Goal: Communication & Community: Answer question/provide support

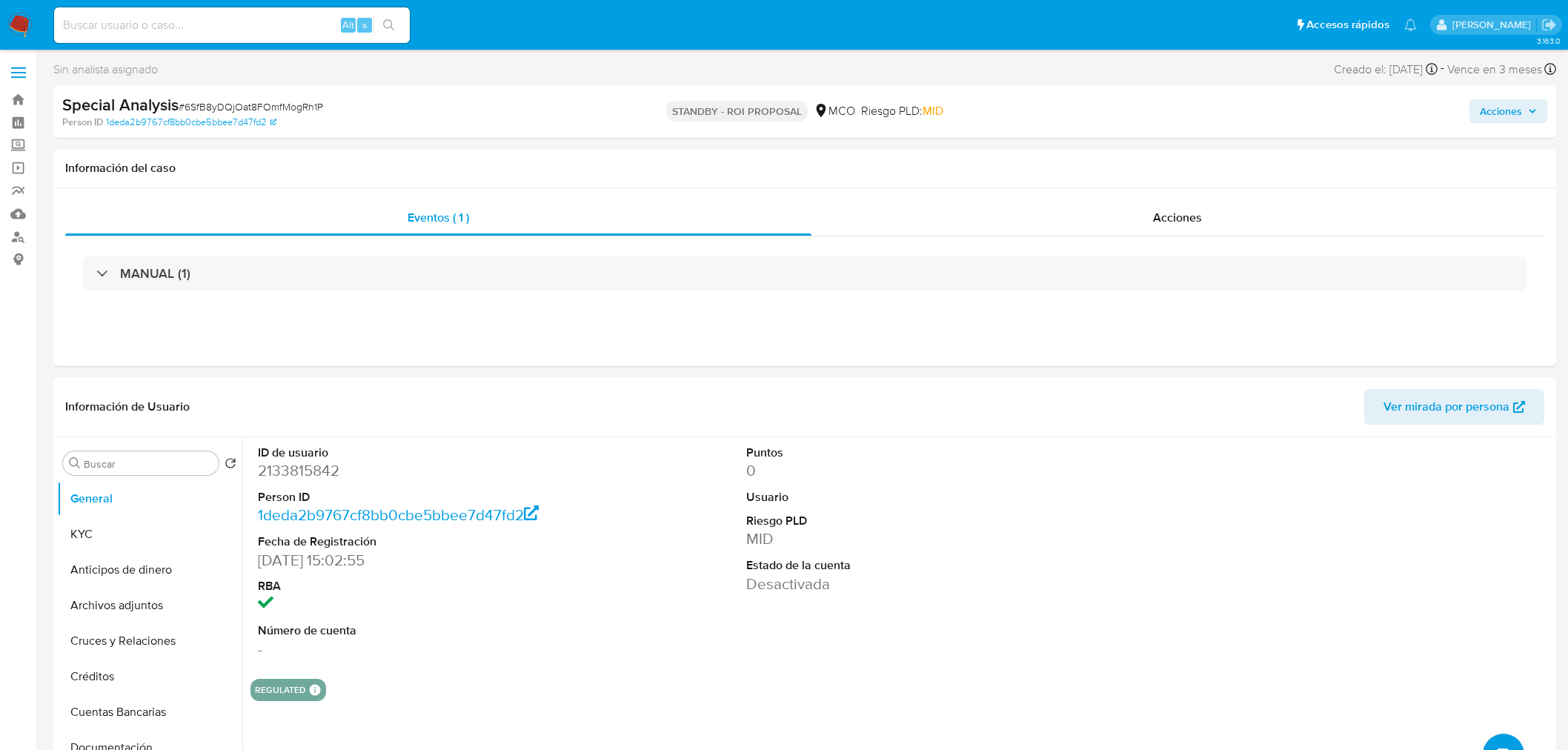
select select "10"
click at [20, 30] on img at bounding box center [20, 26] width 26 height 26
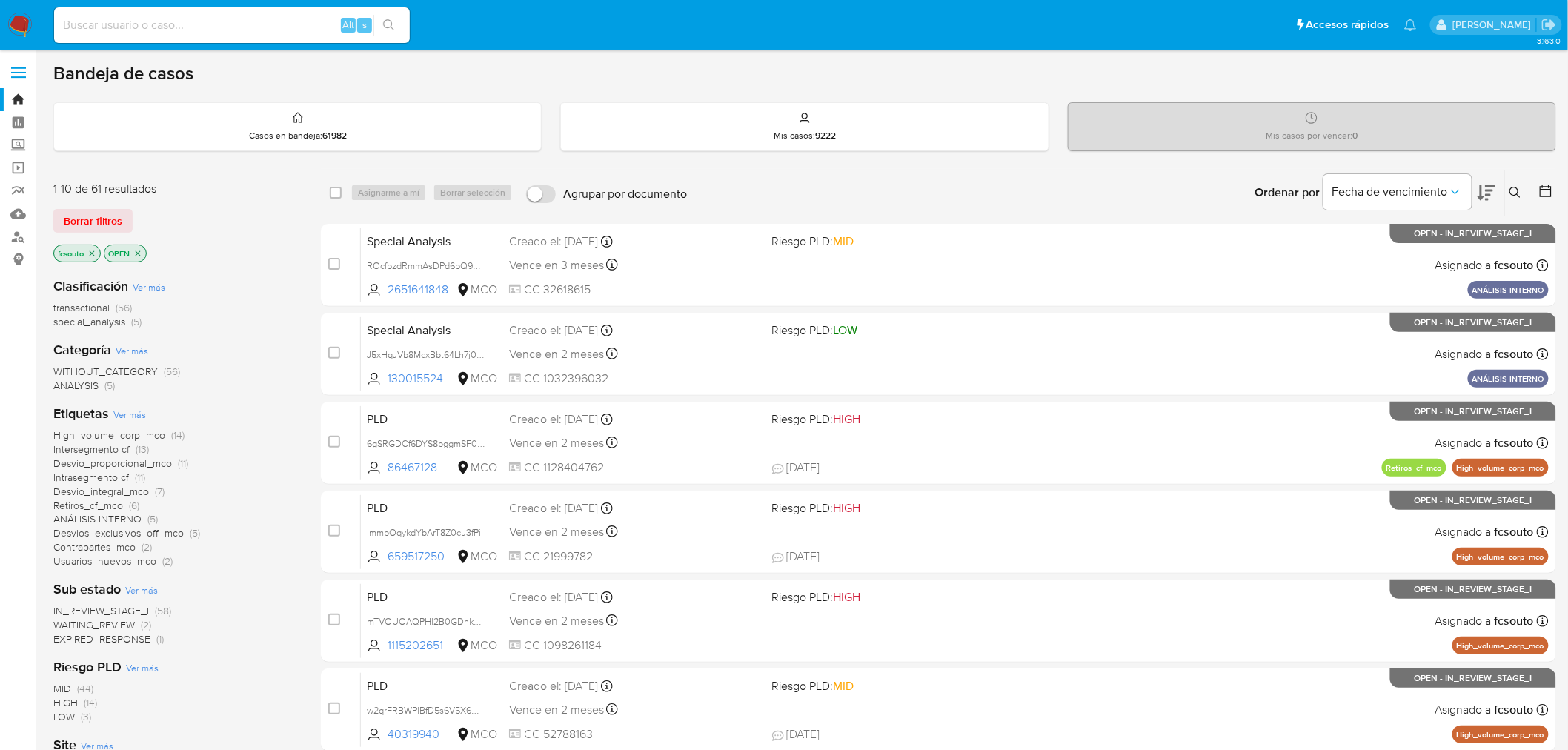
click at [1484, 188] on icon at bounding box center [1486, 192] width 18 height 18
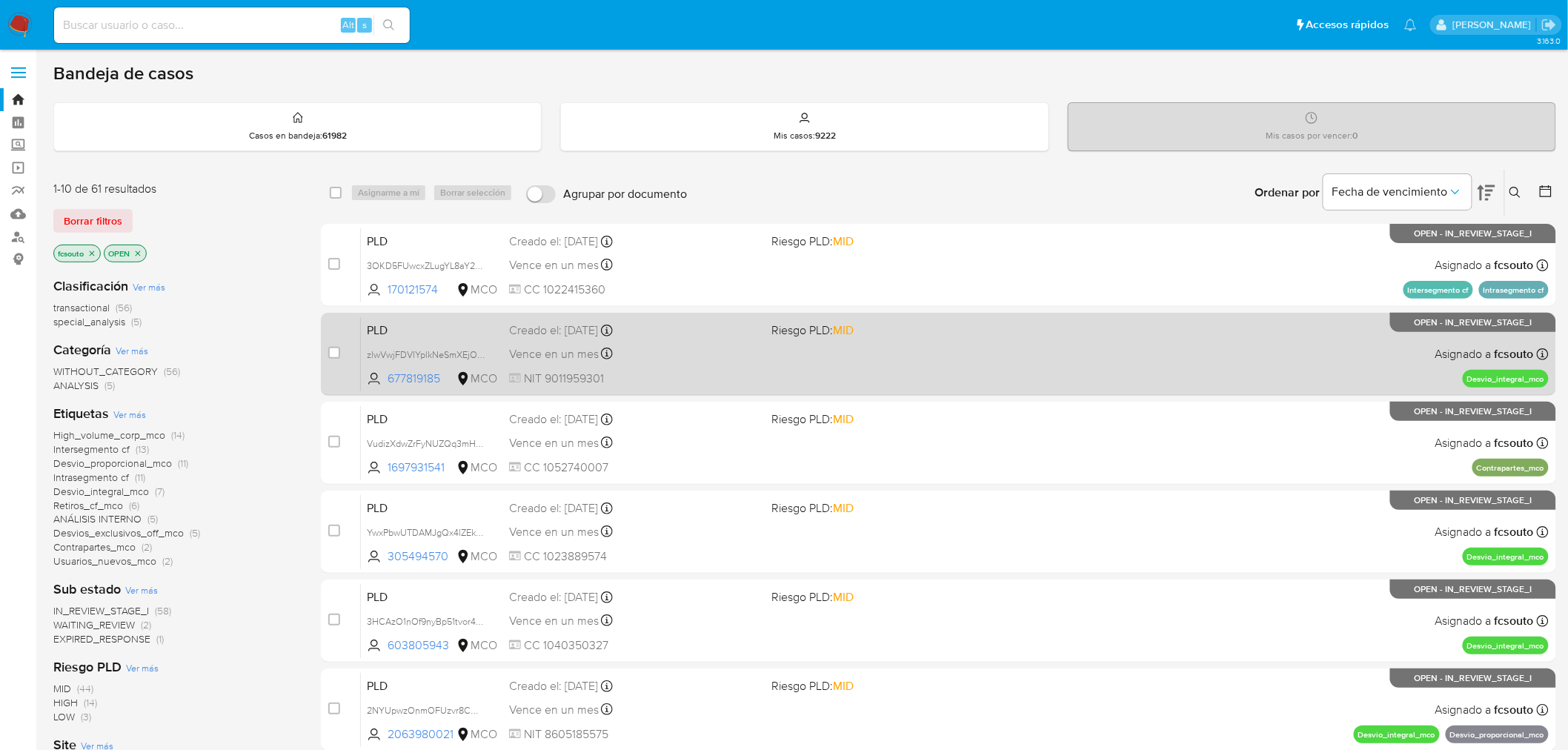
click at [686, 339] on div "PLD zlwVwjFDVIYplkNeSmXEjOsD 677819185 MCO Riesgo PLD: MID Creado el: 12/08/202…" at bounding box center [955, 354] width 1188 height 75
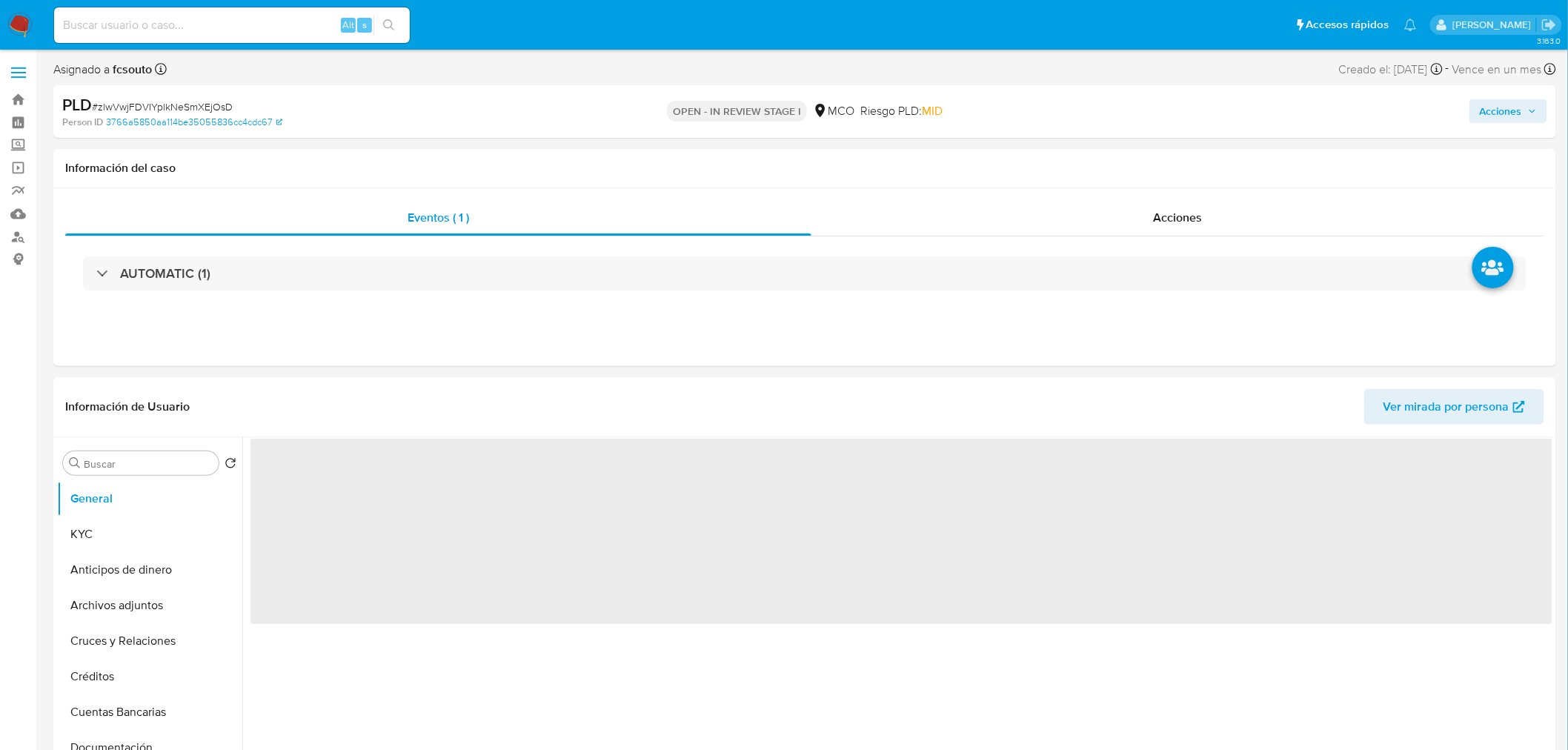
select select "10"
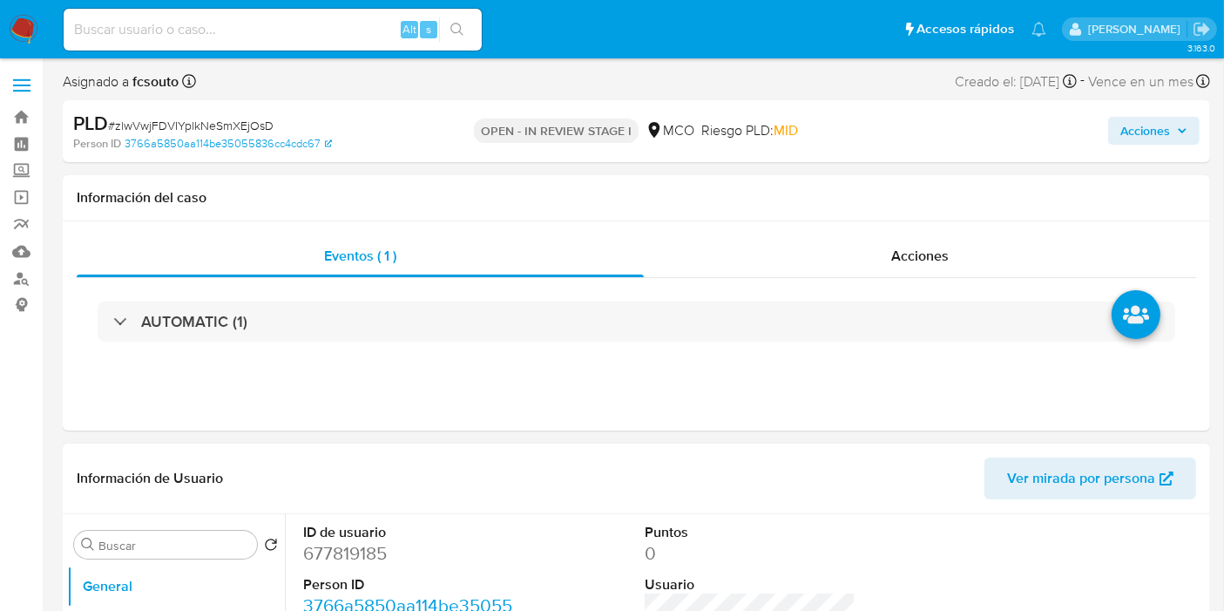
click at [356, 554] on dd "677819185" at bounding box center [408, 553] width 211 height 24
copy dd "677819185"
click at [348, 561] on dd "677819185" at bounding box center [408, 553] width 211 height 24
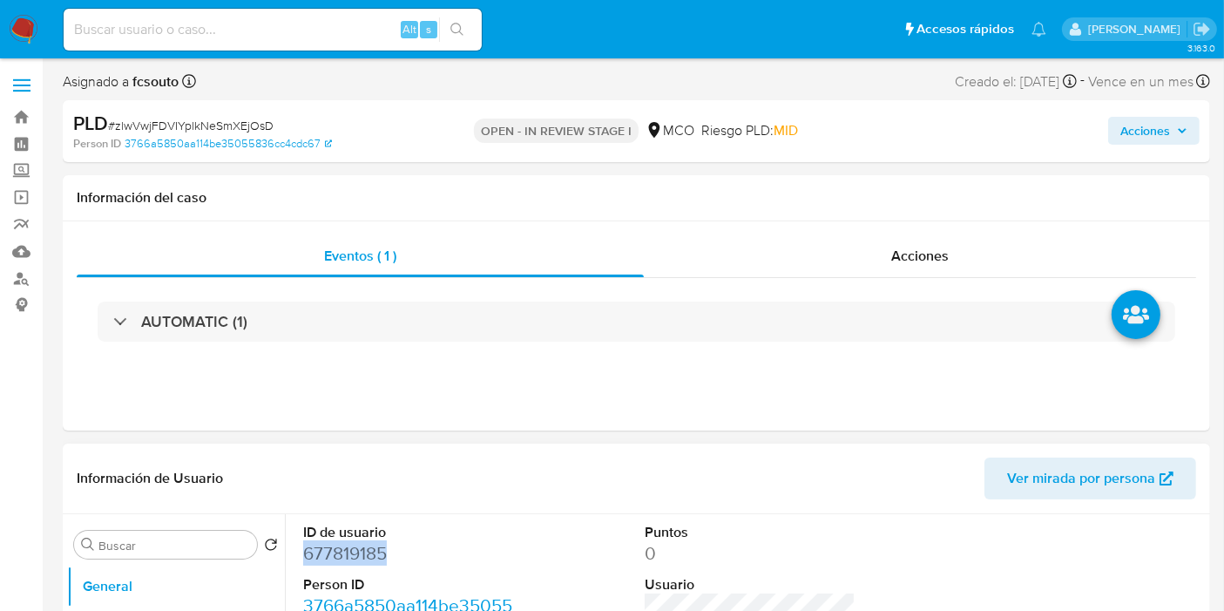
click at [335, 556] on dd "677819185" at bounding box center [408, 553] width 211 height 24
click at [356, 559] on dd "677819185" at bounding box center [408, 553] width 211 height 24
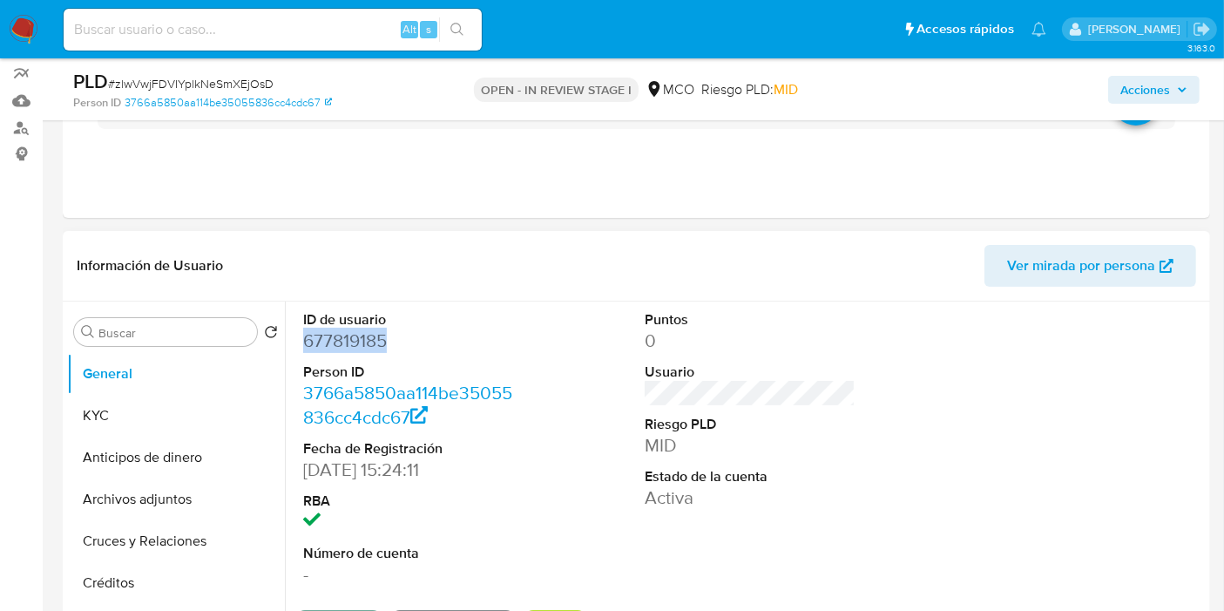
scroll to position [193, 0]
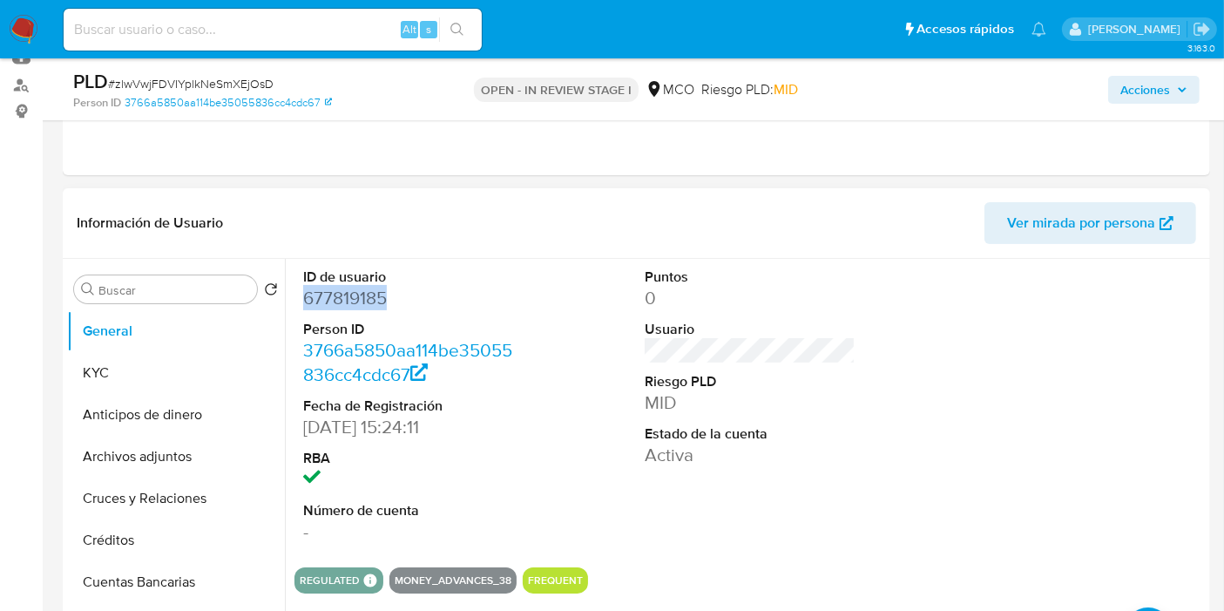
click at [350, 298] on dd "677819185" at bounding box center [408, 298] width 211 height 24
click at [560, 337] on div "ID de usuario 677819185 Person ID 3766a5850aa114be35055836cc4cdc67 Fecha de Reg…" at bounding box center [749, 406] width 911 height 294
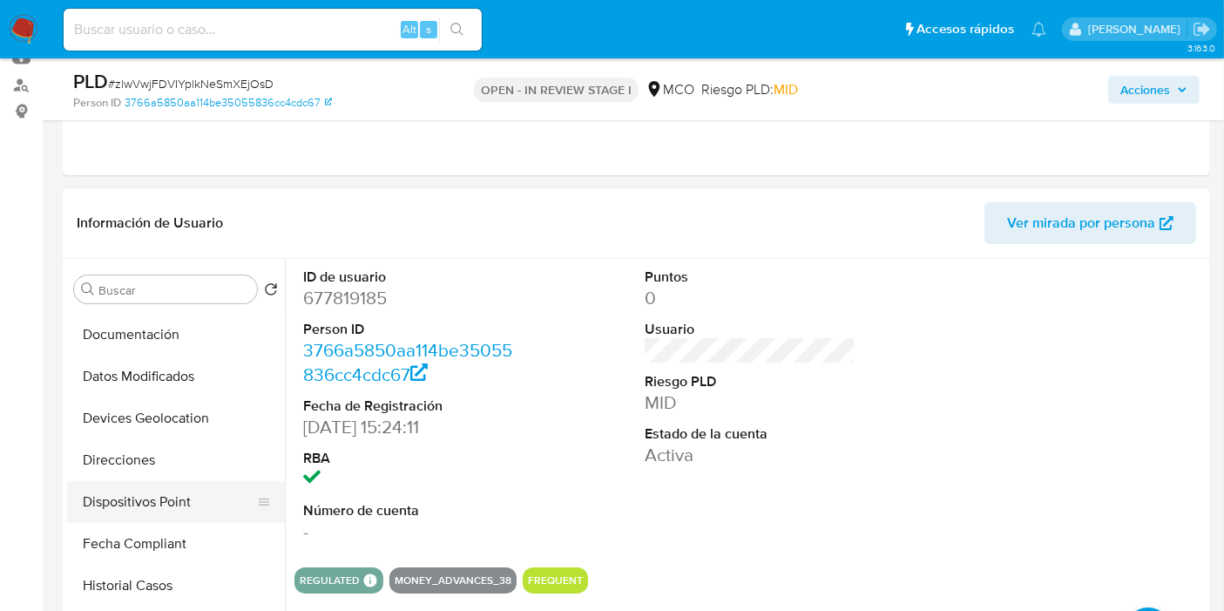
scroll to position [386, 0]
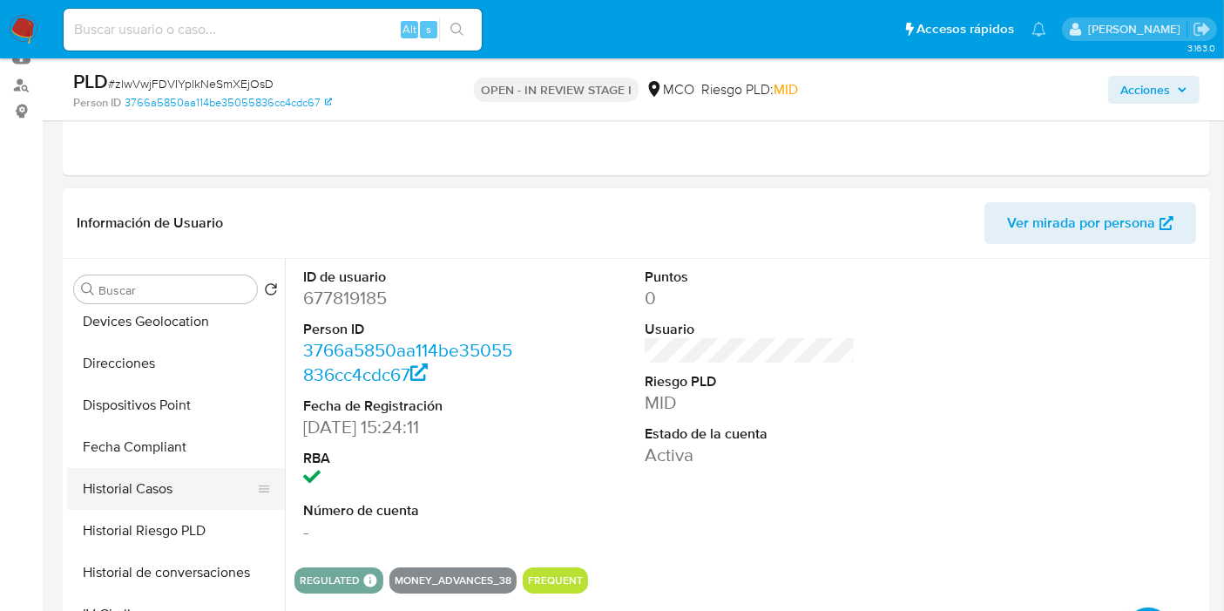
click at [166, 482] on button "Historial Casos" at bounding box center [169, 489] width 204 height 42
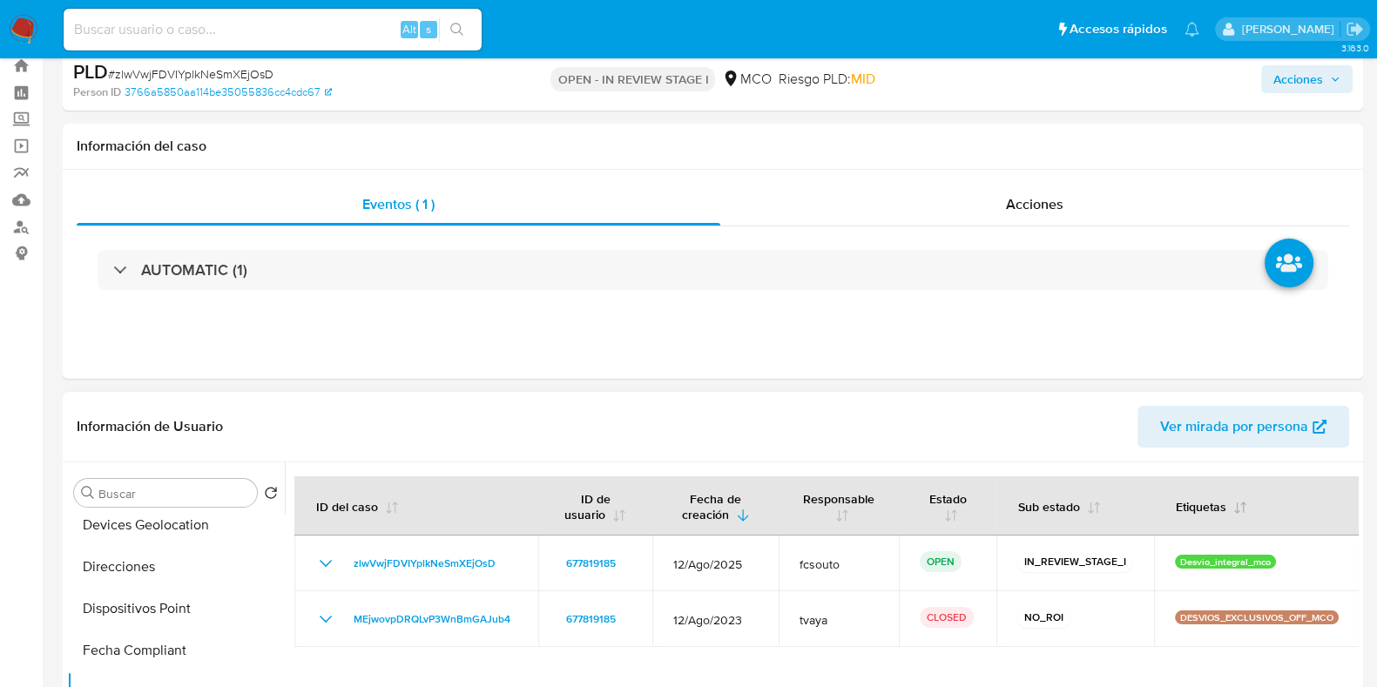
scroll to position [0, 0]
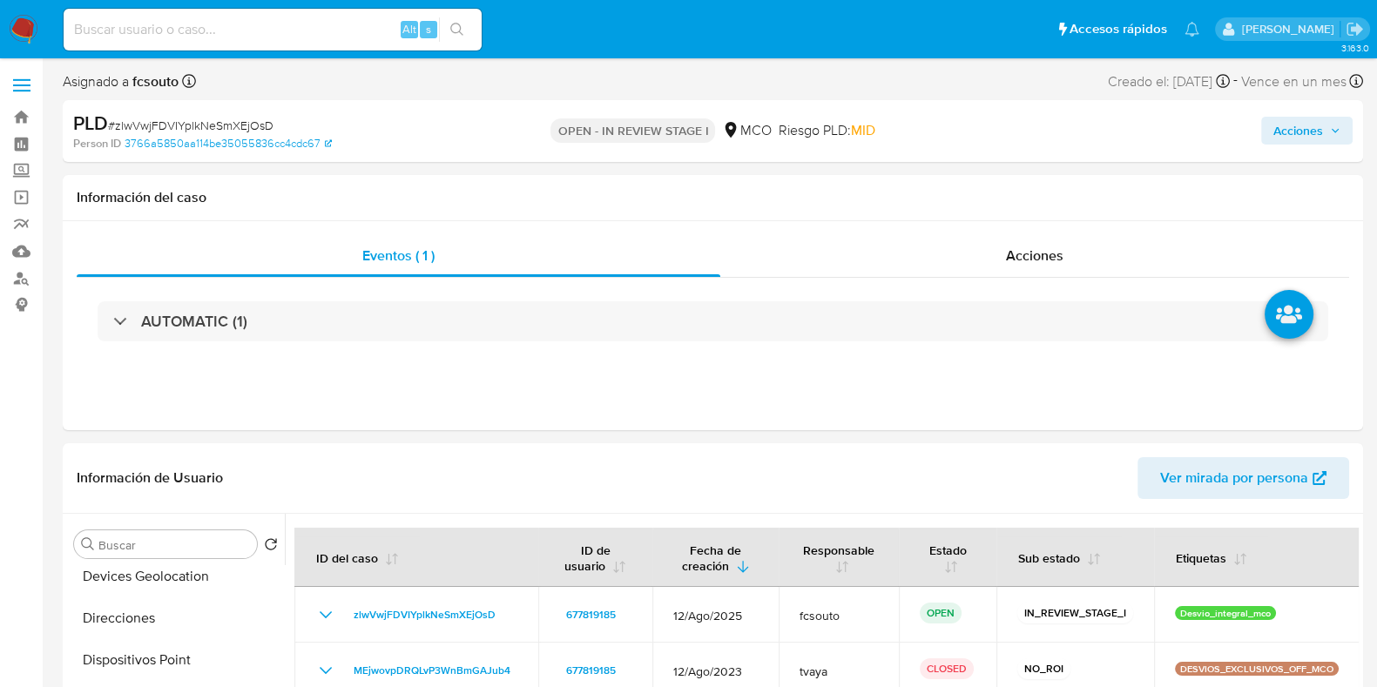
click at [1299, 134] on span "Acciones" at bounding box center [1299, 131] width 50 height 28
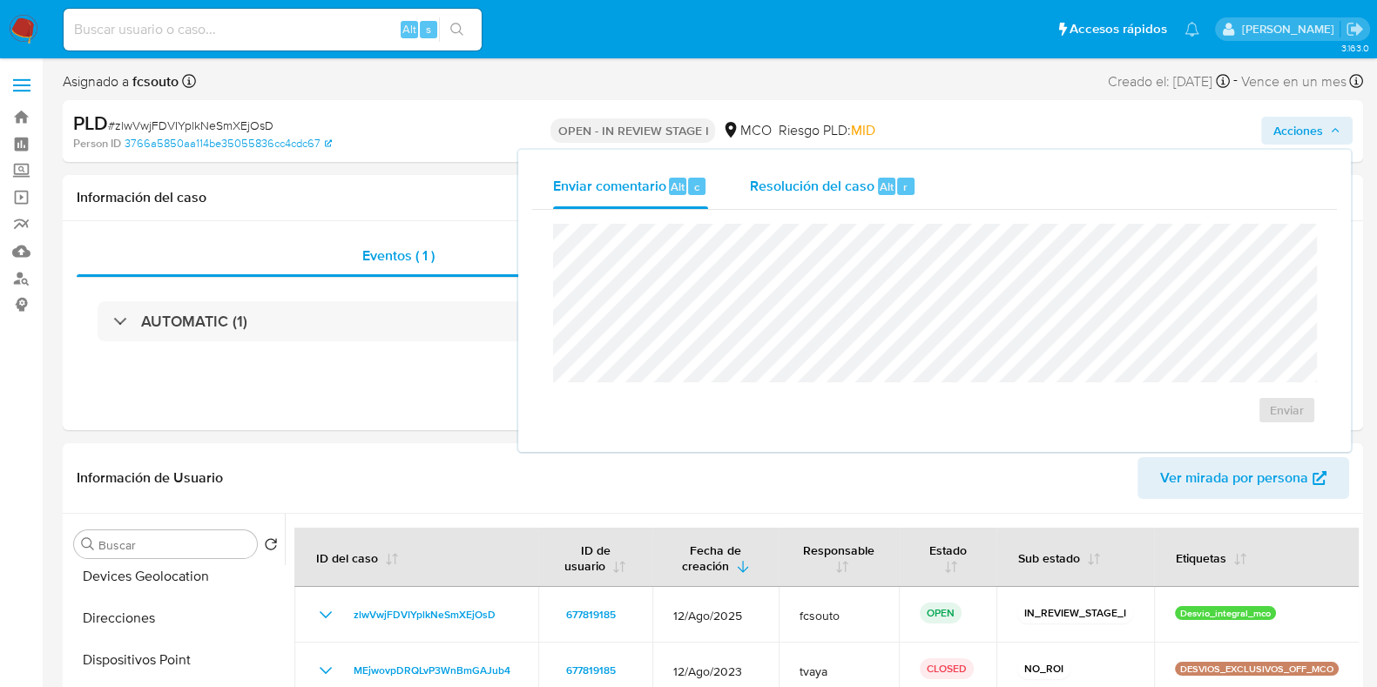
click at [801, 191] on span "Resolución del caso" at bounding box center [812, 186] width 125 height 20
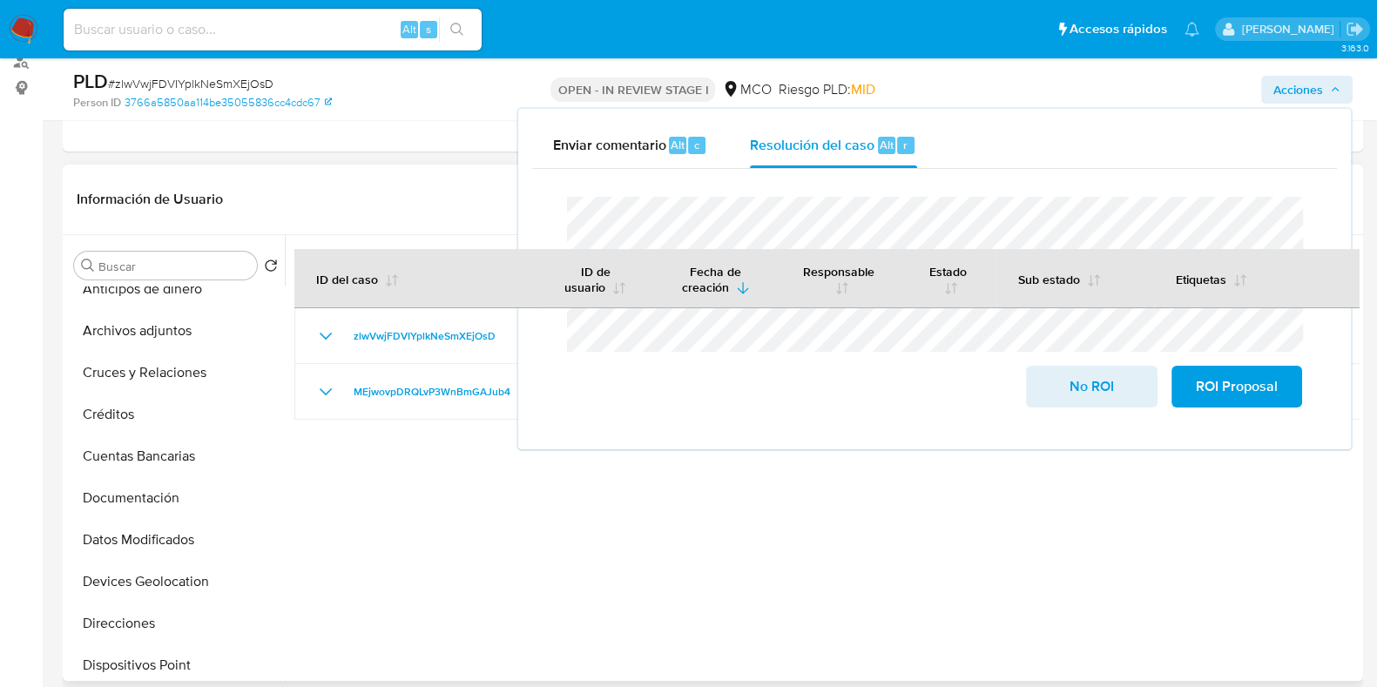
scroll to position [59, 0]
click at [146, 373] on button "Archivos adjuntos" at bounding box center [169, 374] width 204 height 42
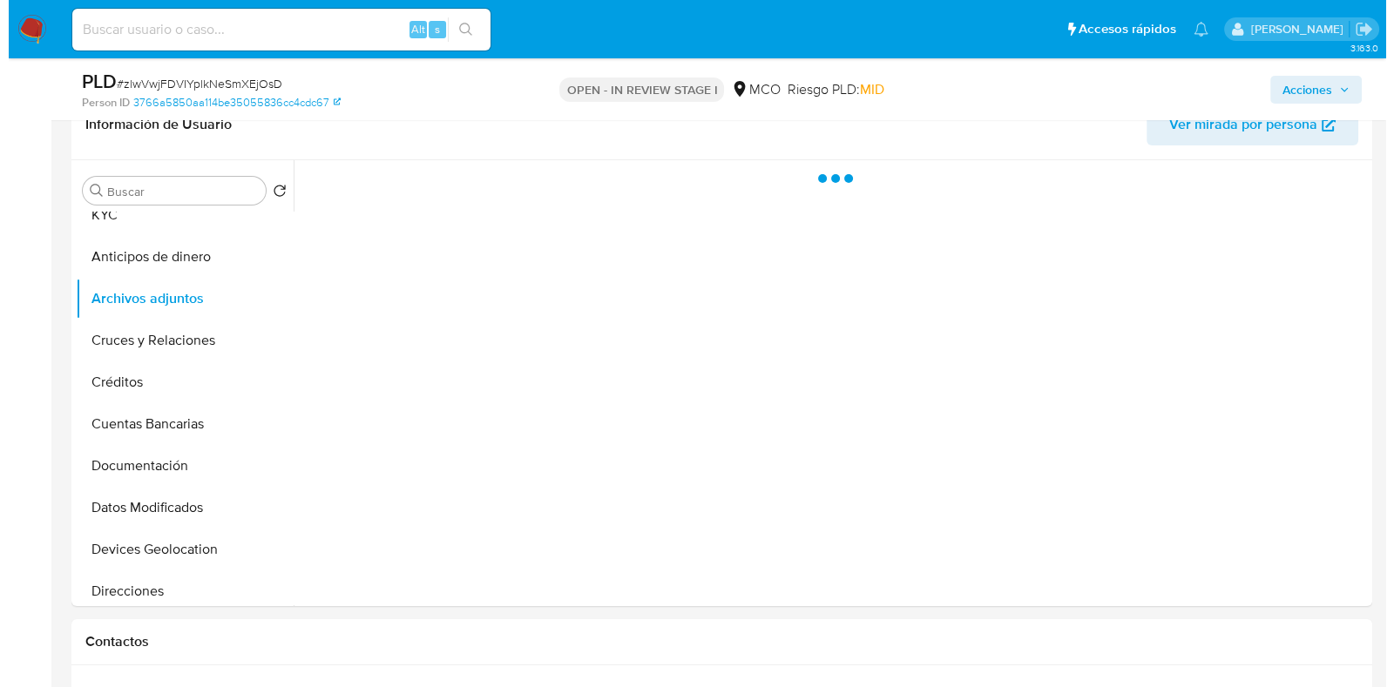
scroll to position [327, 0]
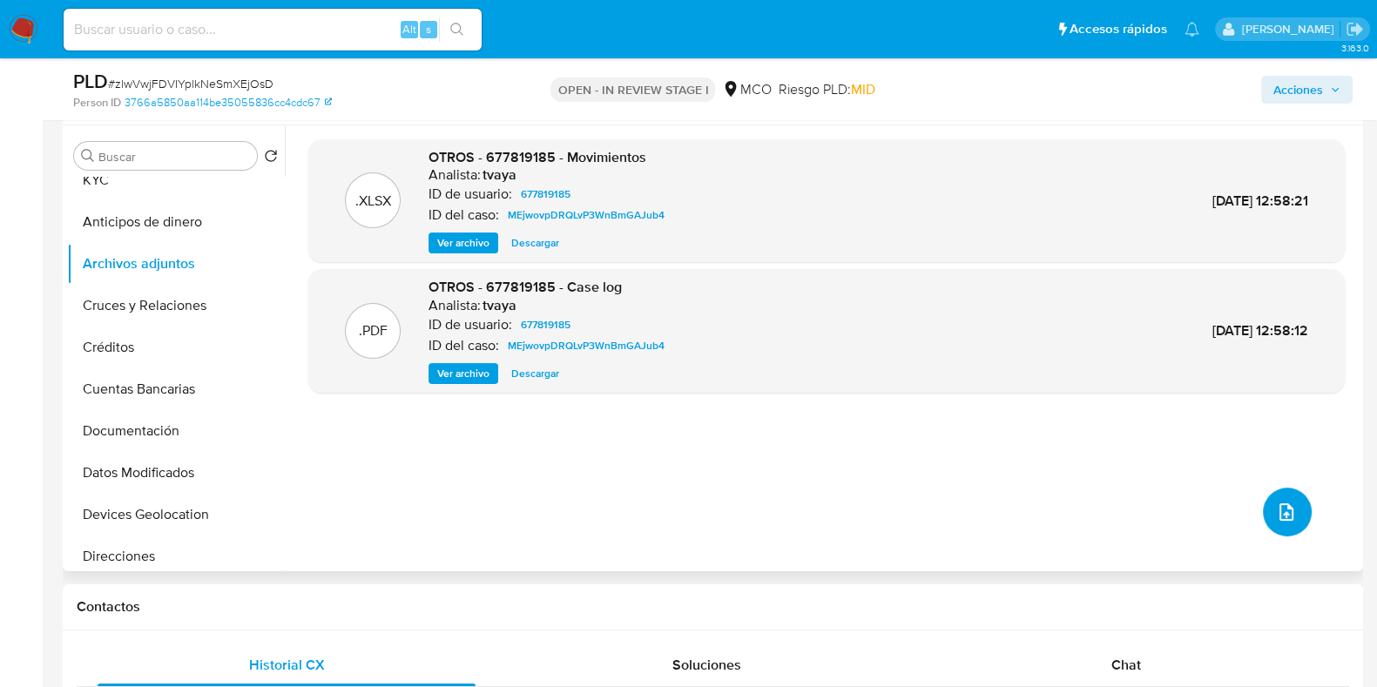
click at [1290, 508] on button "upload-file" at bounding box center [1287, 512] width 49 height 49
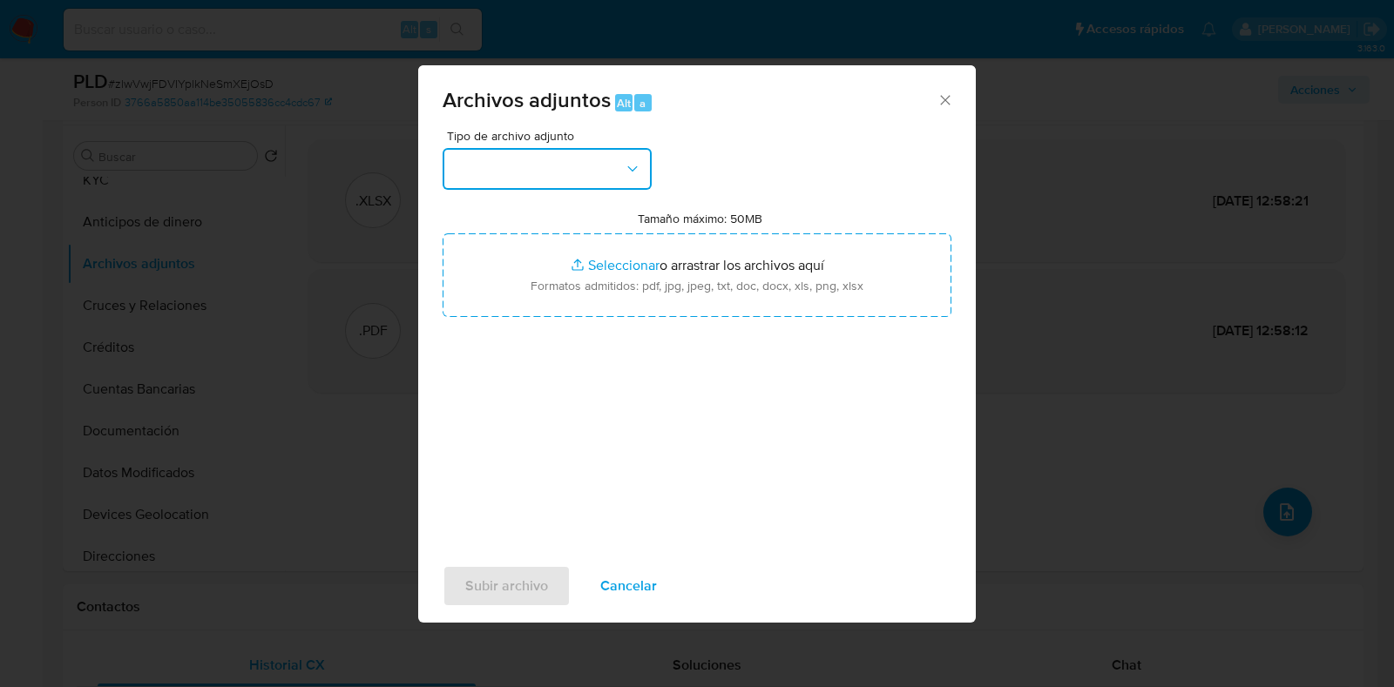
click at [612, 176] on button "button" at bounding box center [547, 169] width 209 height 42
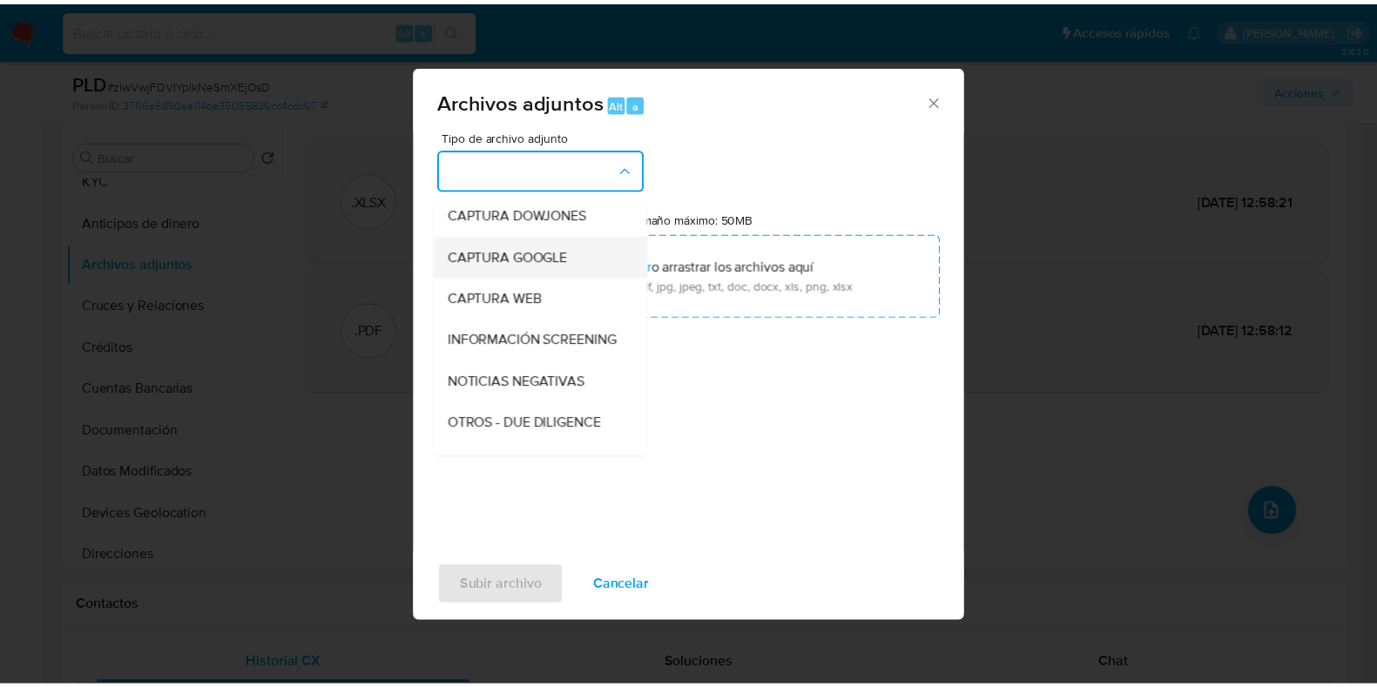
scroll to position [108, 0]
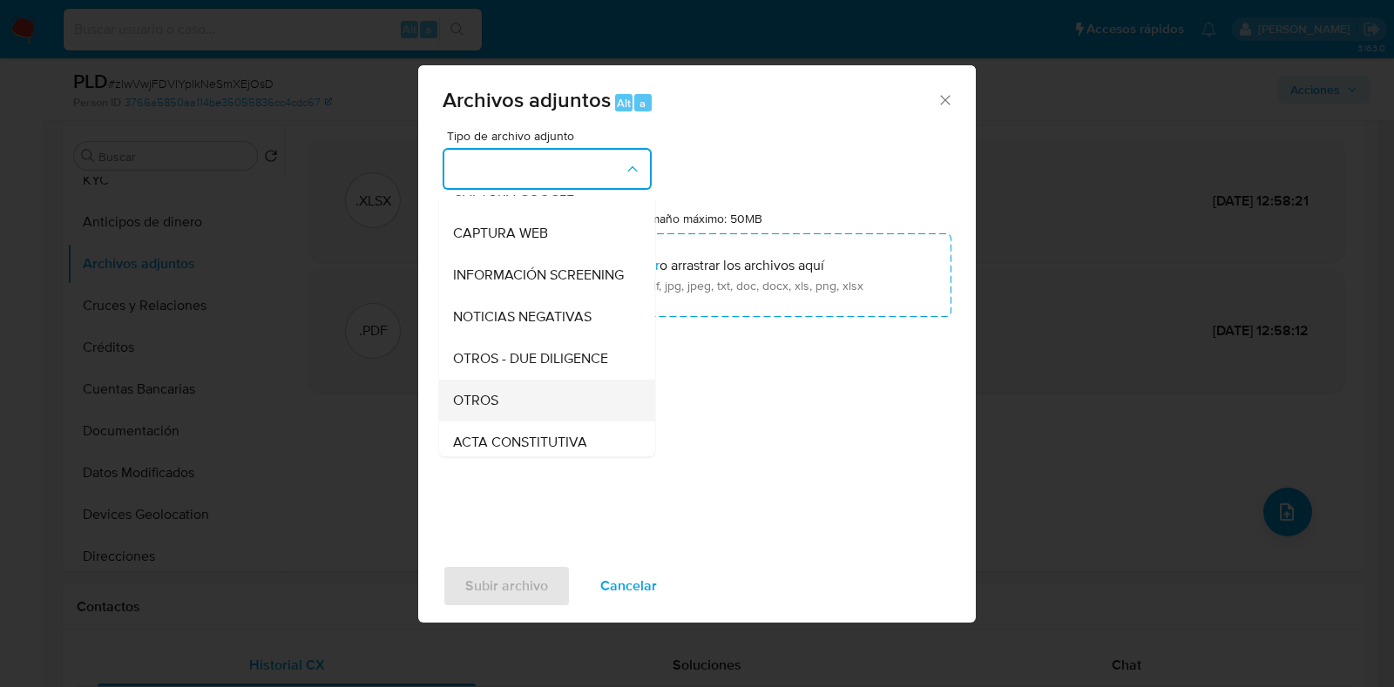
click at [523, 410] on div "OTROS" at bounding box center [542, 401] width 178 height 42
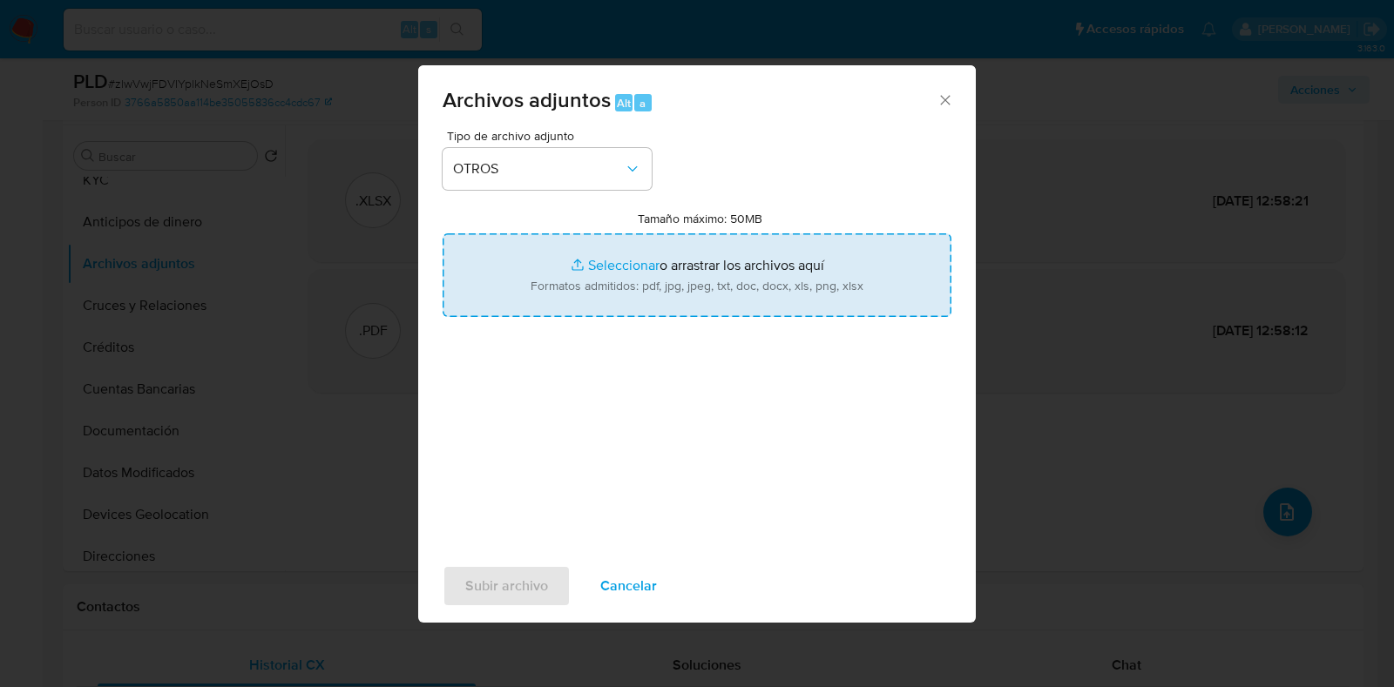
click at [598, 302] on input "Tamaño máximo: 50MB Seleccionar archivos" at bounding box center [697, 275] width 509 height 84
type input "C:\fakepath\677819185 - 9_10_2025.pdf"
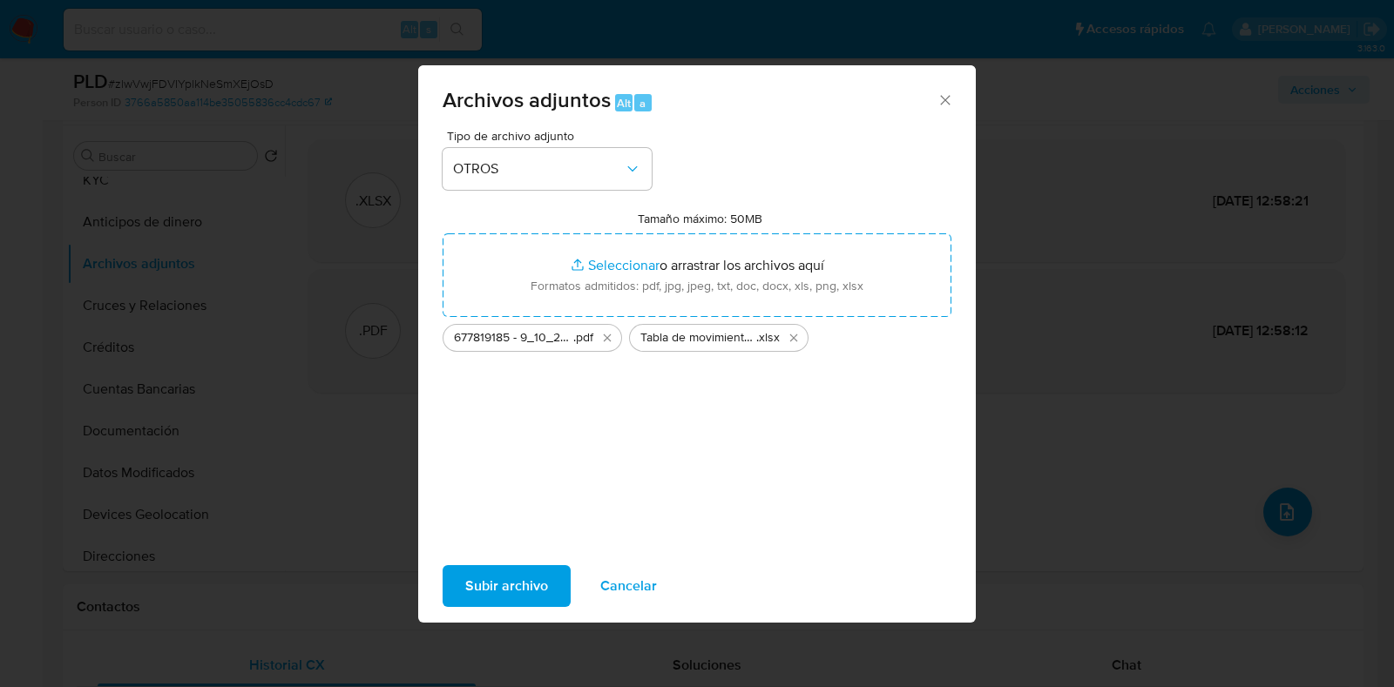
click at [508, 579] on span "Subir archivo" at bounding box center [506, 586] width 83 height 38
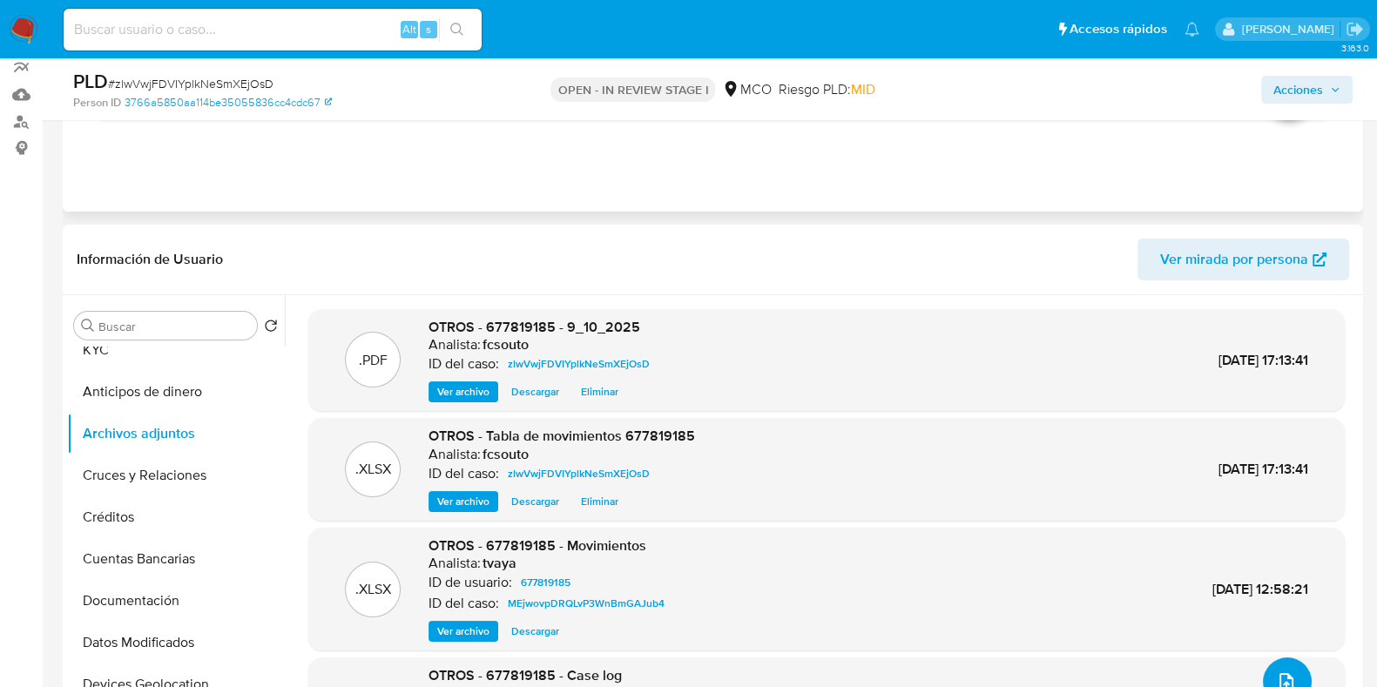
scroll to position [0, 0]
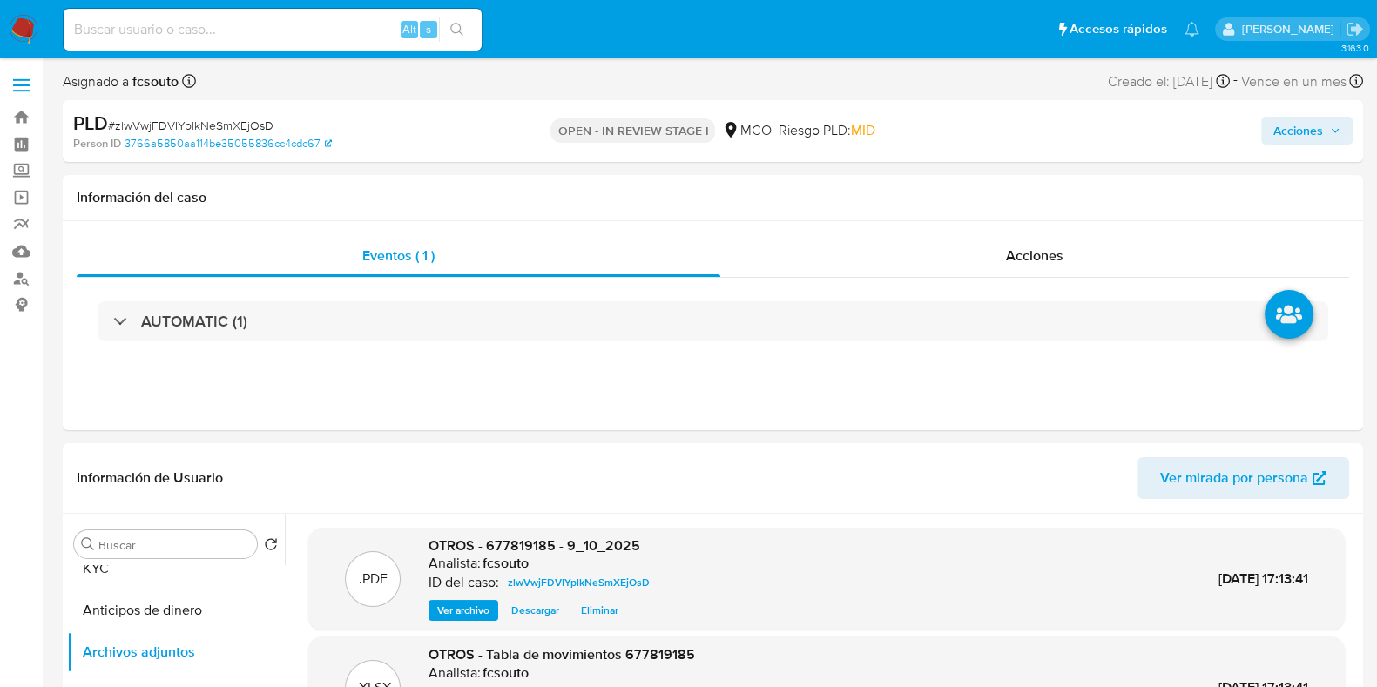
click at [1308, 130] on span "Acciones" at bounding box center [1299, 131] width 50 height 28
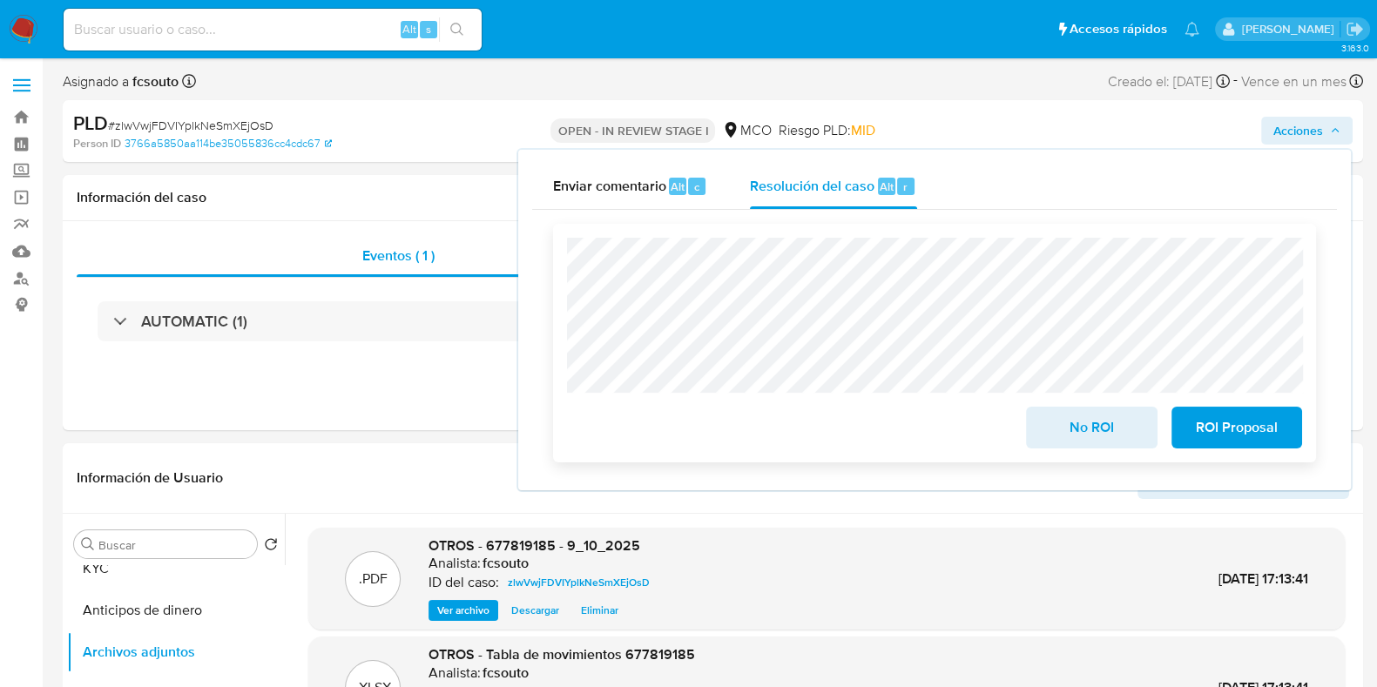
click at [1104, 433] on span "No ROI" at bounding box center [1091, 428] width 85 height 38
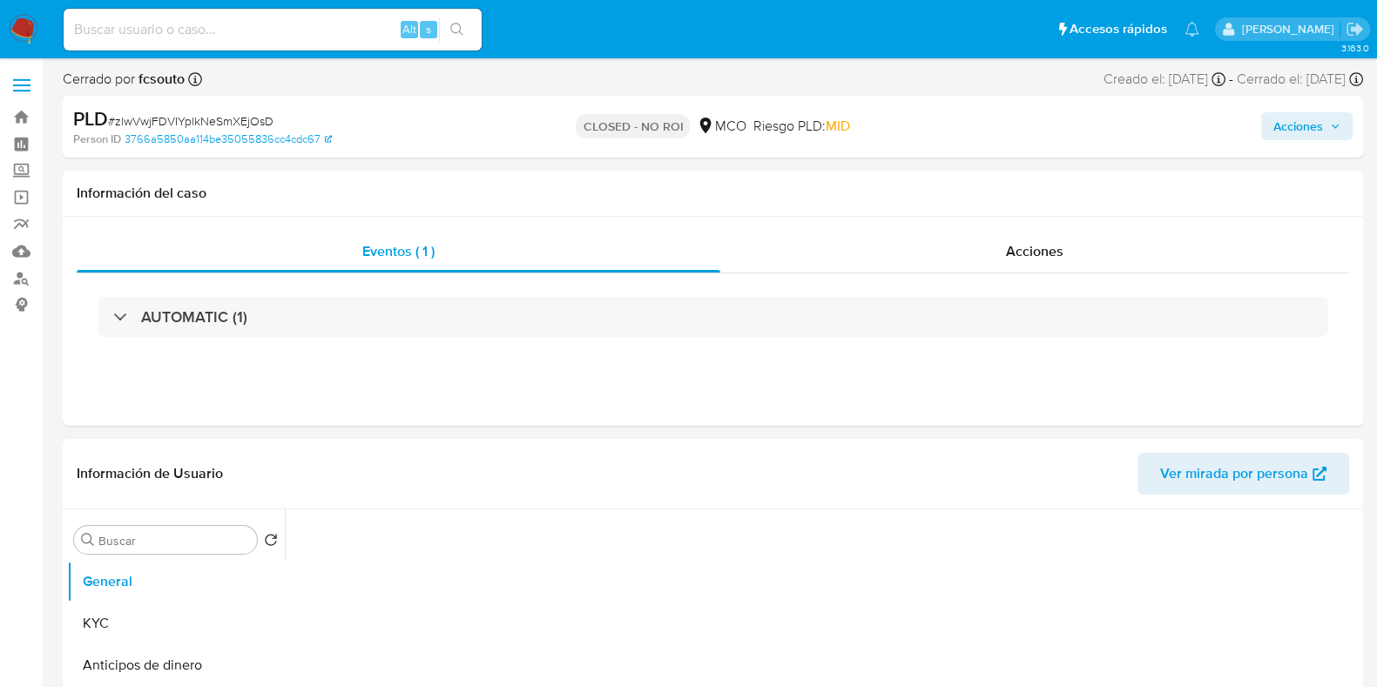
select select "10"
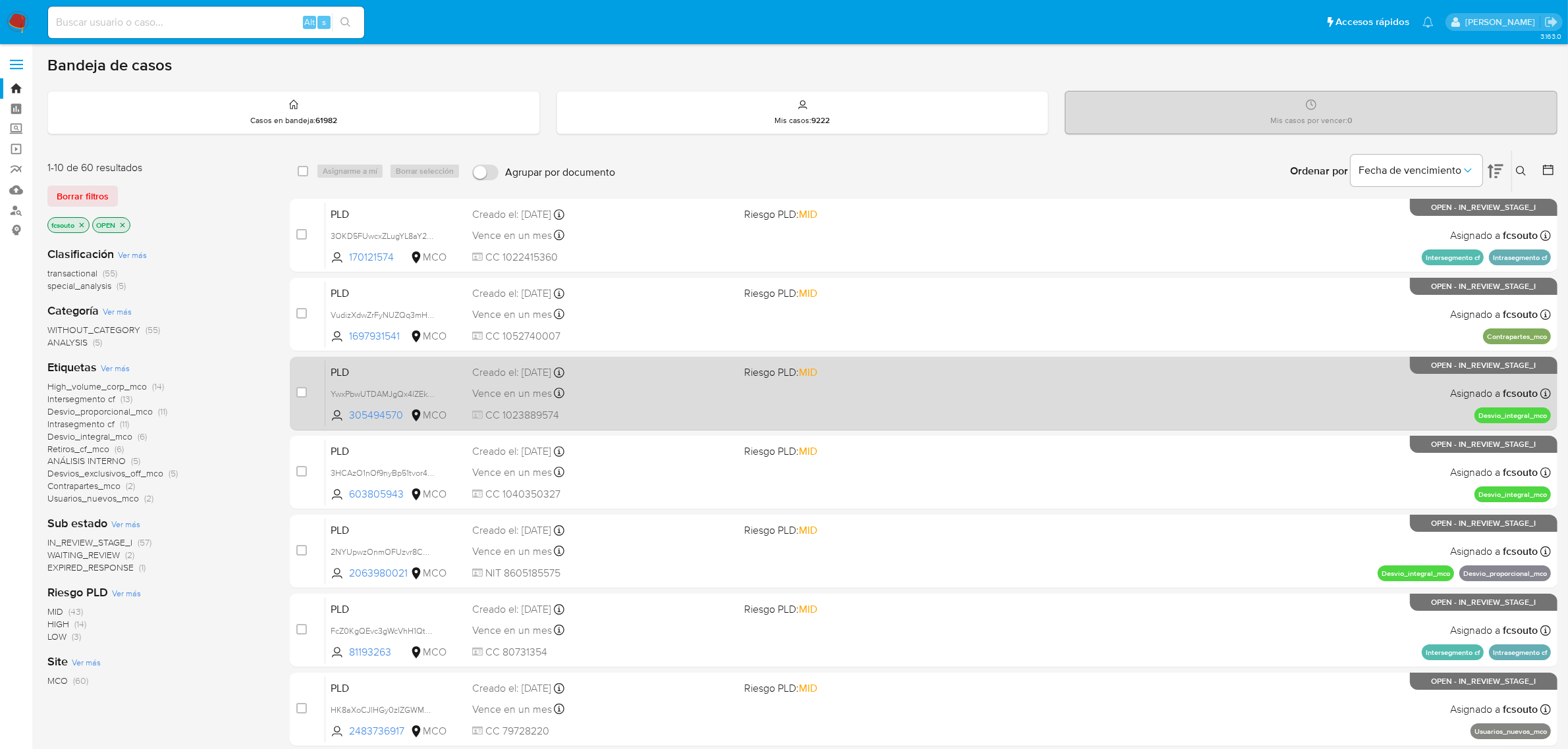
click at [654, 406] on div "PLD YwxPbwUTDAMJgQx4lZEkGefO 305494570 MCO Riesgo PLD: MID Creado el: [DATE] Cr…" at bounding box center [937, 393] width 1226 height 67
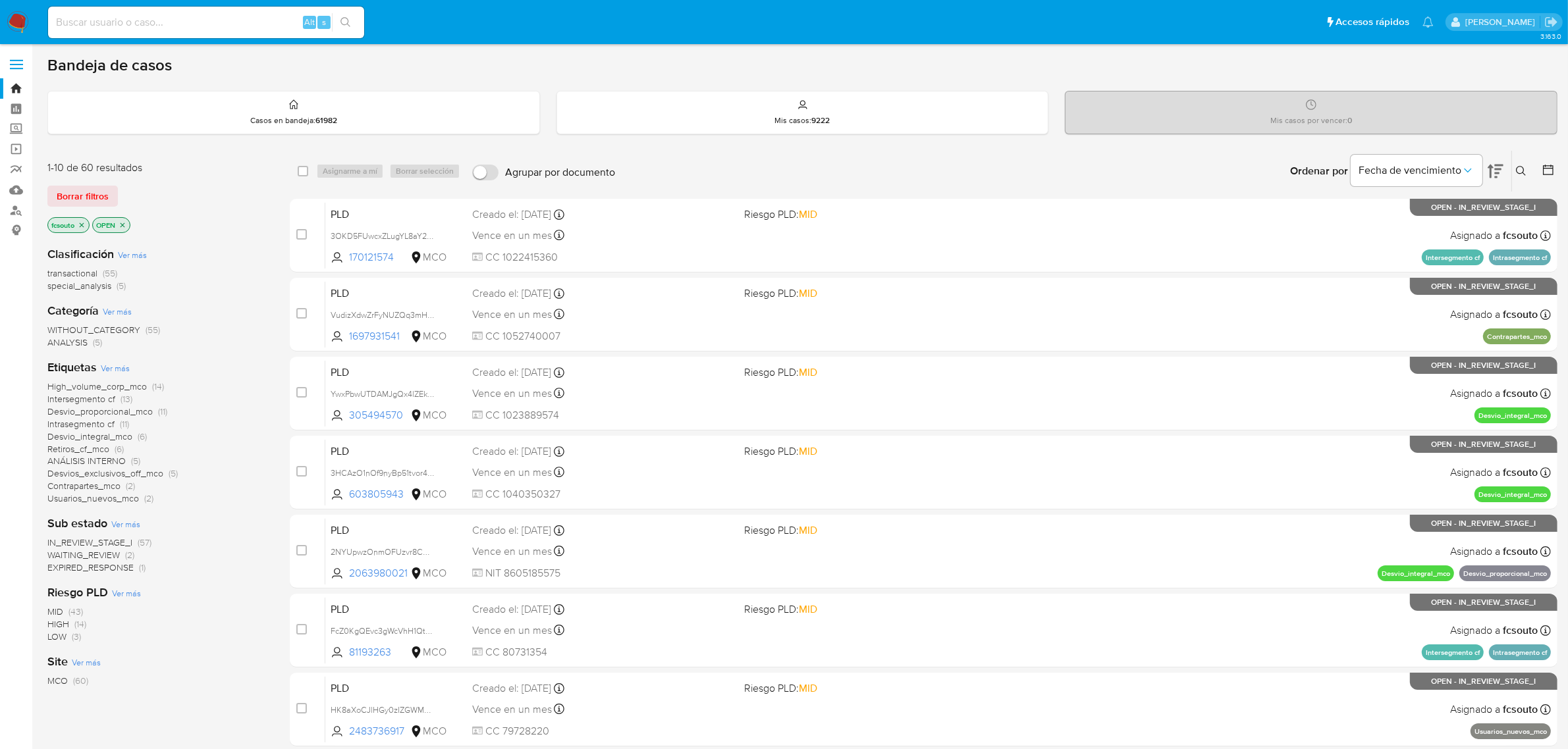
click at [126, 224] on icon "close-filter" at bounding box center [122, 225] width 8 height 8
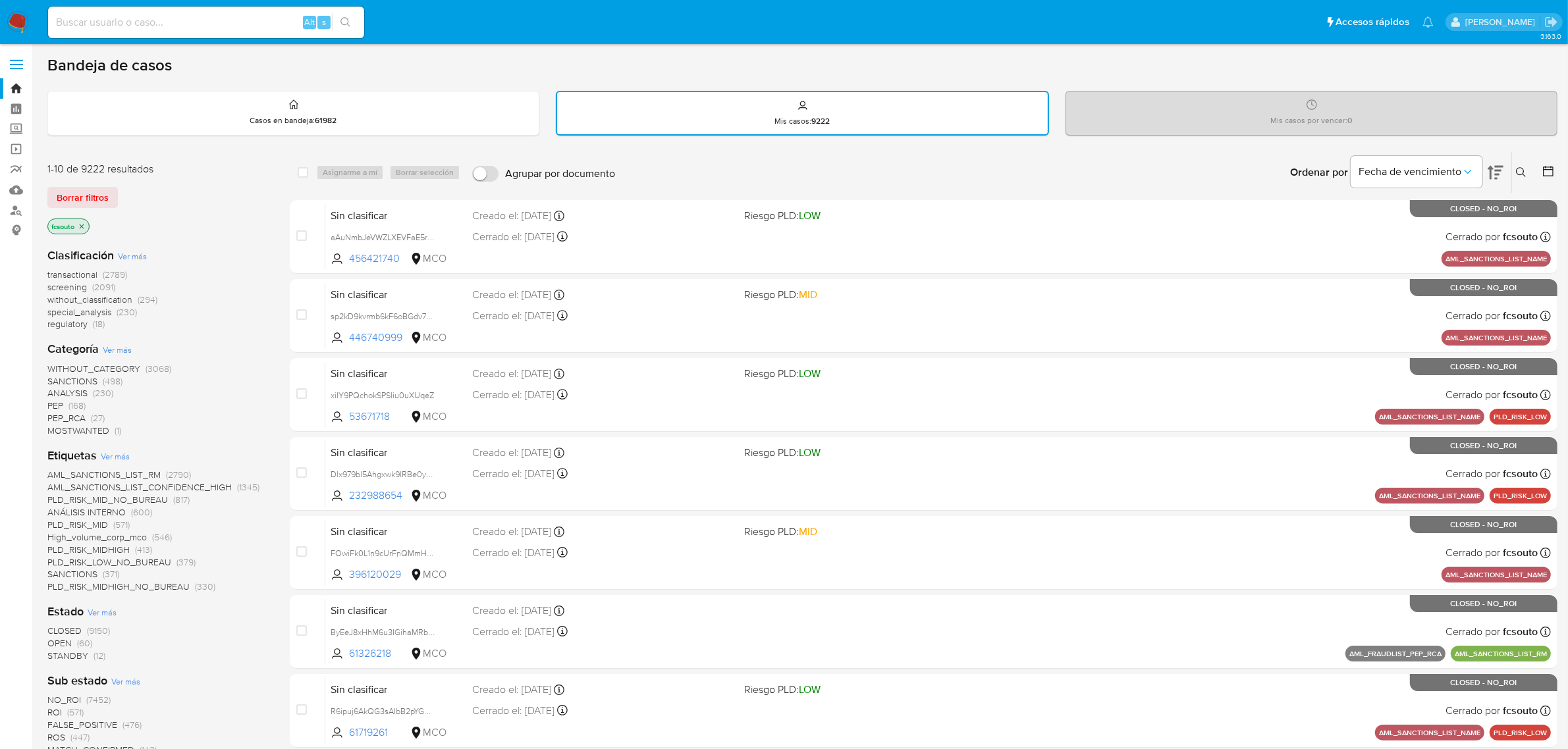
click at [77, 225] on p "fcsouto" at bounding box center [69, 226] width 41 height 14
click at [80, 224] on icon "close-filter" at bounding box center [82, 226] width 8 height 8
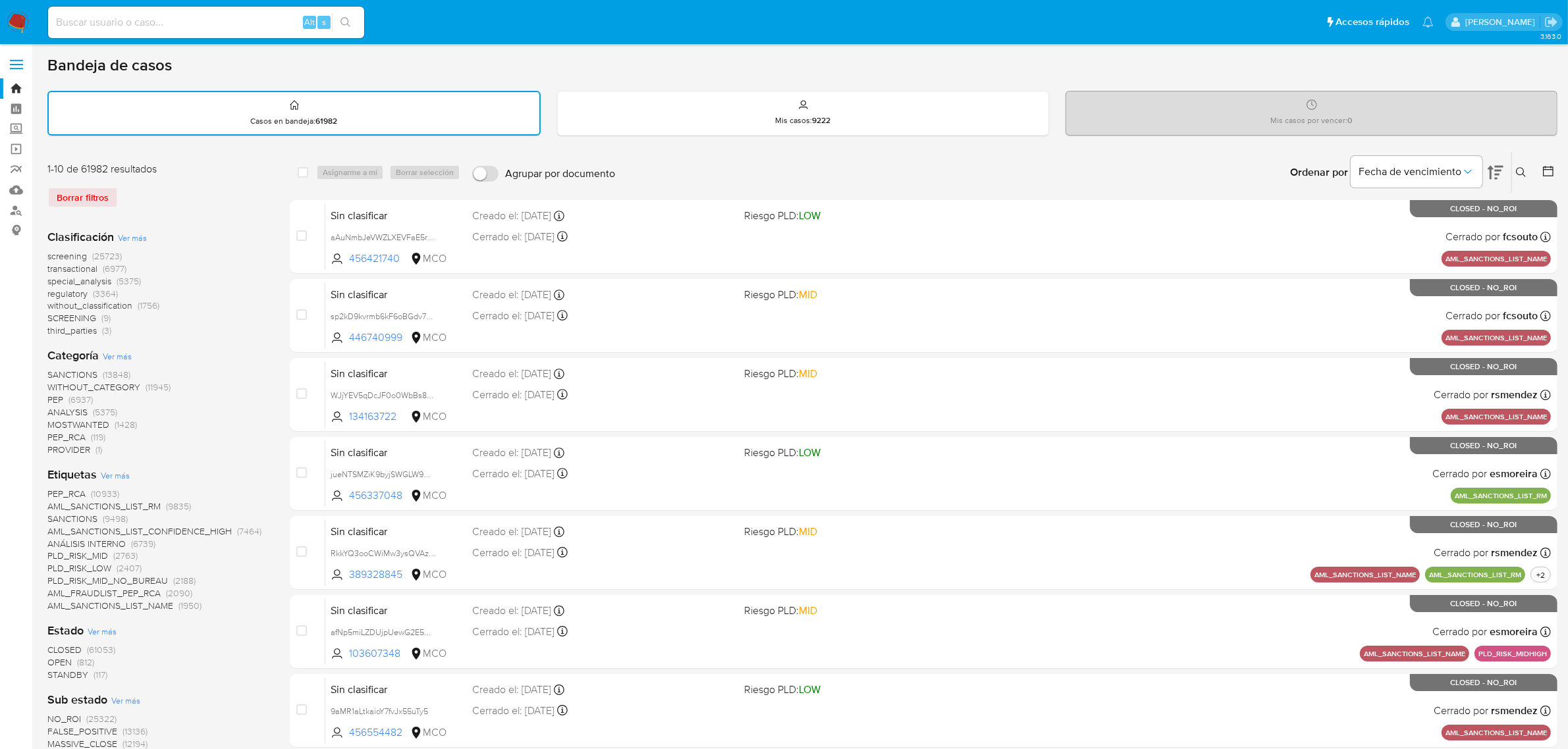
click at [74, 672] on span "STANDBY" at bounding box center [68, 674] width 41 height 13
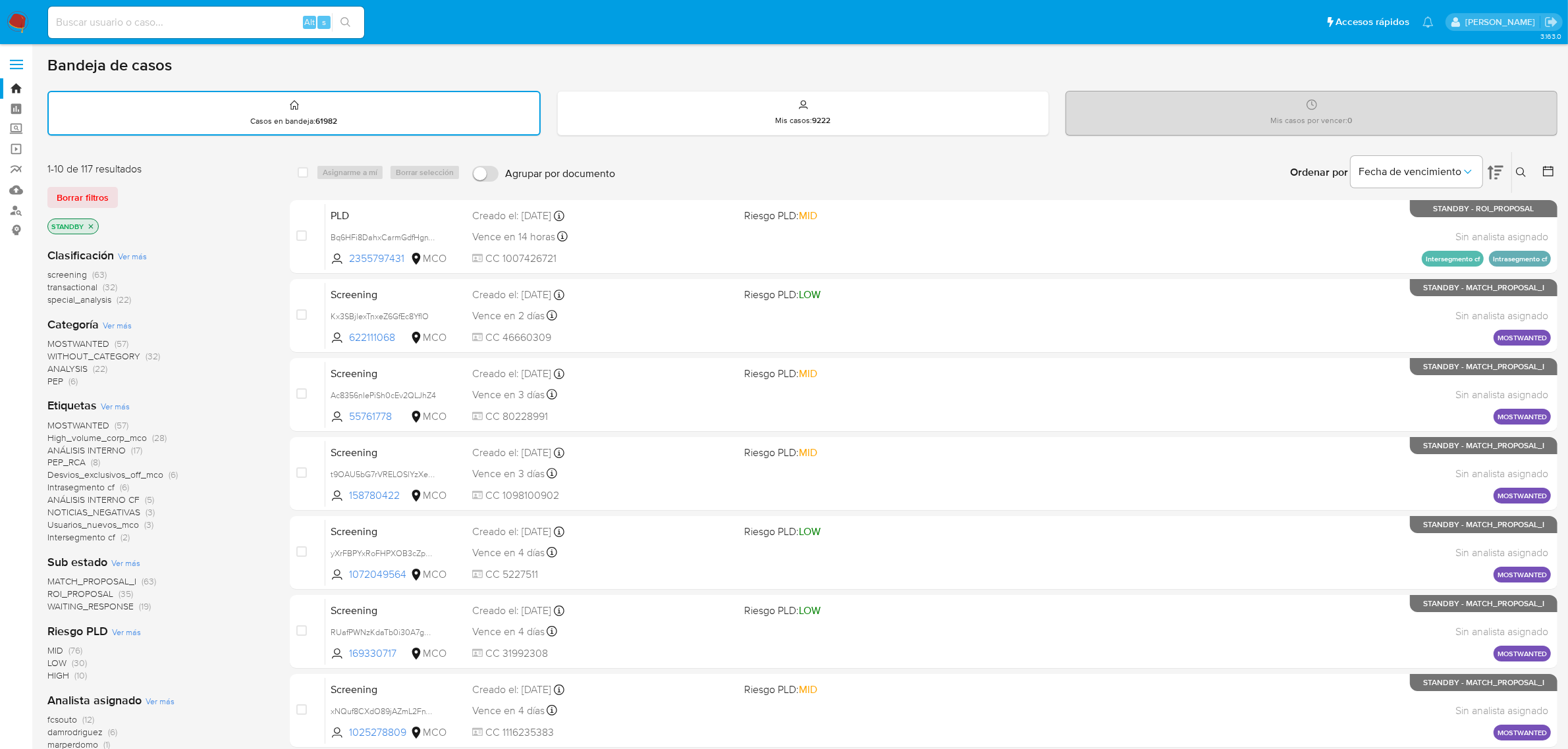
click at [89, 221] on p "STANDBY" at bounding box center [73, 226] width 50 height 14
click at [90, 222] on icon "close-filter" at bounding box center [91, 226] width 8 height 8
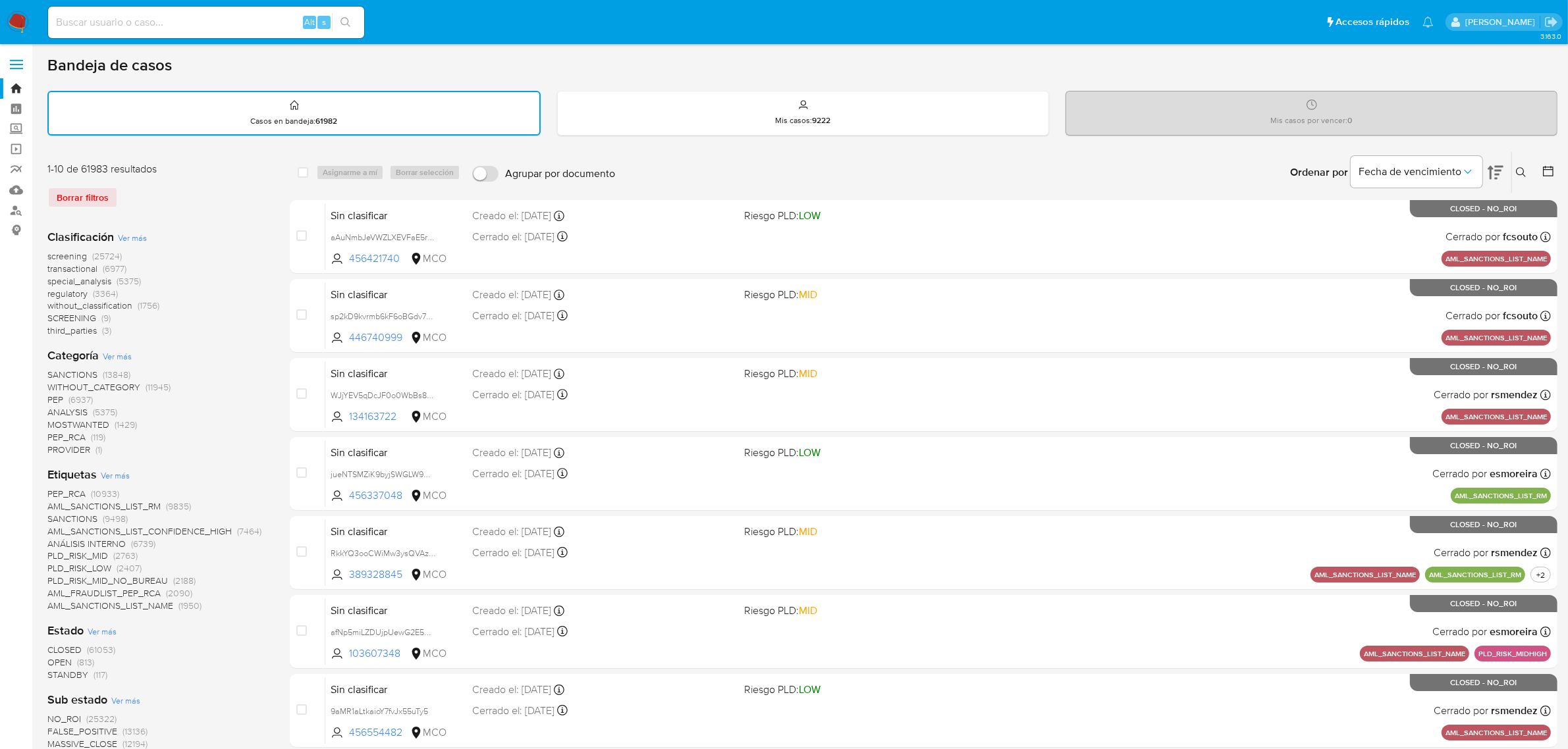
click at [60, 661] on span "OPEN" at bounding box center [60, 662] width 24 height 13
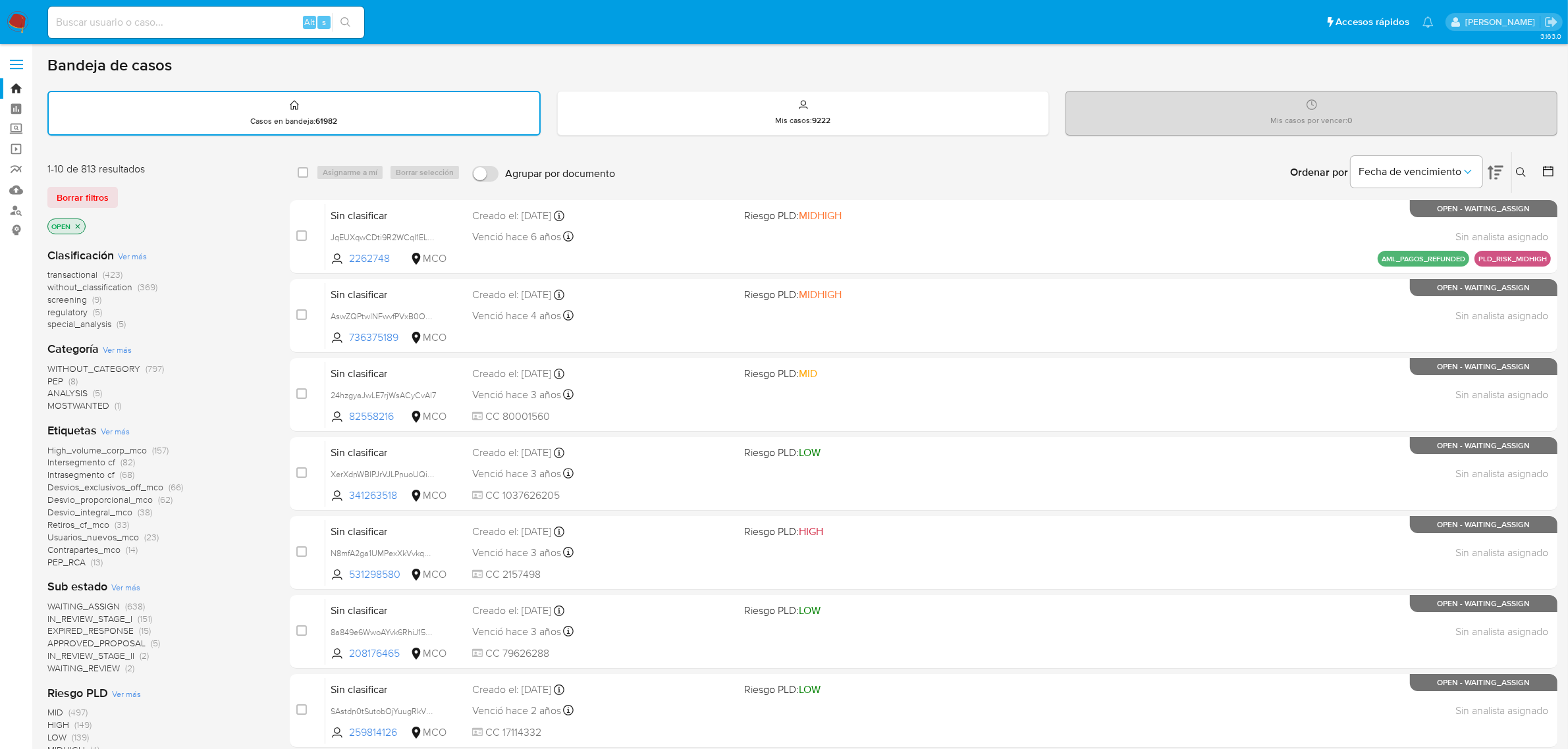
click at [91, 274] on span "transactional" at bounding box center [73, 274] width 50 height 13
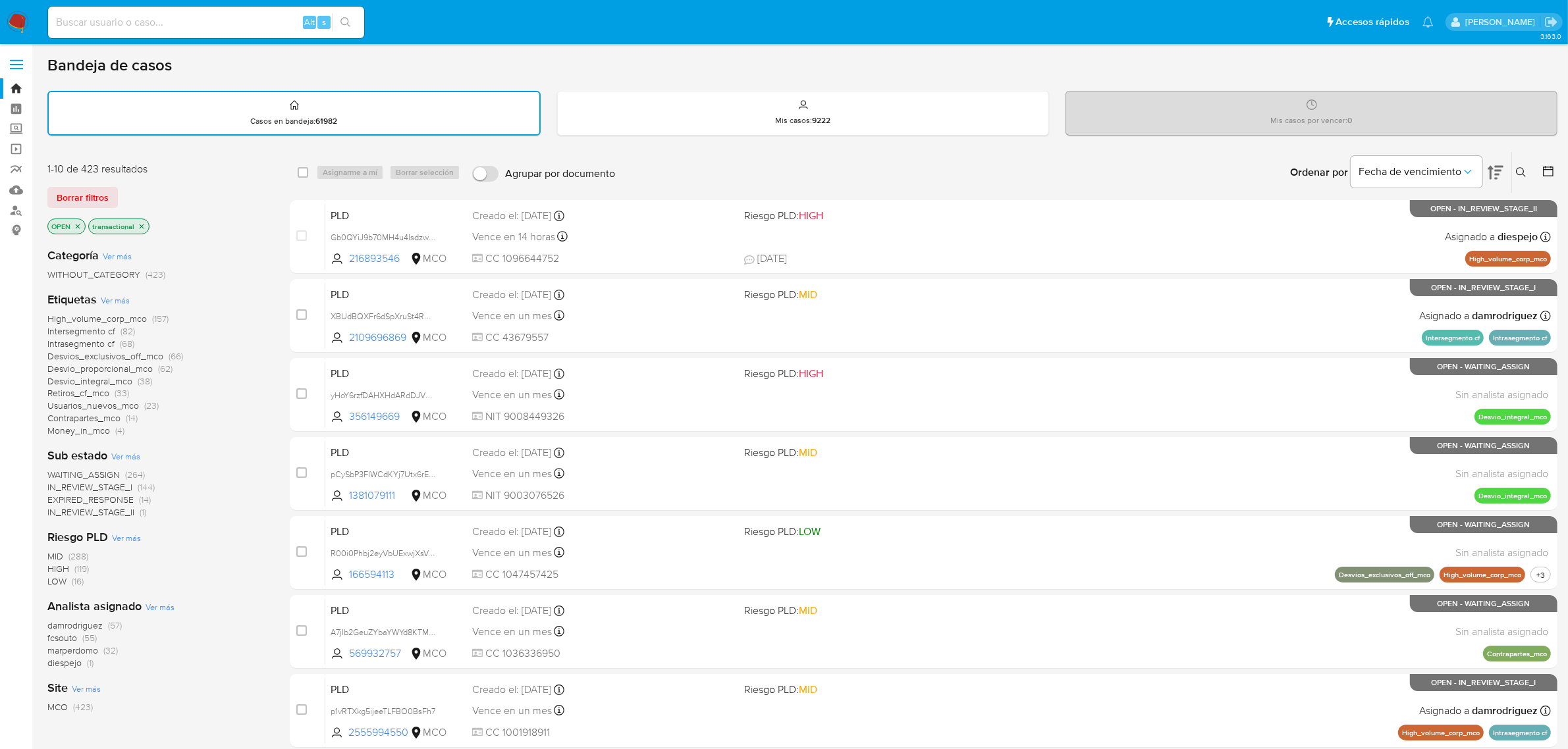
click at [20, 13] on img at bounding box center [18, 23] width 23 height 23
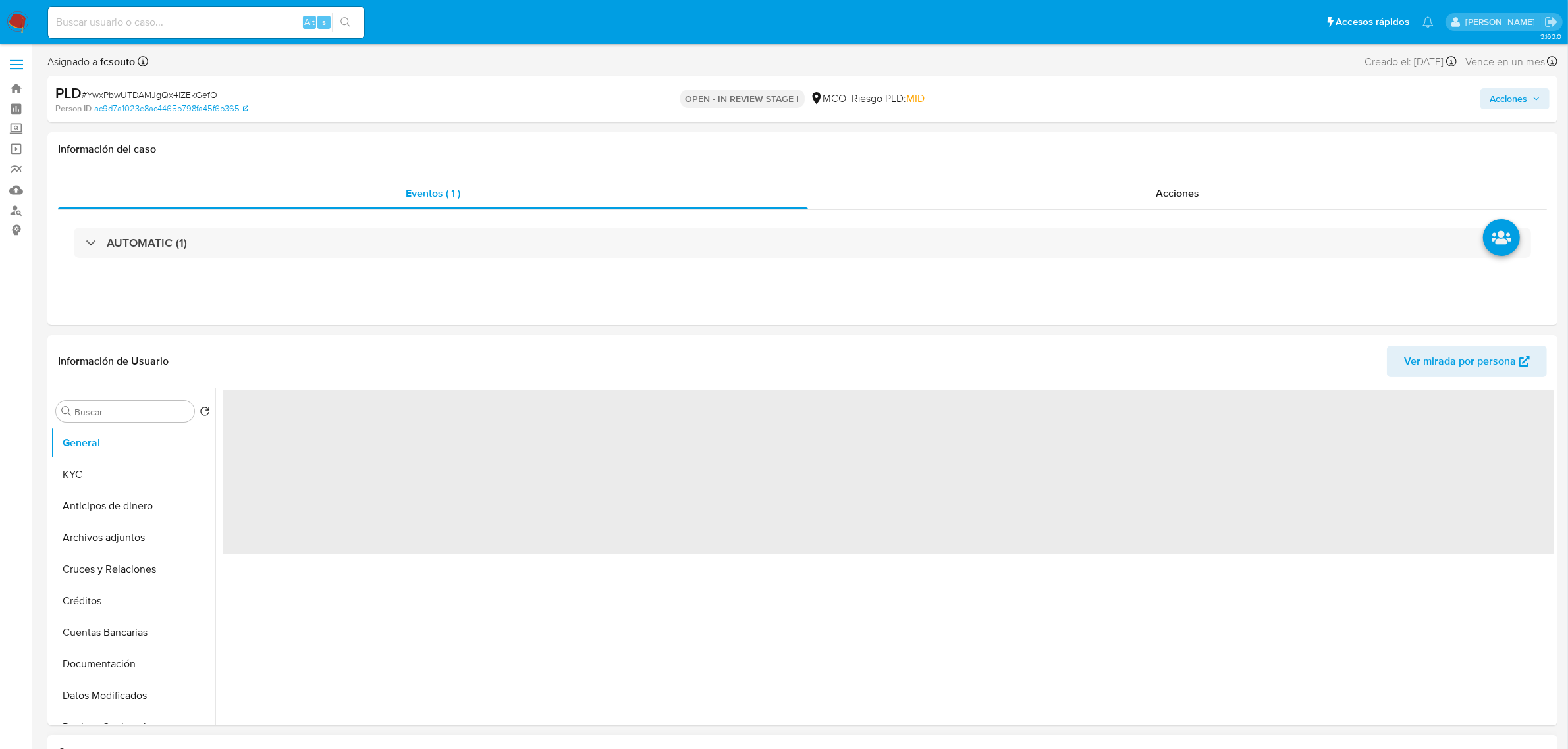
select select "10"
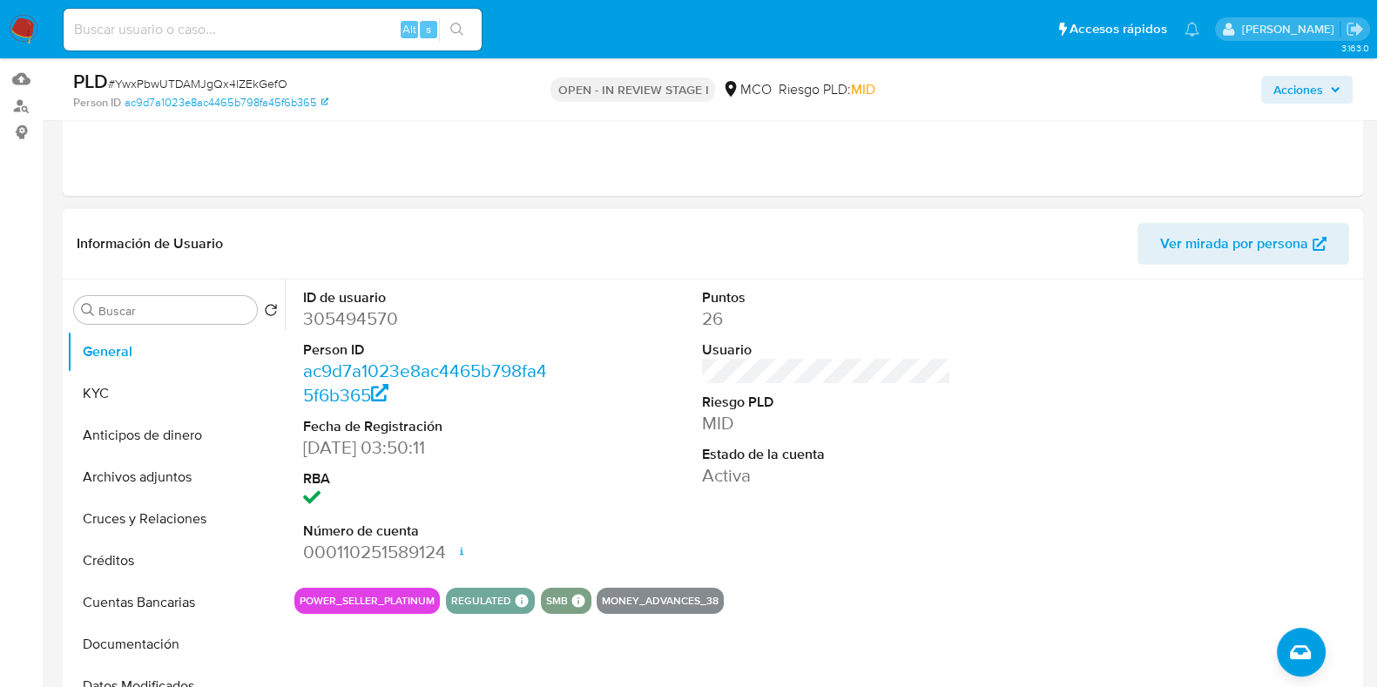
scroll to position [217, 0]
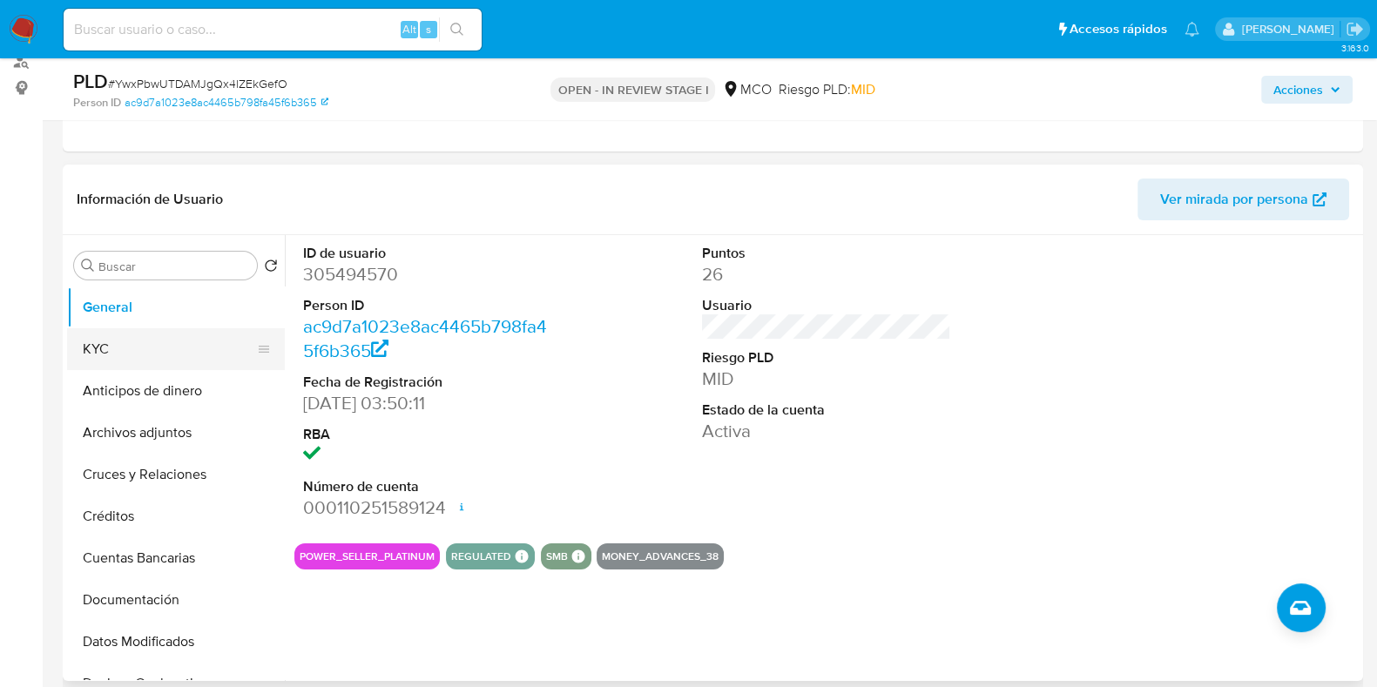
click at [122, 349] on button "KYC" at bounding box center [169, 349] width 204 height 42
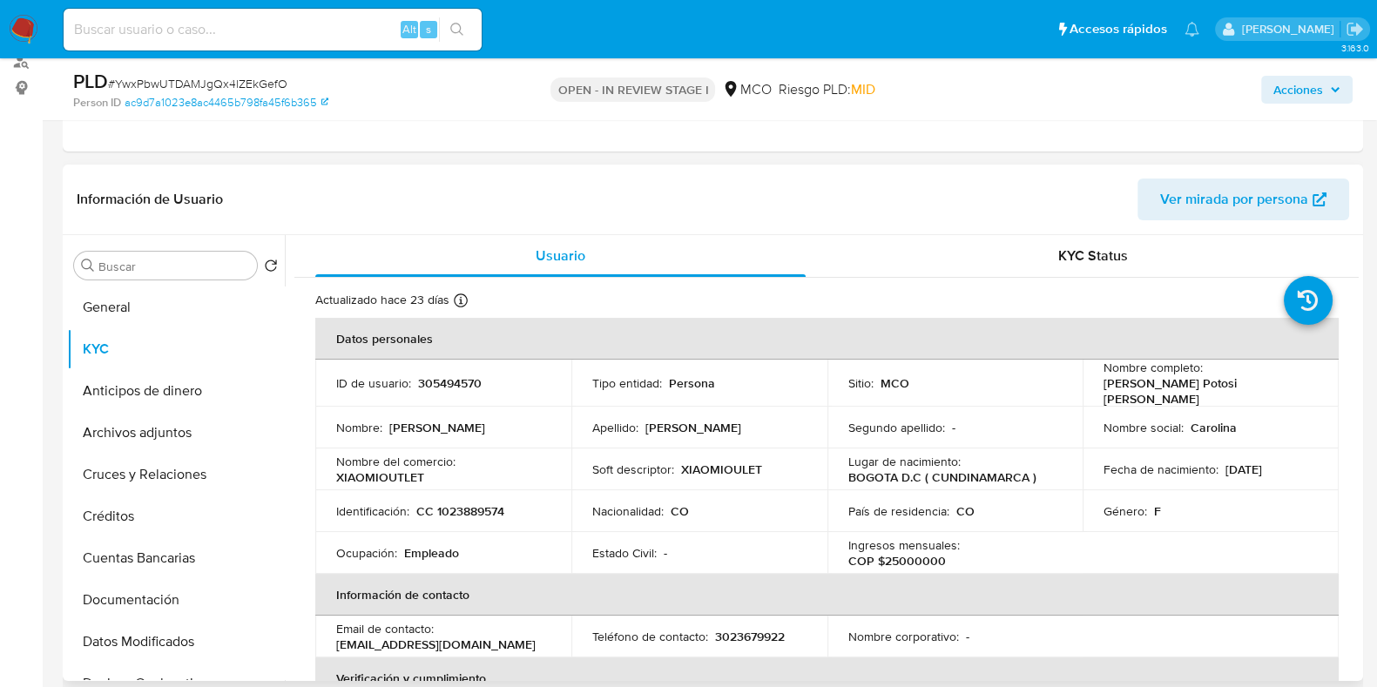
click at [454, 378] on p "305494570" at bounding box center [450, 383] width 64 height 16
copy p "305494570"
click at [457, 384] on p "305494570" at bounding box center [450, 383] width 64 height 16
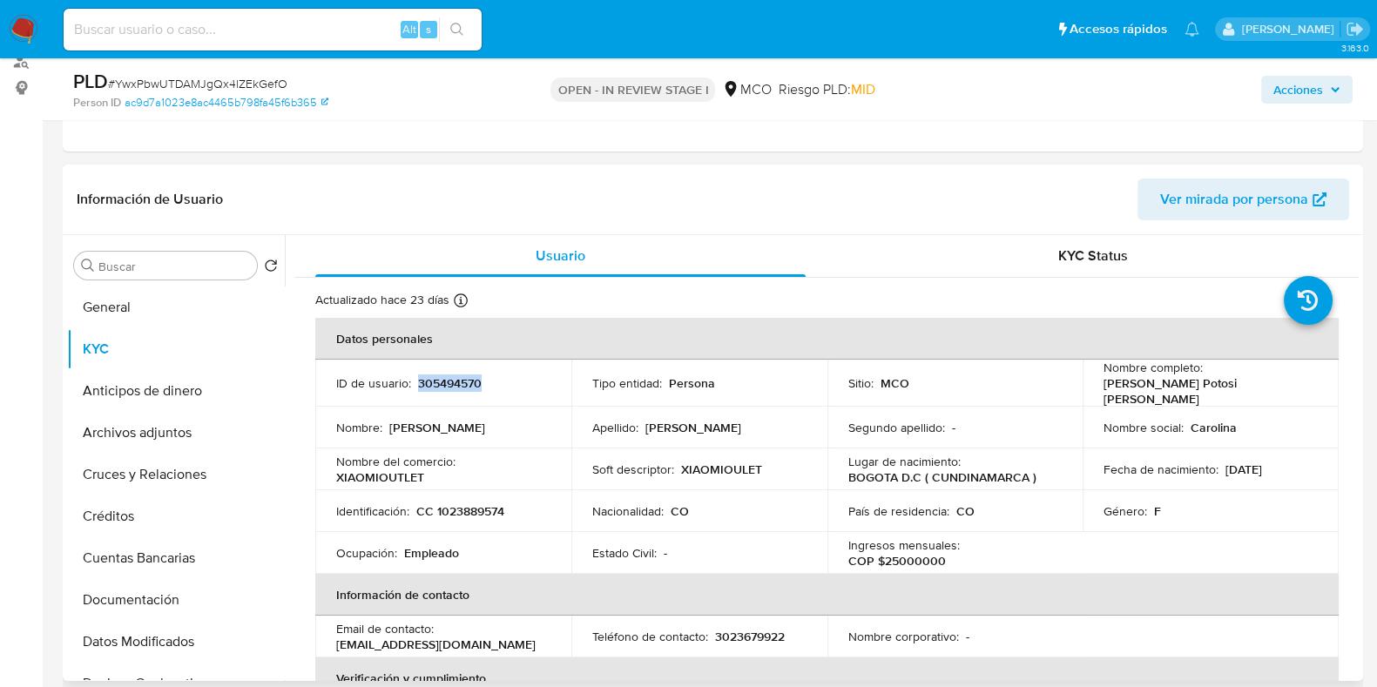
click at [471, 384] on p "305494570" at bounding box center [450, 383] width 64 height 16
click at [466, 375] on p "305494570" at bounding box center [450, 383] width 64 height 16
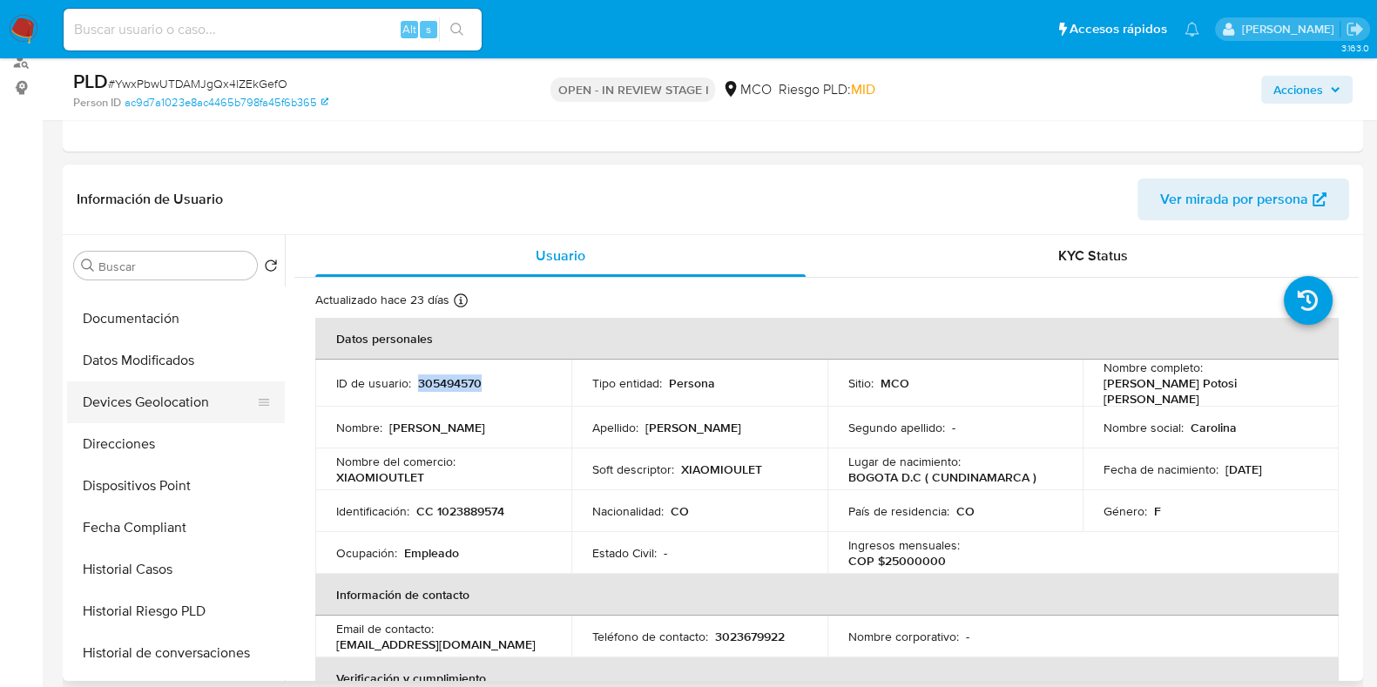
scroll to position [327, 0]
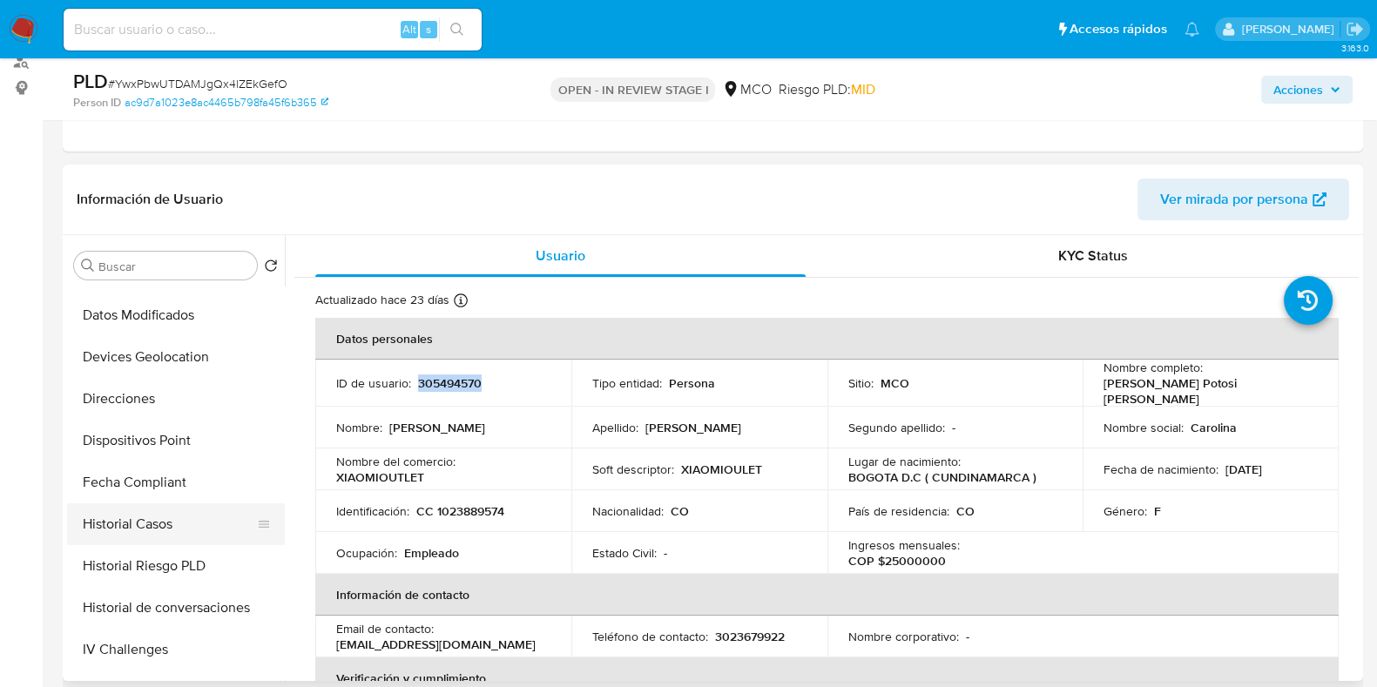
click at [159, 529] on button "Historial Casos" at bounding box center [169, 525] width 204 height 42
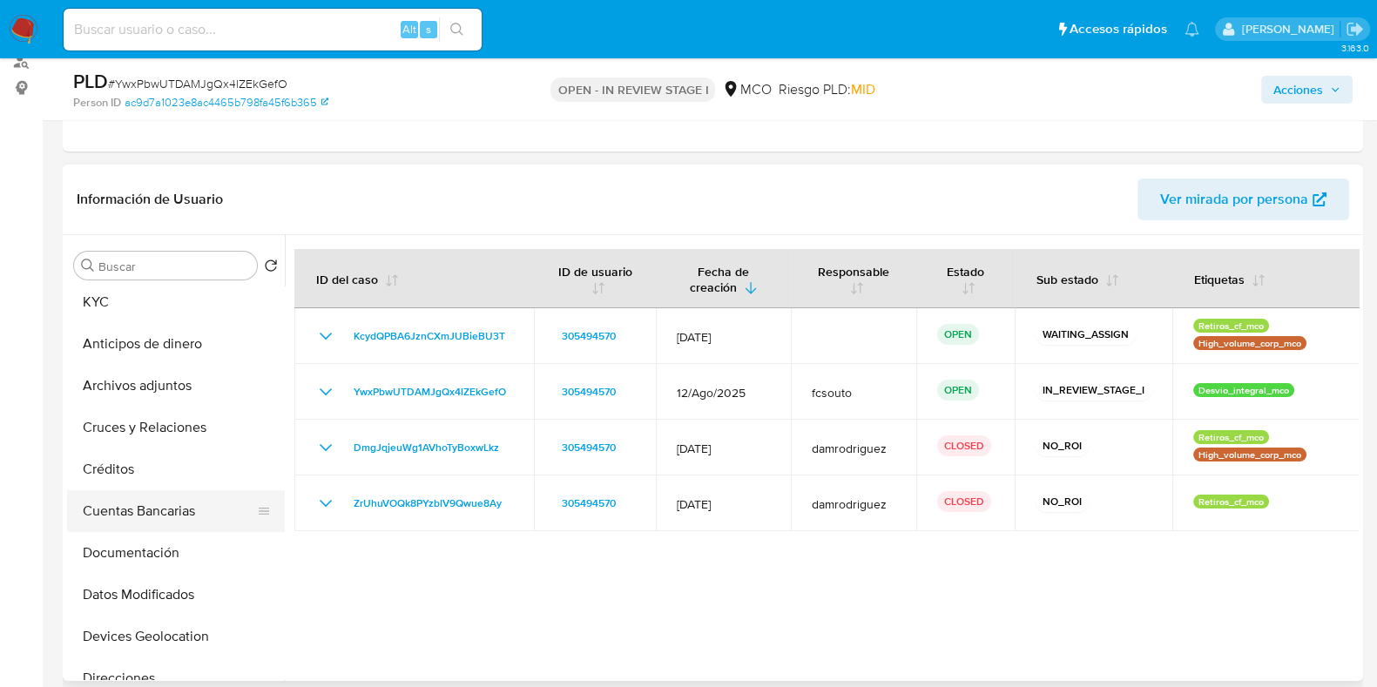
scroll to position [0, 0]
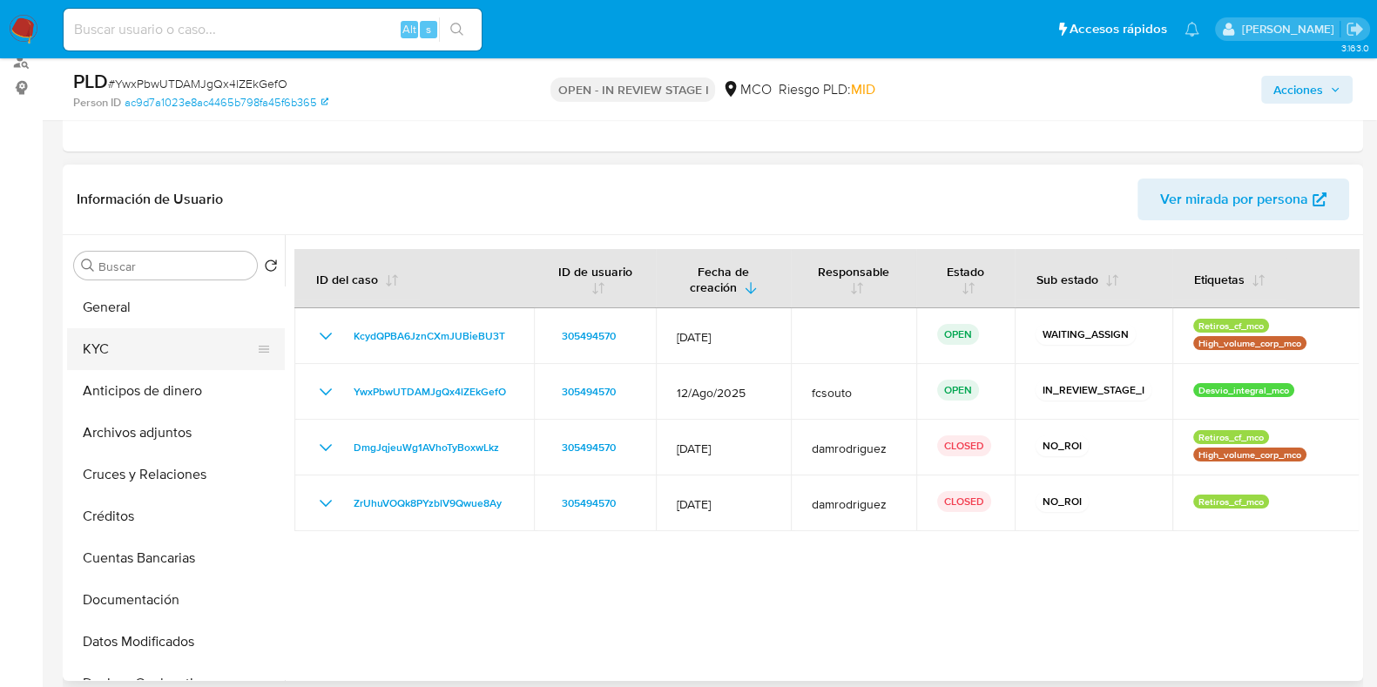
click at [112, 355] on button "KYC" at bounding box center [169, 349] width 204 height 42
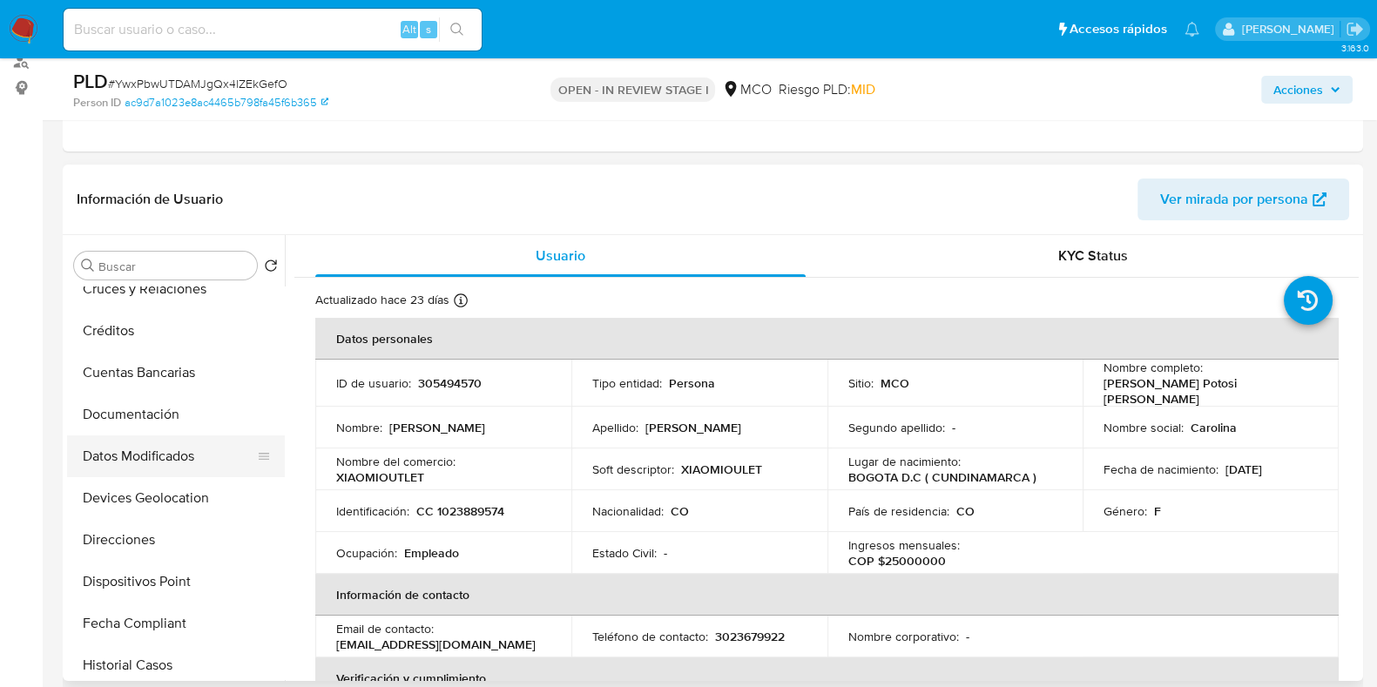
scroll to position [217, 0]
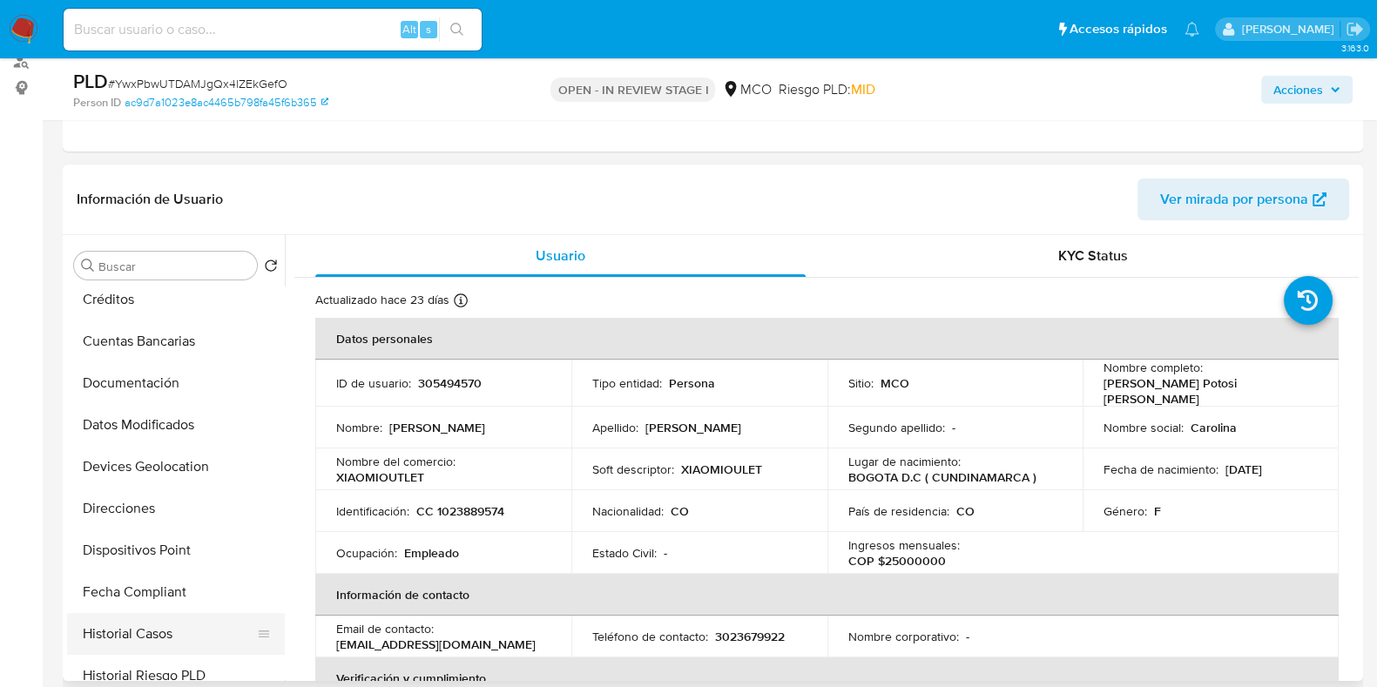
click at [144, 636] on button "Historial Casos" at bounding box center [169, 634] width 204 height 42
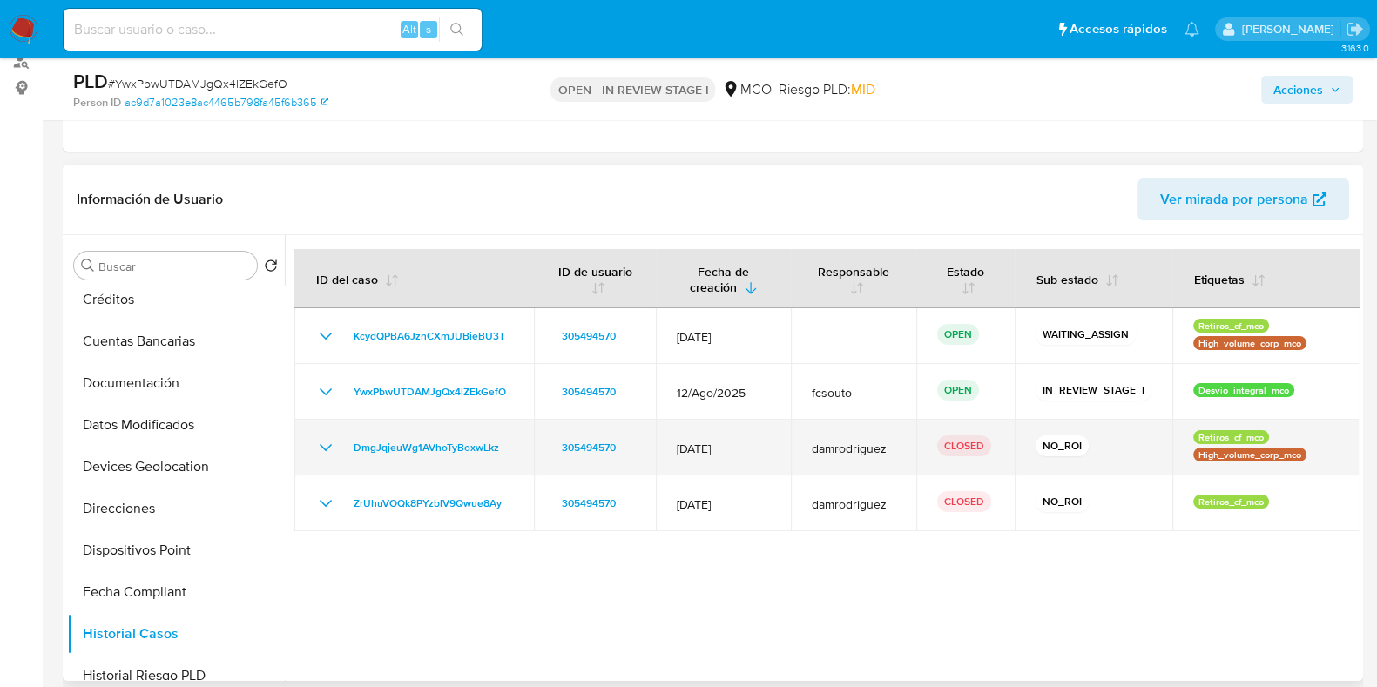
click at [322, 445] on icon "Mostrar/Ocultar" at bounding box center [326, 447] width 12 height 7
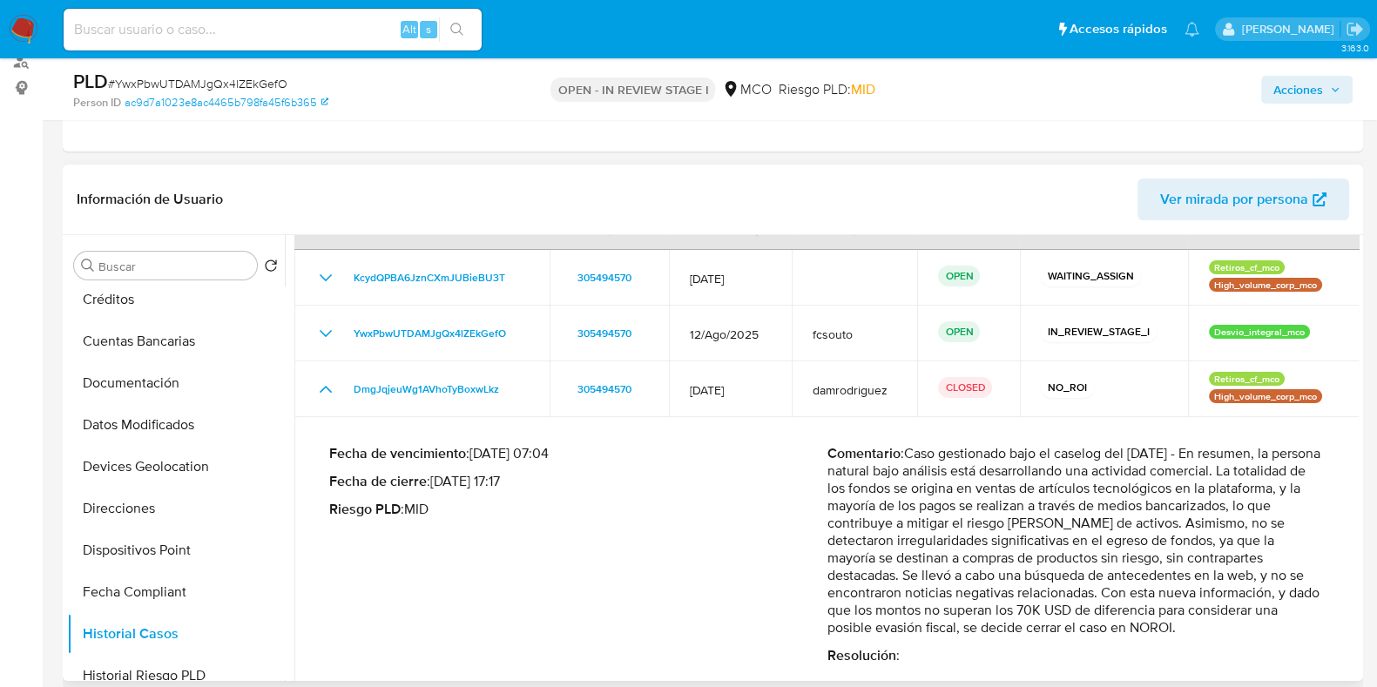
scroll to position [134, 0]
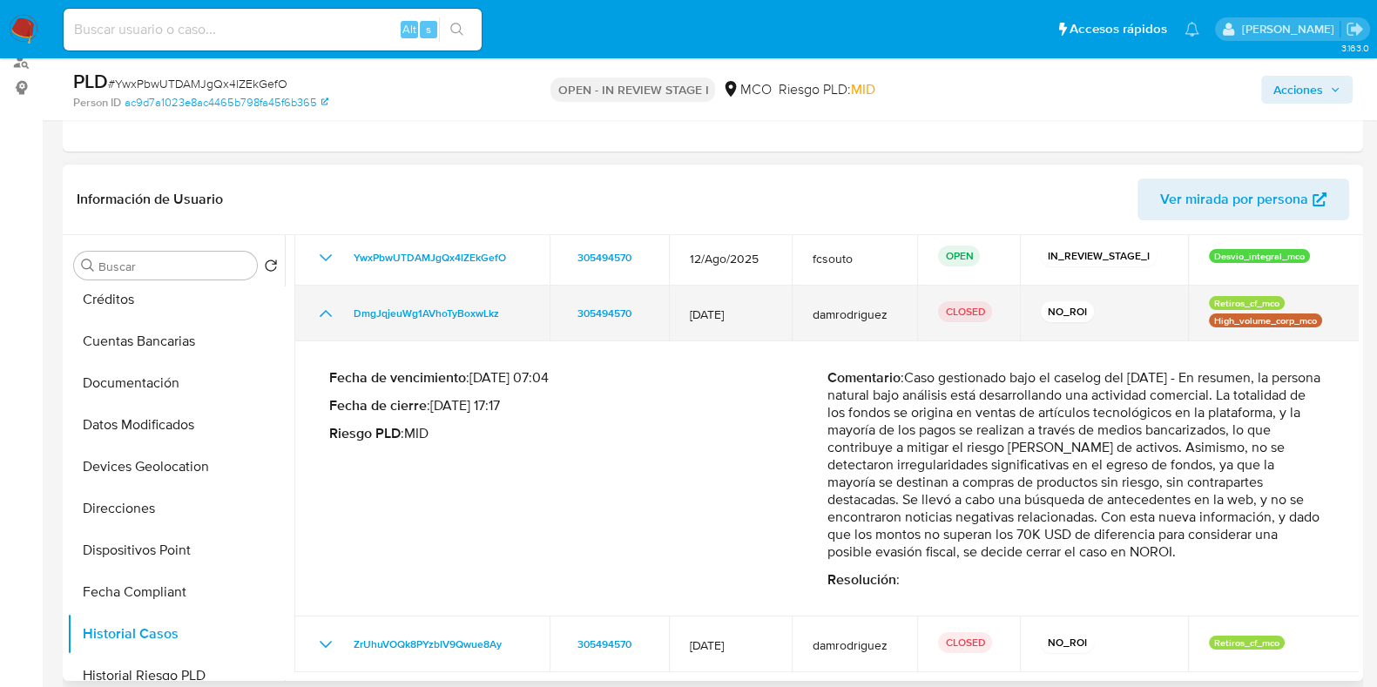
click at [318, 314] on icon "Mostrar/Ocultar" at bounding box center [325, 313] width 21 height 21
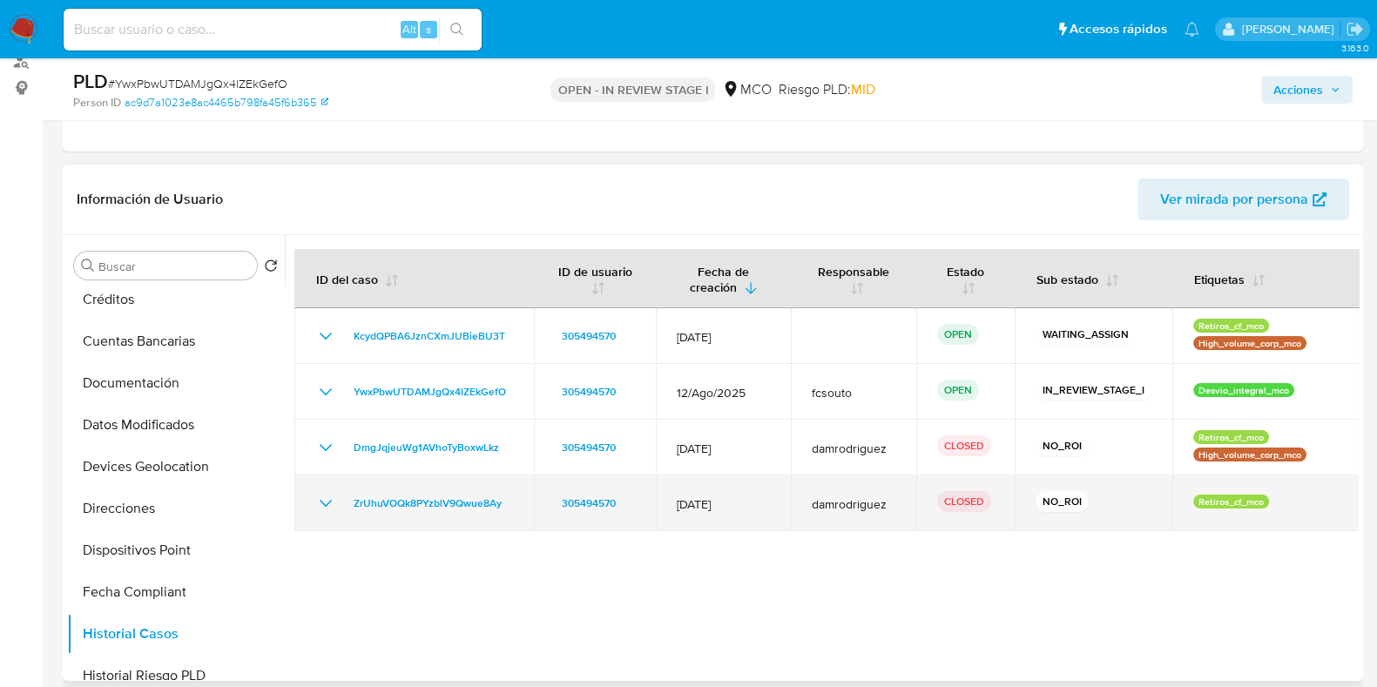
click at [322, 507] on icon "Mostrar/Ocultar" at bounding box center [325, 503] width 21 height 21
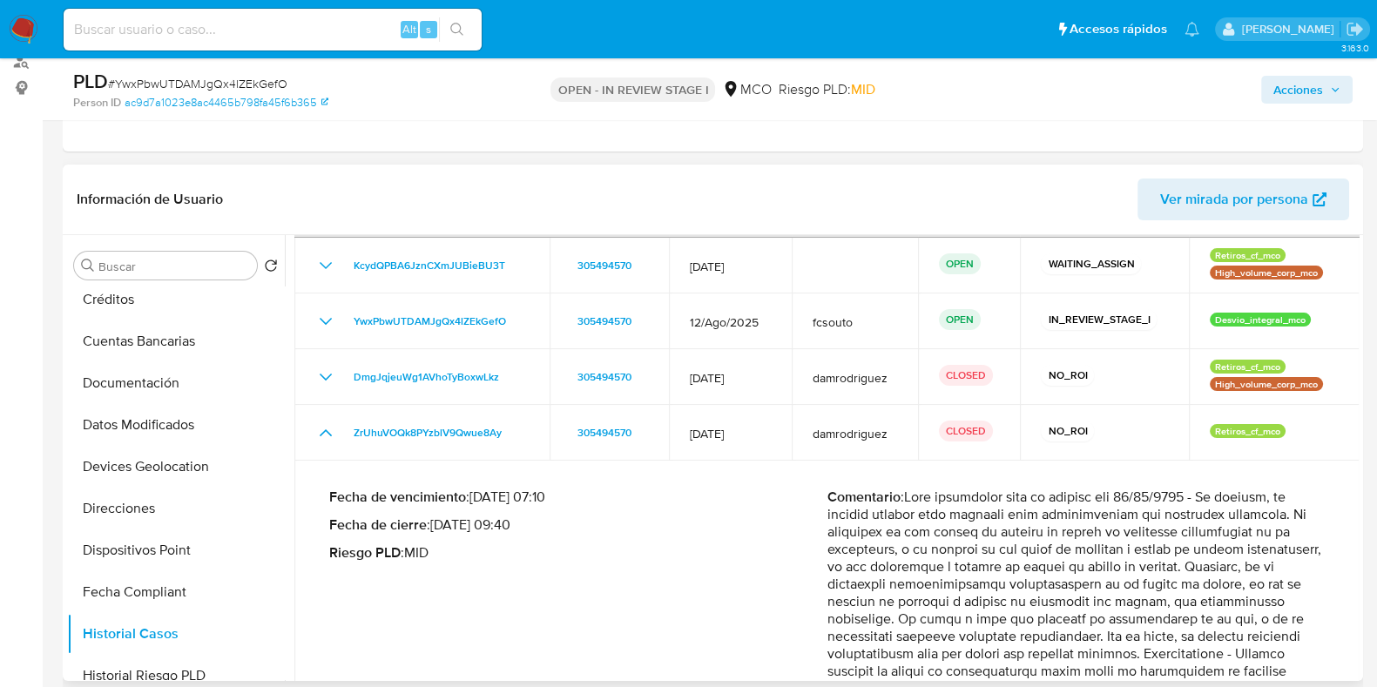
scroll to position [56, 0]
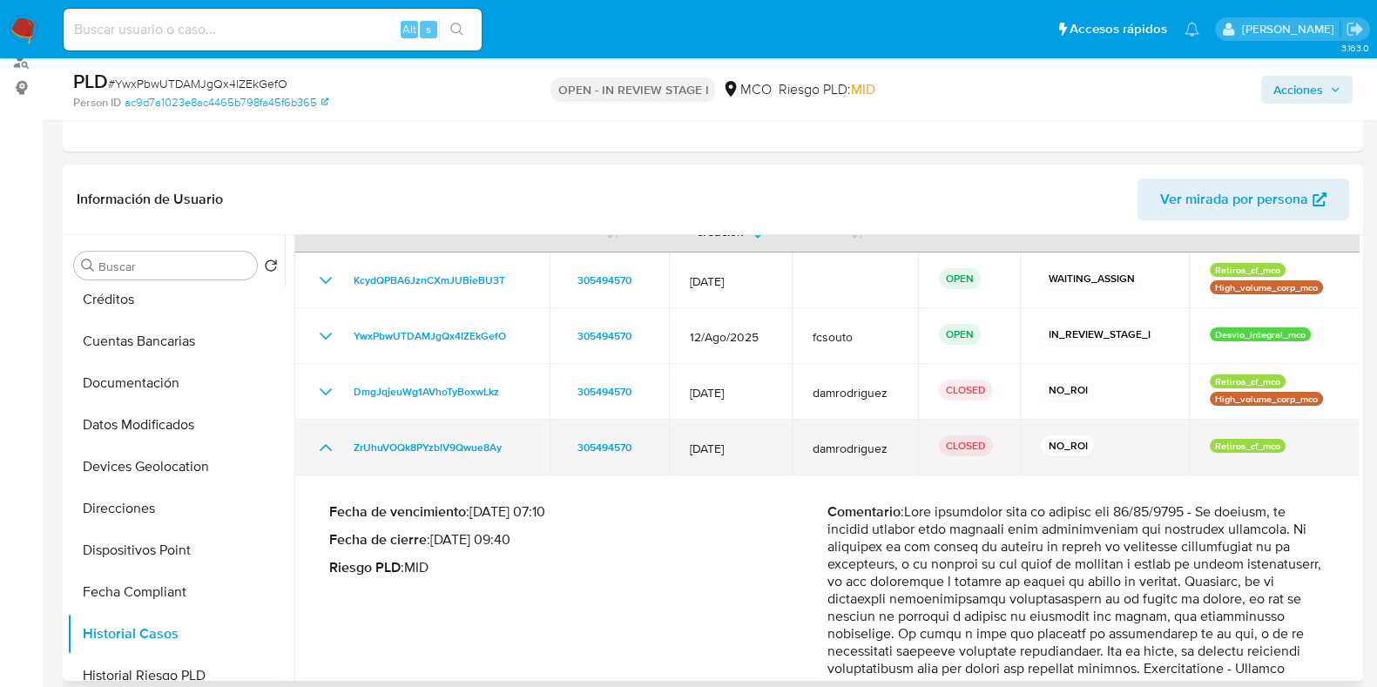
click at [316, 437] on icon "Mostrar/Ocultar" at bounding box center [325, 447] width 21 height 21
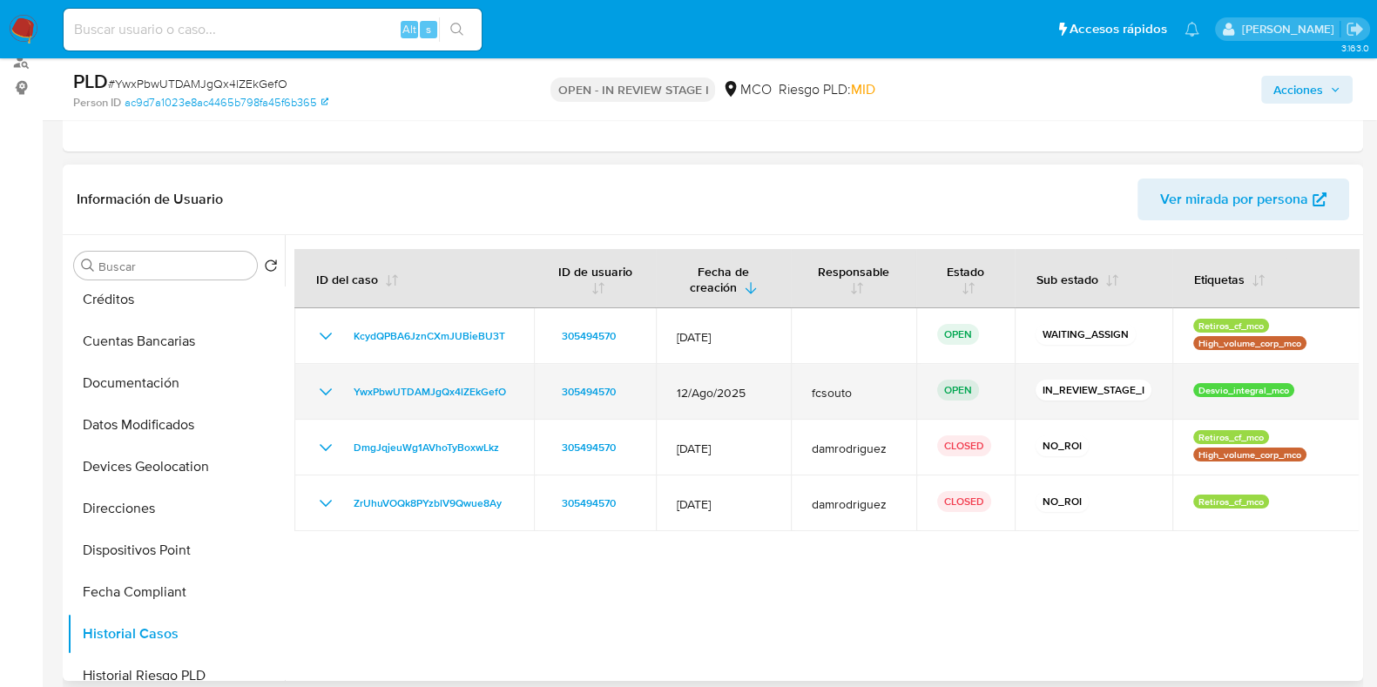
click at [319, 389] on icon "Mostrar/Ocultar" at bounding box center [325, 392] width 21 height 21
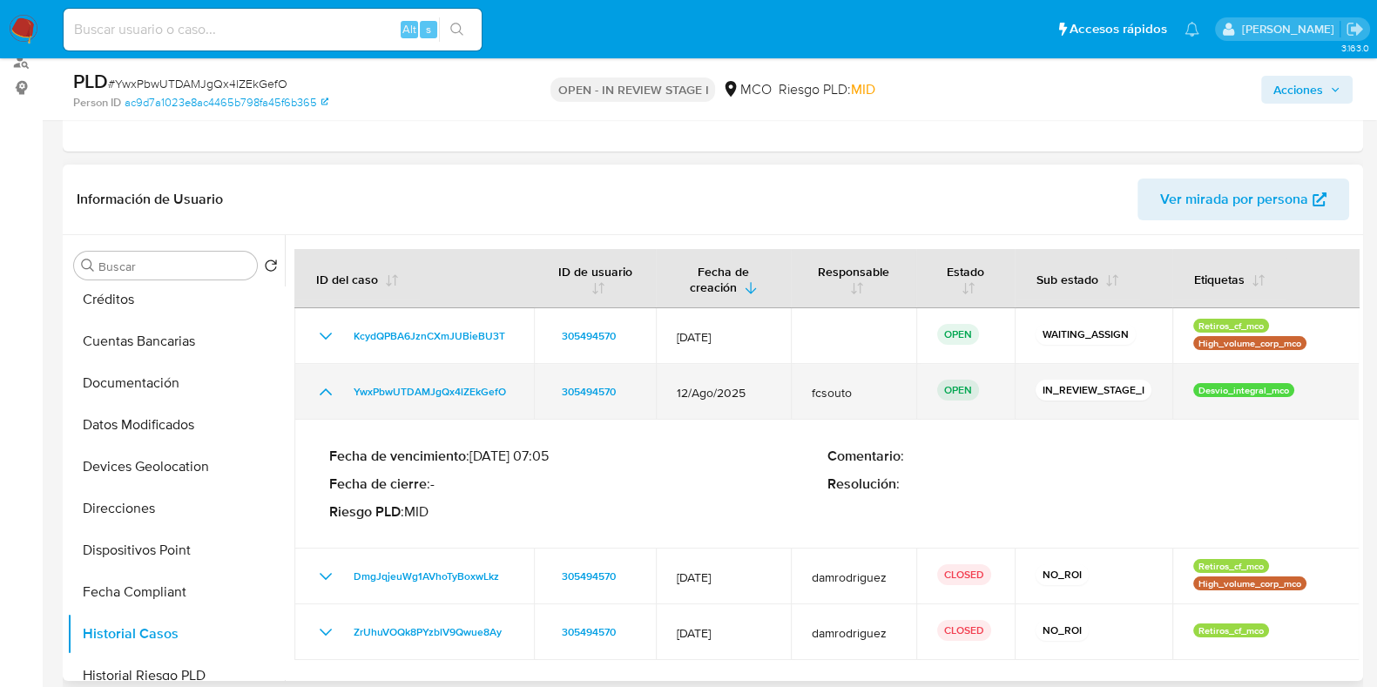
click at [324, 392] on icon "Mostrar/Ocultar" at bounding box center [325, 392] width 21 height 21
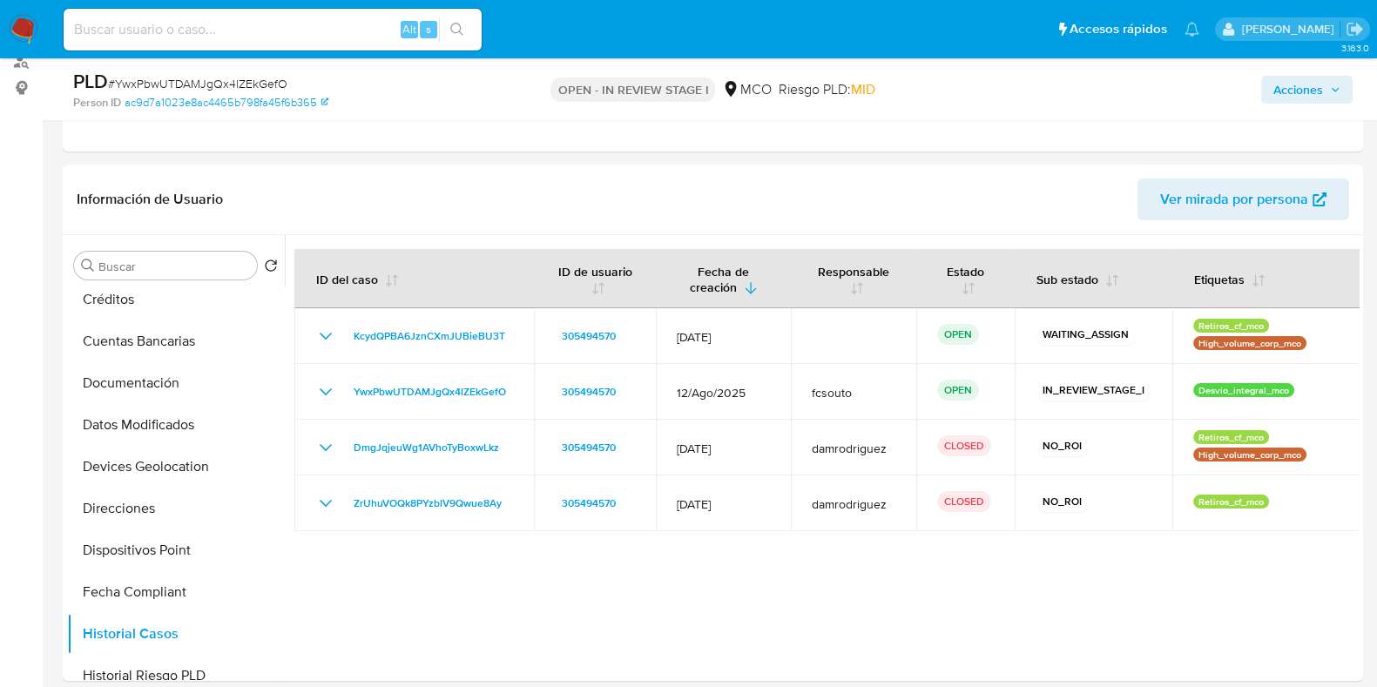
scroll to position [544, 0]
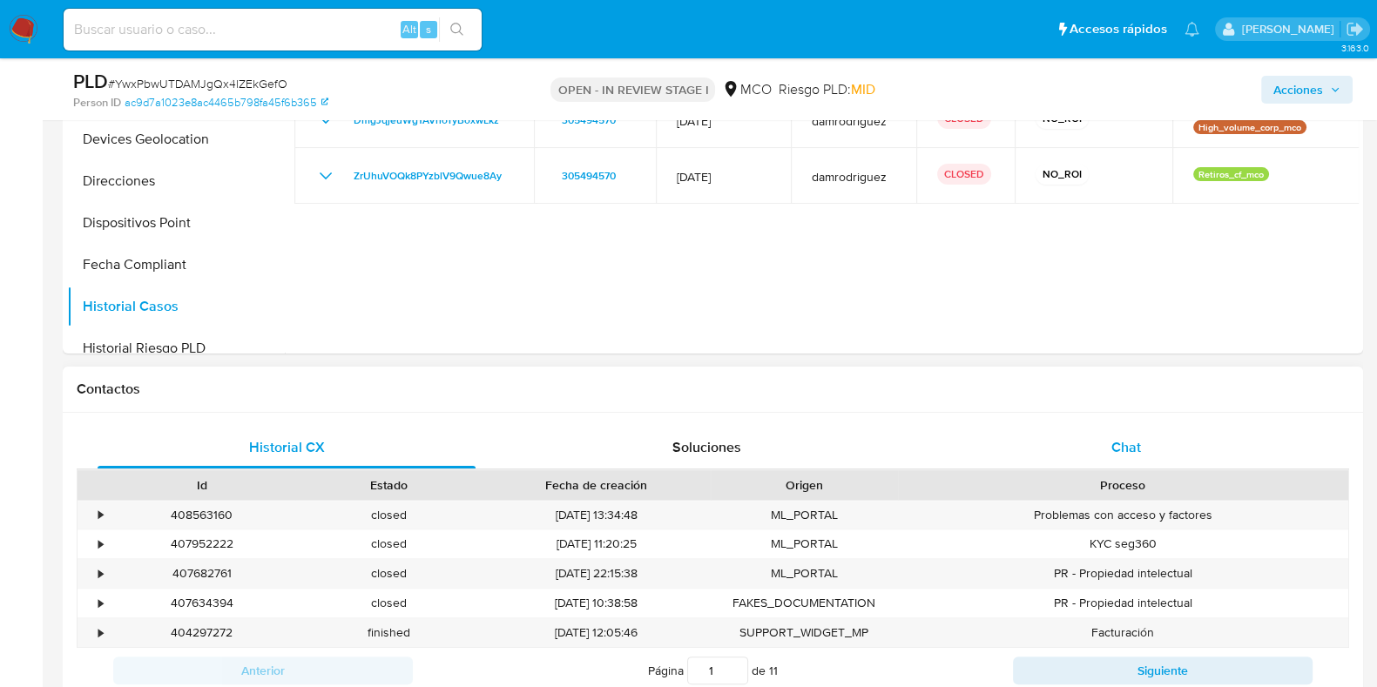
click at [1104, 448] on div "Chat" at bounding box center [1126, 448] width 378 height 42
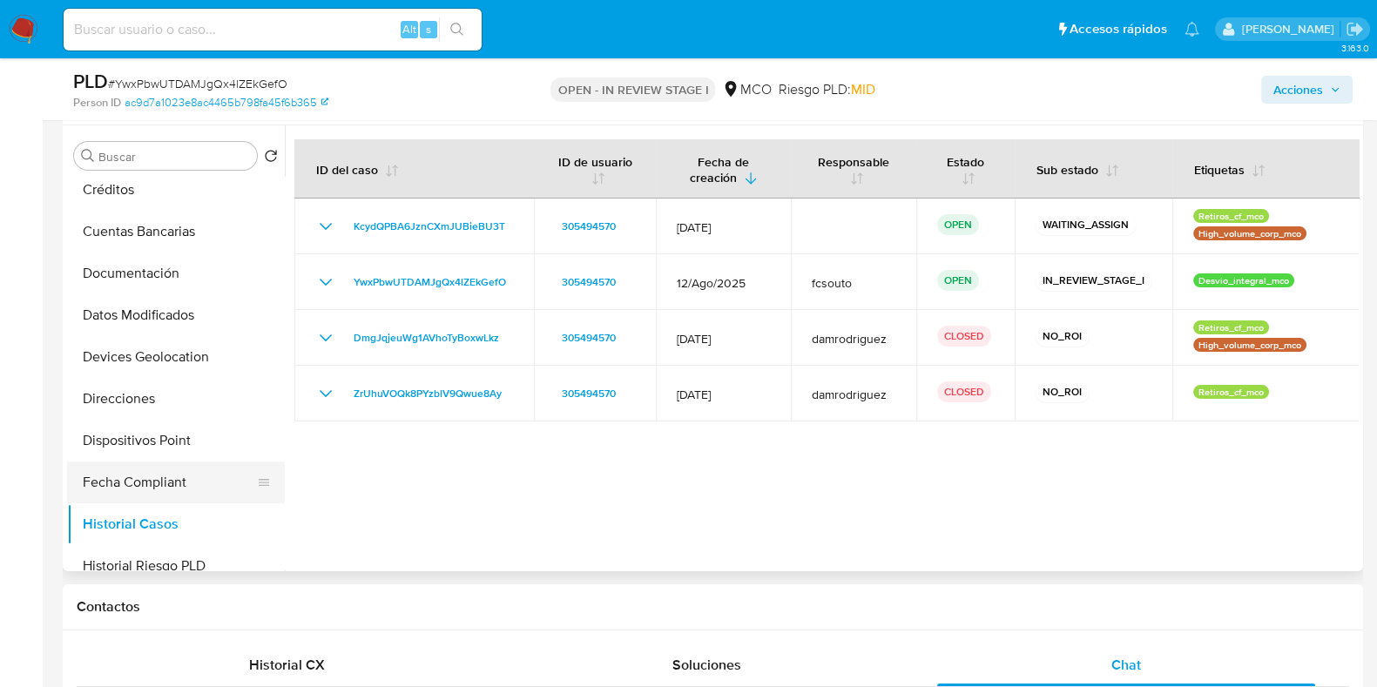
scroll to position [108, 0]
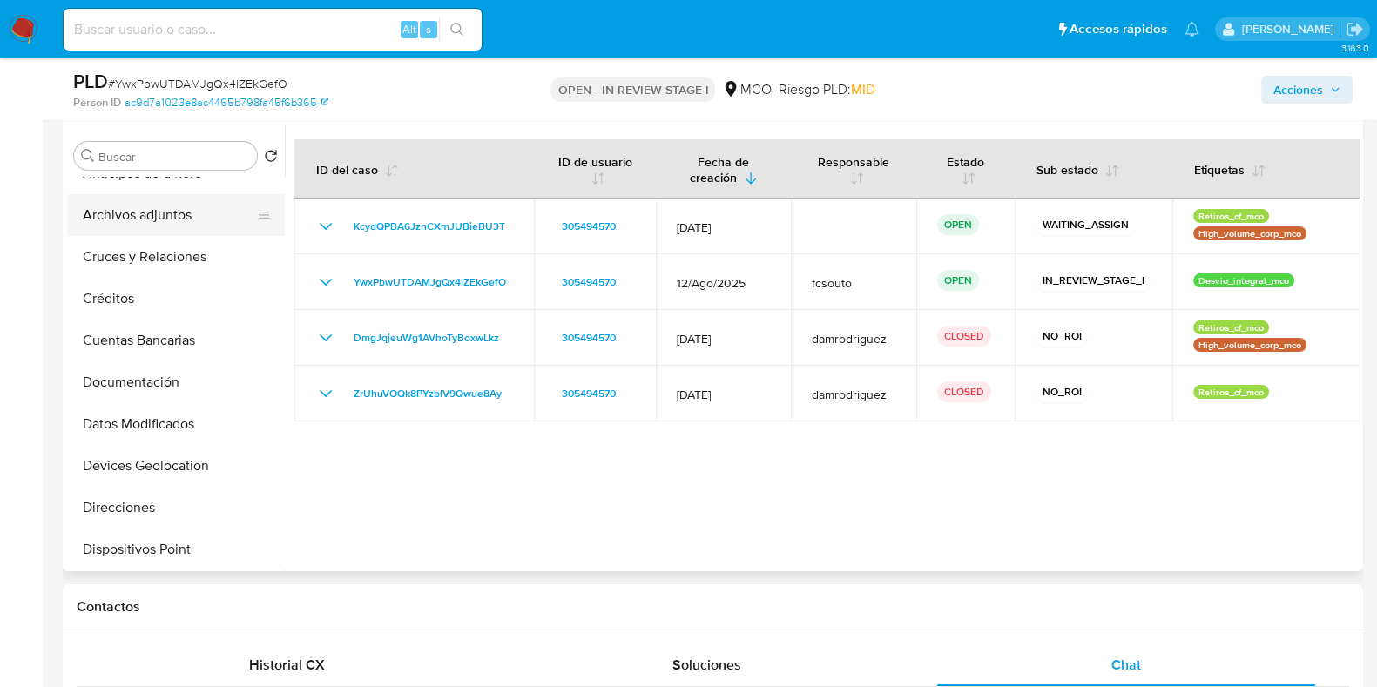
click at [165, 212] on button "Archivos adjuntos" at bounding box center [169, 215] width 204 height 42
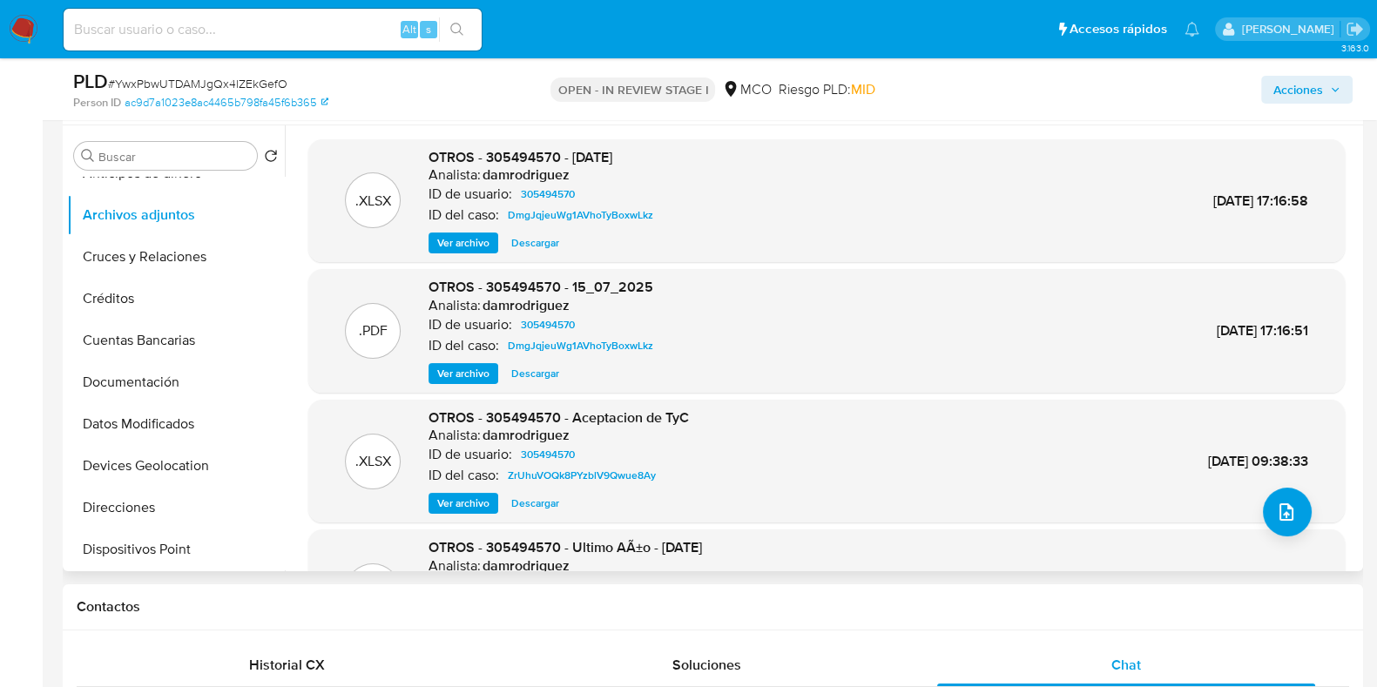
click at [485, 375] on span "Ver archivo" at bounding box center [463, 373] width 52 height 17
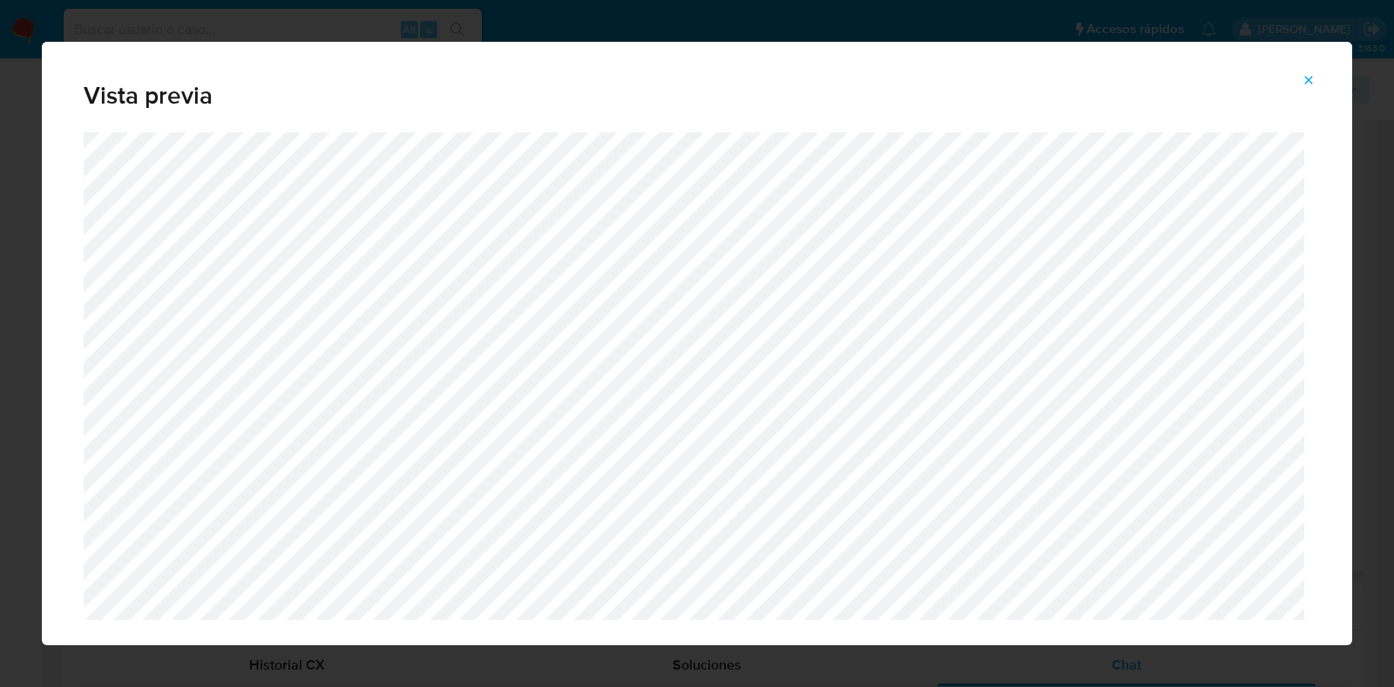
click at [1308, 84] on icon "Attachment preview" at bounding box center [1308, 80] width 14 height 14
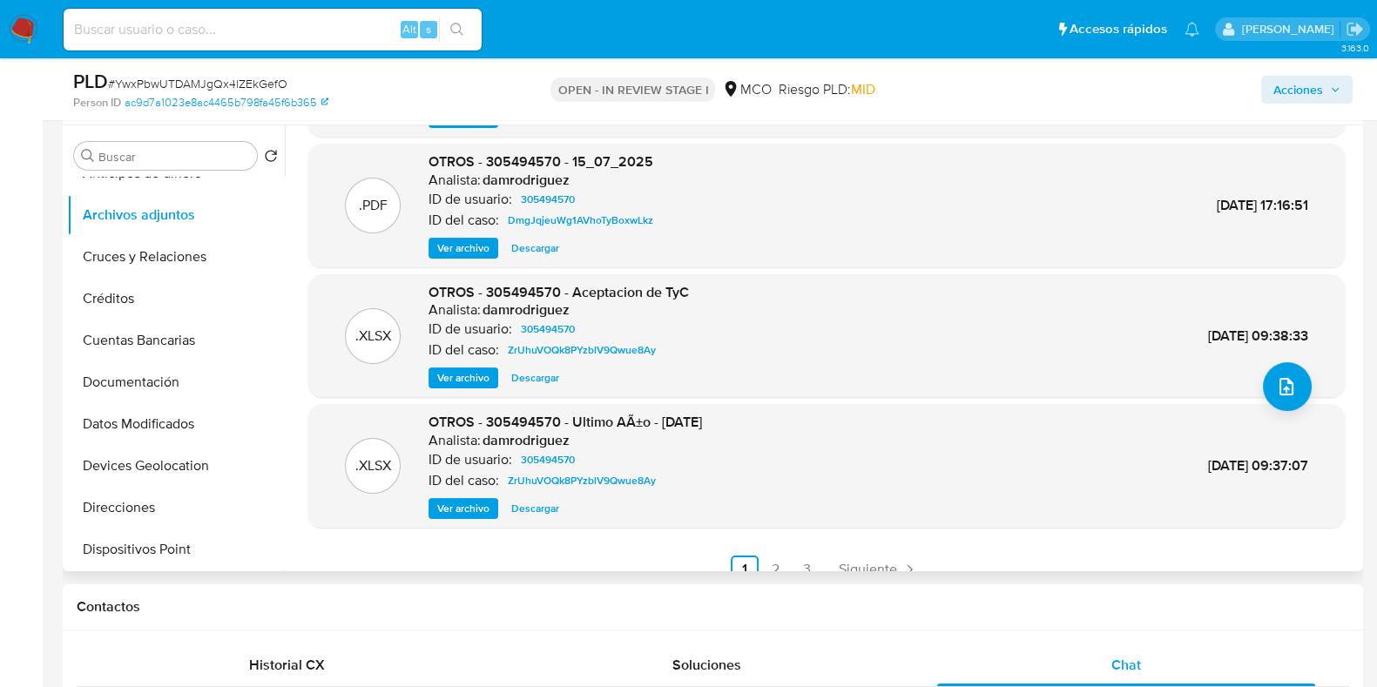
scroll to position [146, 0]
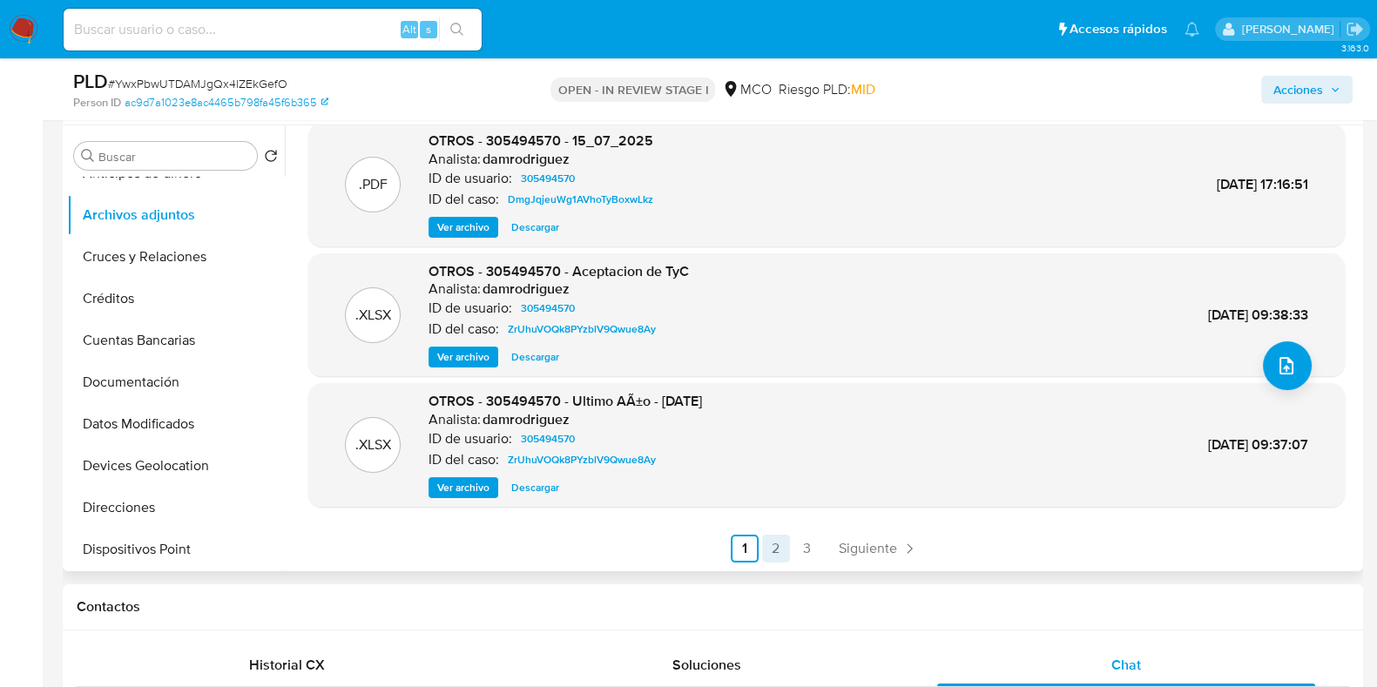
click at [764, 541] on link "2" at bounding box center [776, 549] width 28 height 28
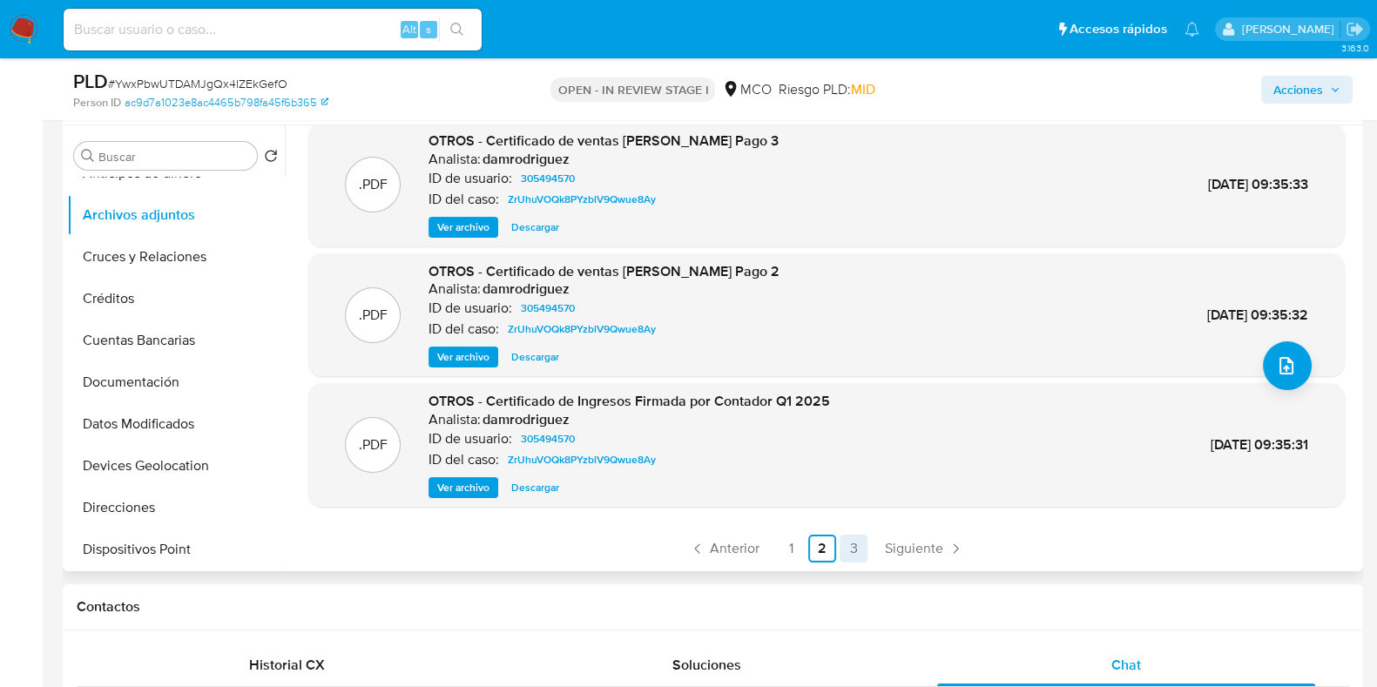
click at [844, 546] on link "3" at bounding box center [854, 549] width 28 height 28
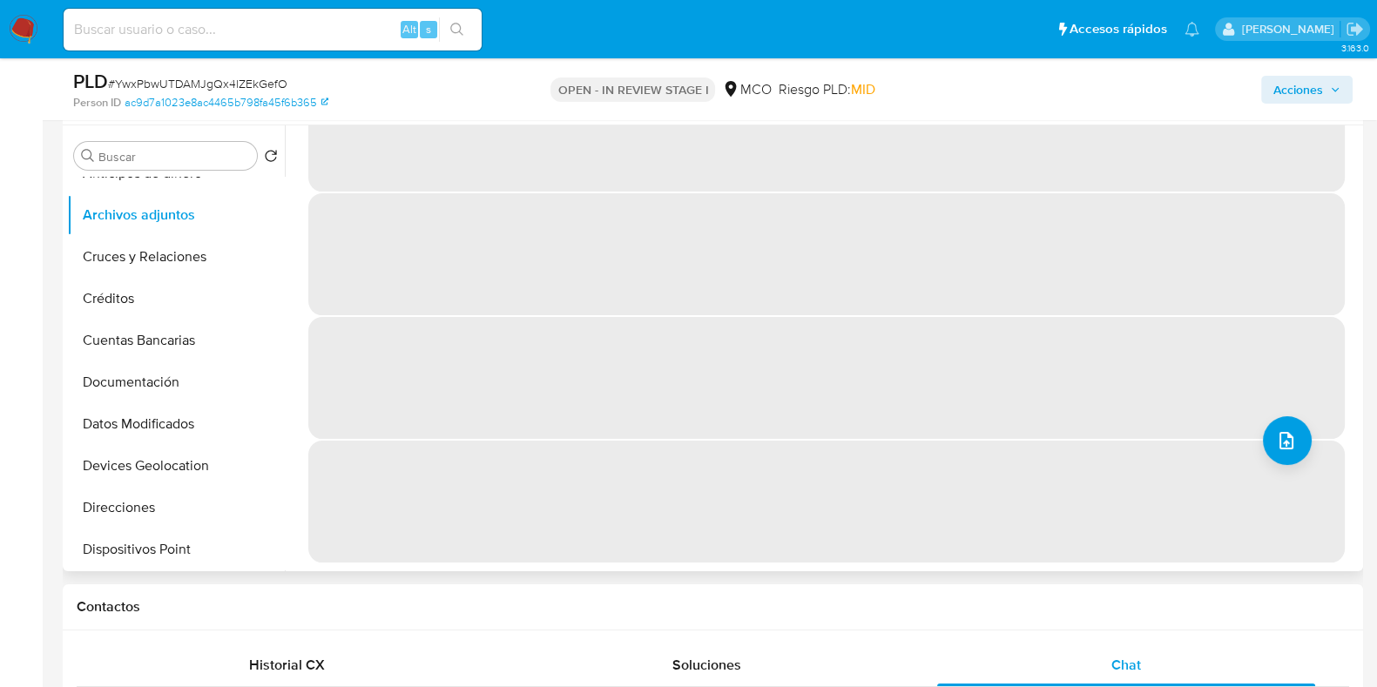
scroll to position [0, 0]
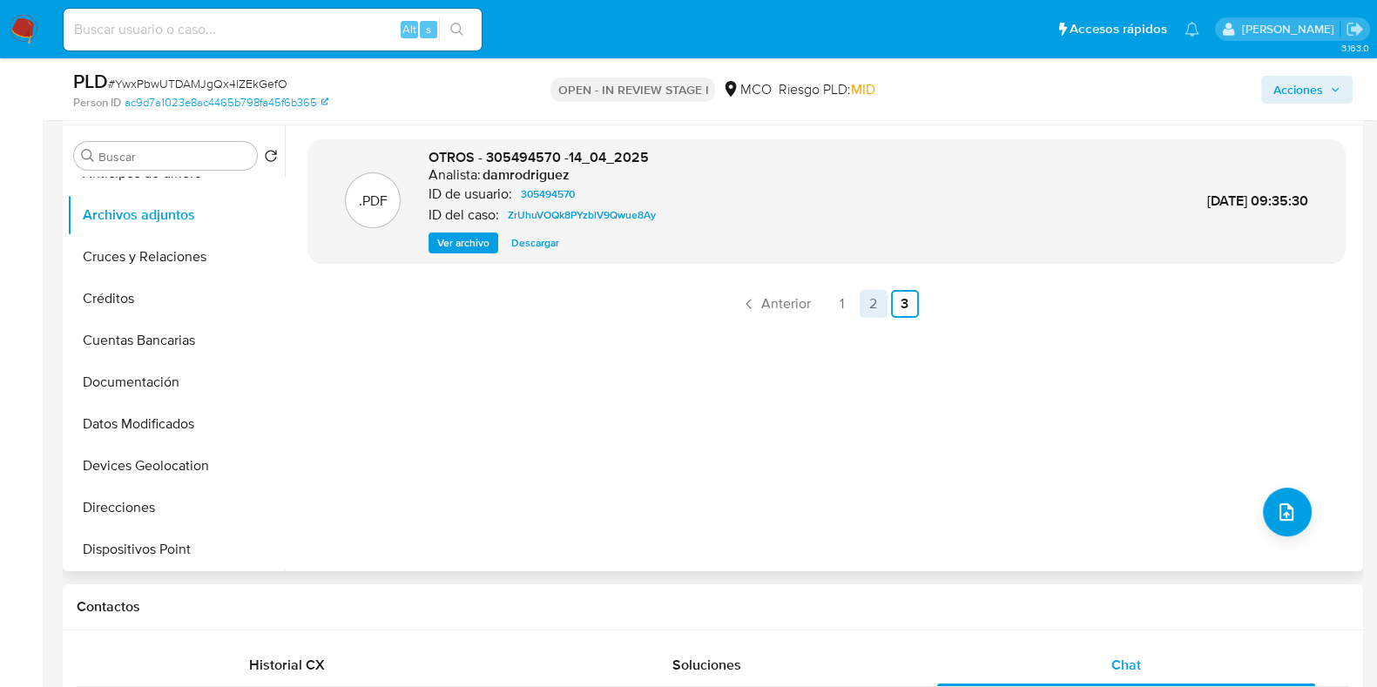
click at [861, 307] on link "2" at bounding box center [874, 304] width 28 height 28
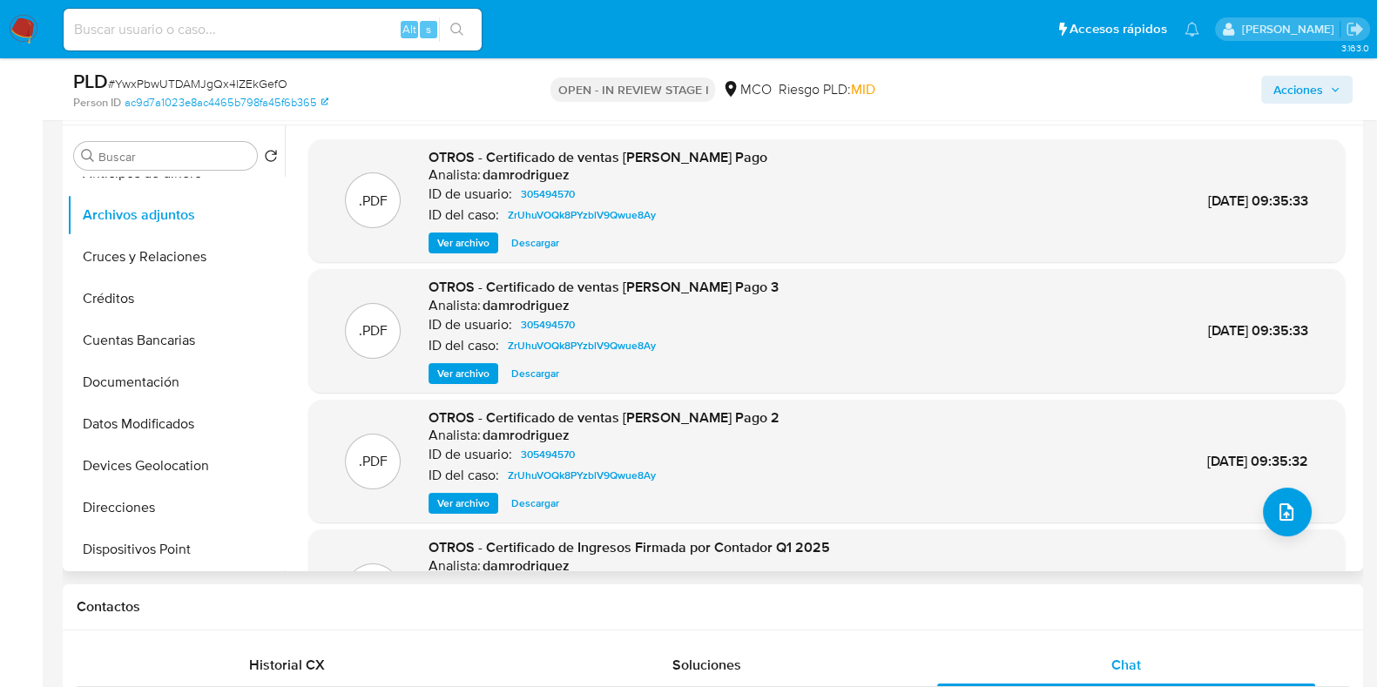
scroll to position [146, 0]
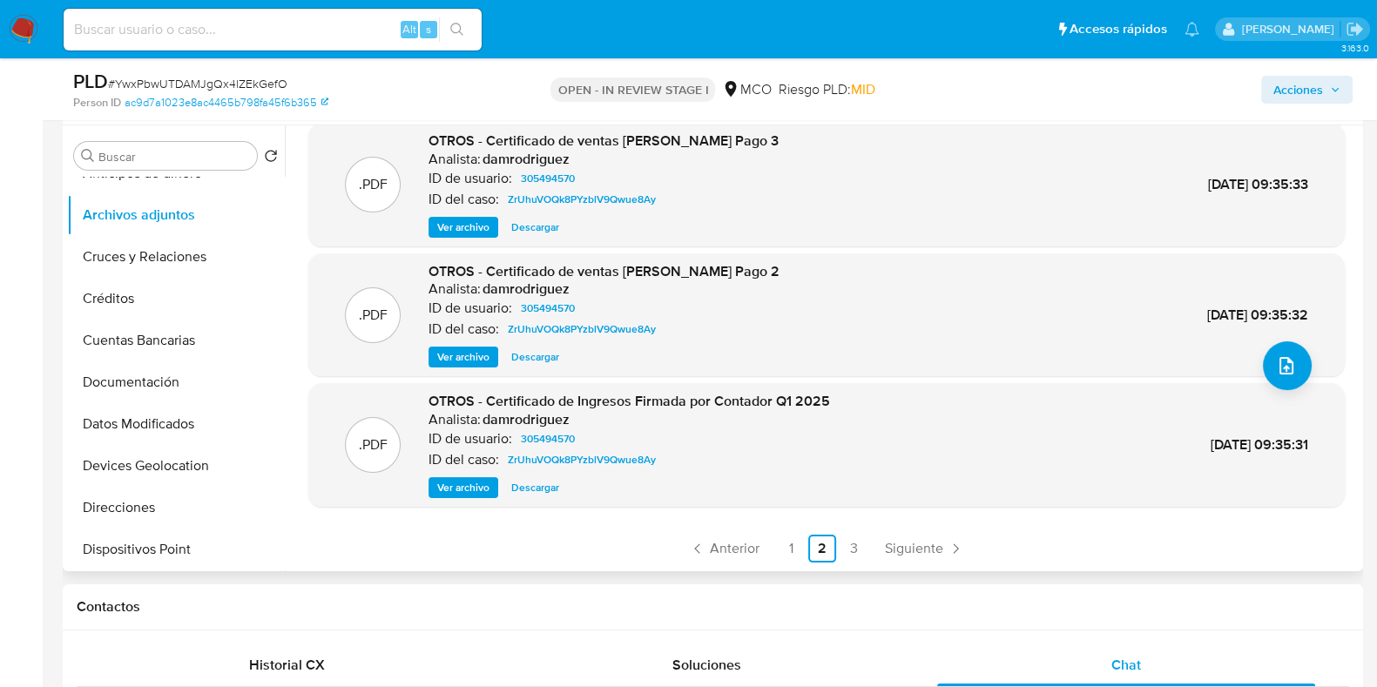
click at [461, 486] on span "Ver archivo" at bounding box center [463, 487] width 52 height 17
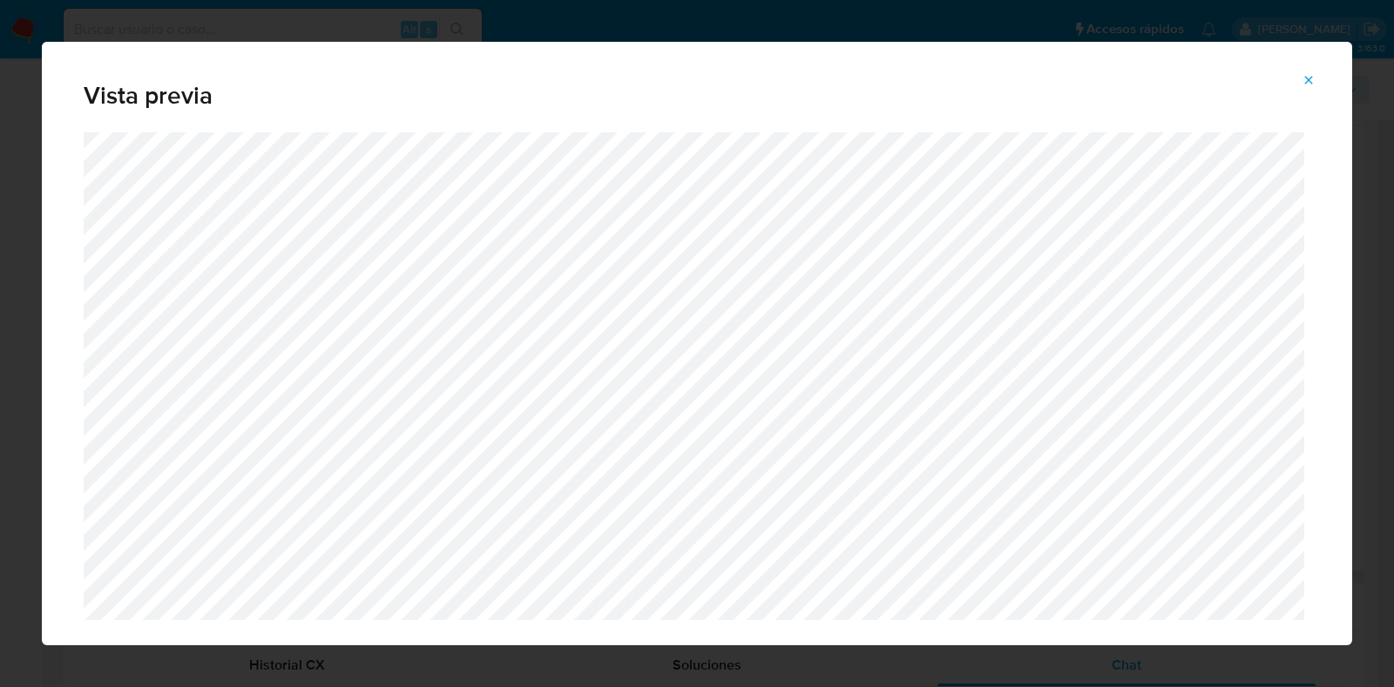
click at [1301, 83] on icon "Attachment preview" at bounding box center [1308, 80] width 14 height 14
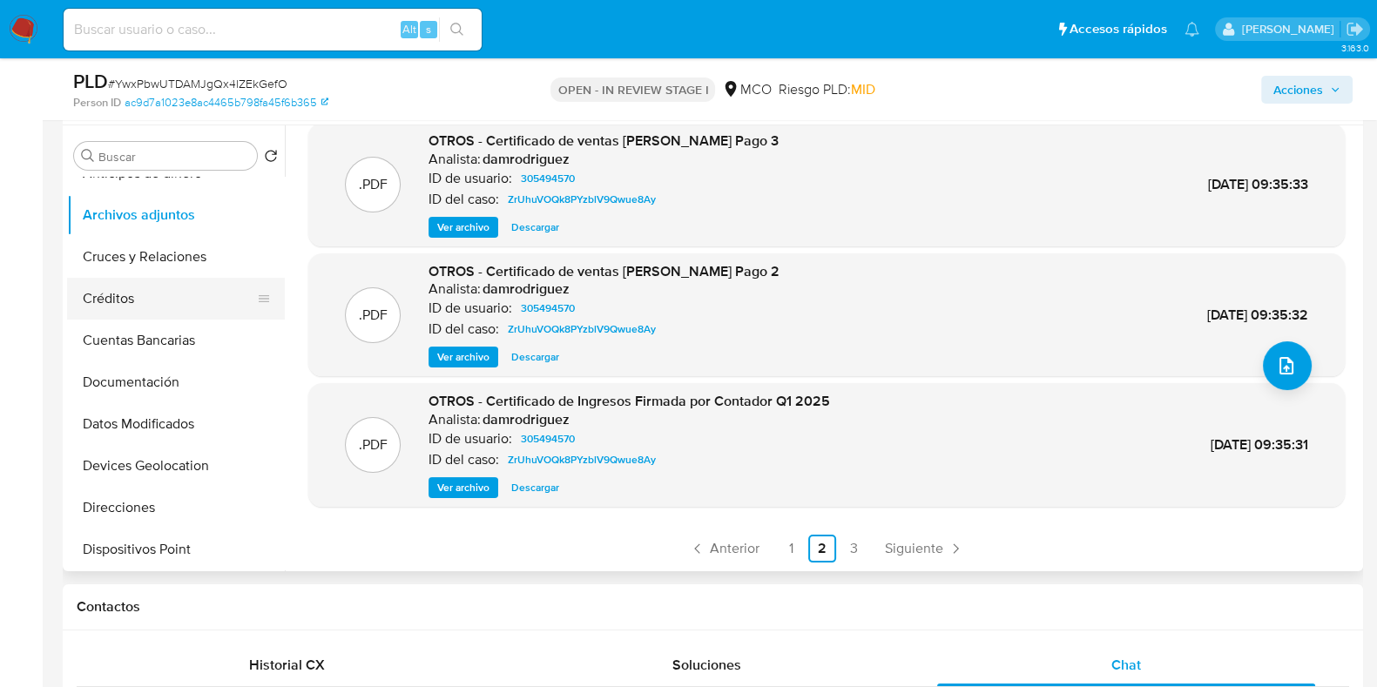
scroll to position [0, 0]
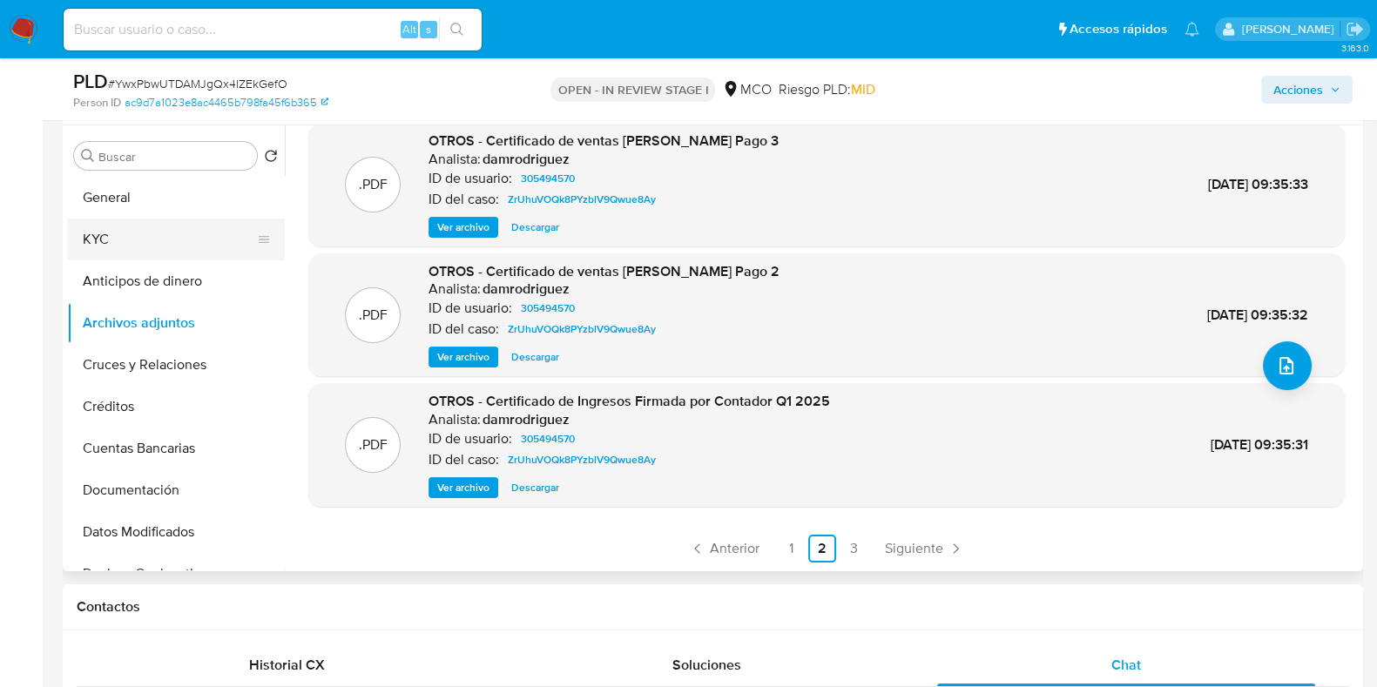
click at [127, 241] on button "KYC" at bounding box center [169, 240] width 204 height 42
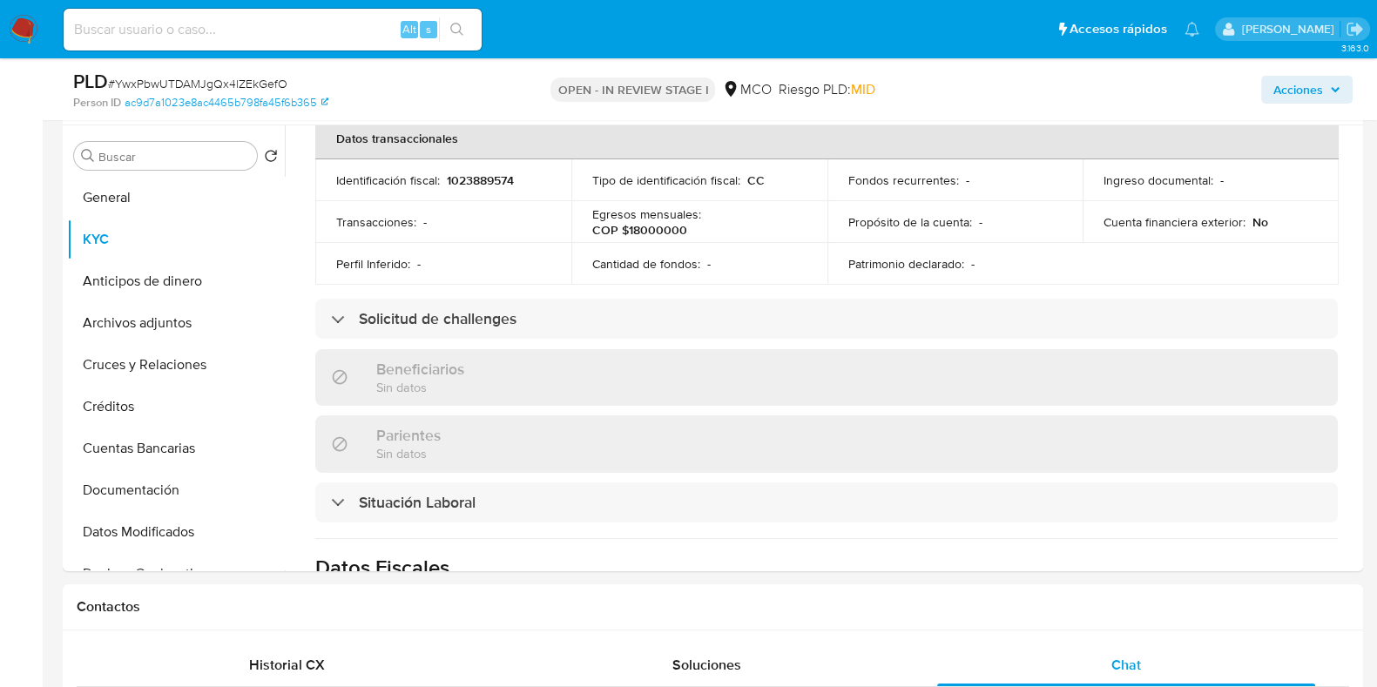
scroll to position [653, 0]
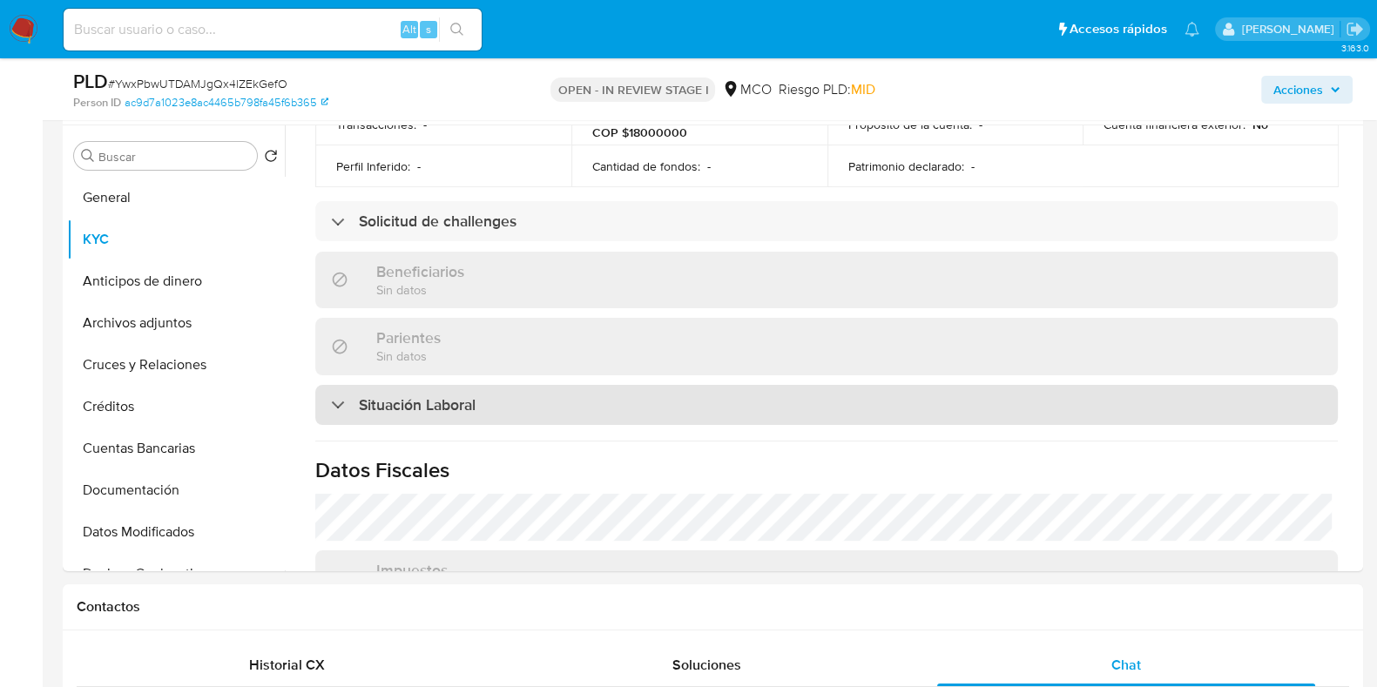
click at [495, 394] on div "Situación Laboral" at bounding box center [826, 405] width 1023 height 40
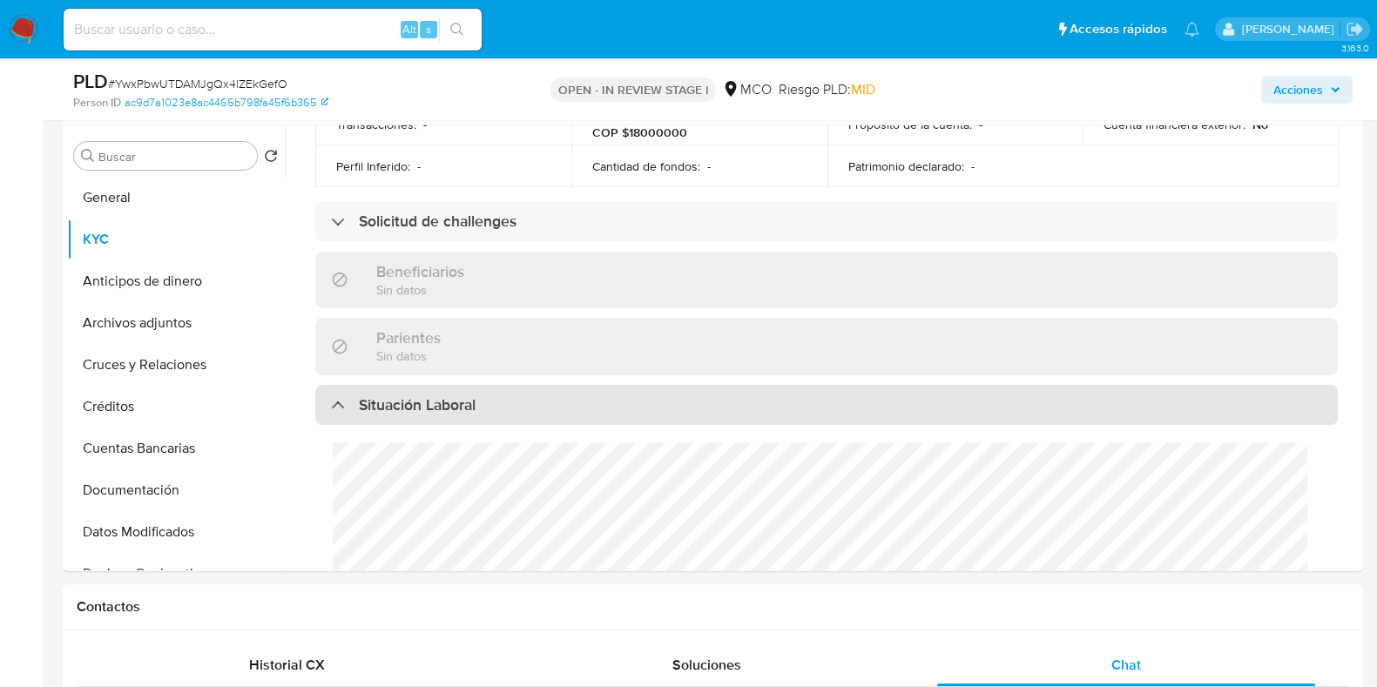
click at [495, 394] on div "Situación Laboral" at bounding box center [826, 405] width 1023 height 40
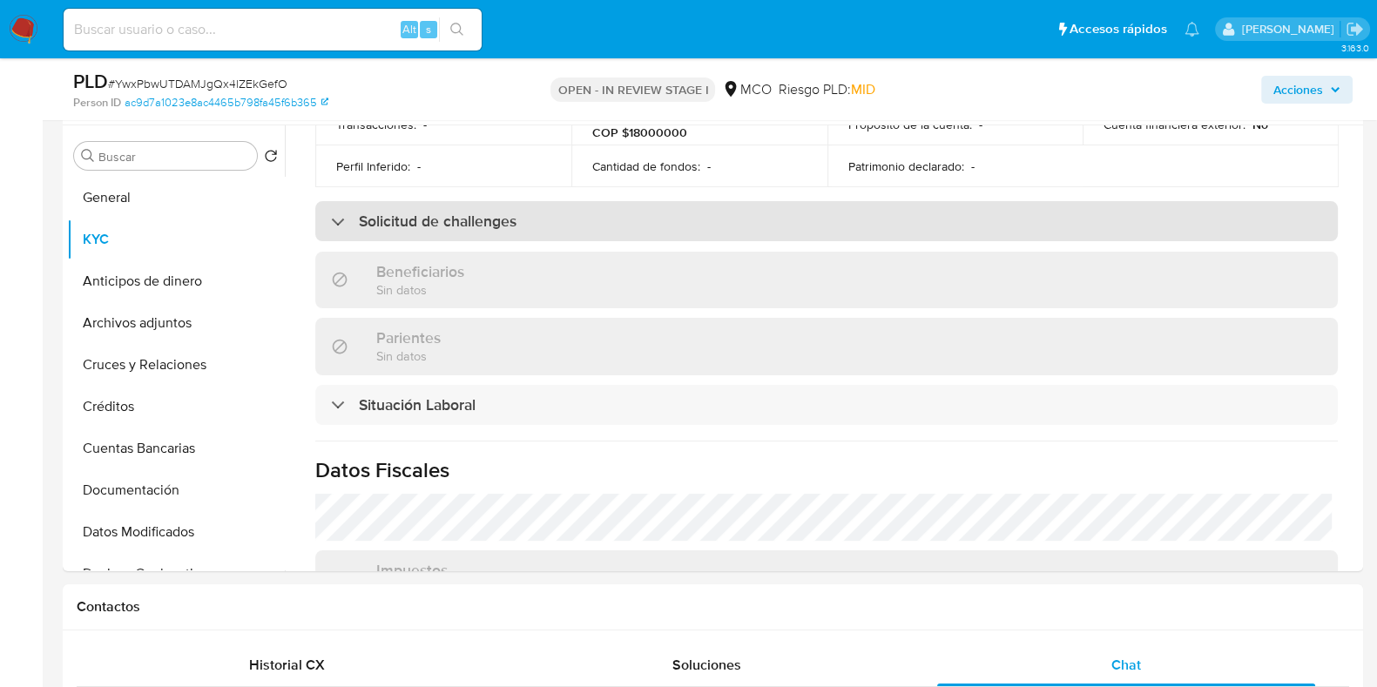
click at [544, 222] on div "Solicitud de challenges" at bounding box center [826, 221] width 1023 height 40
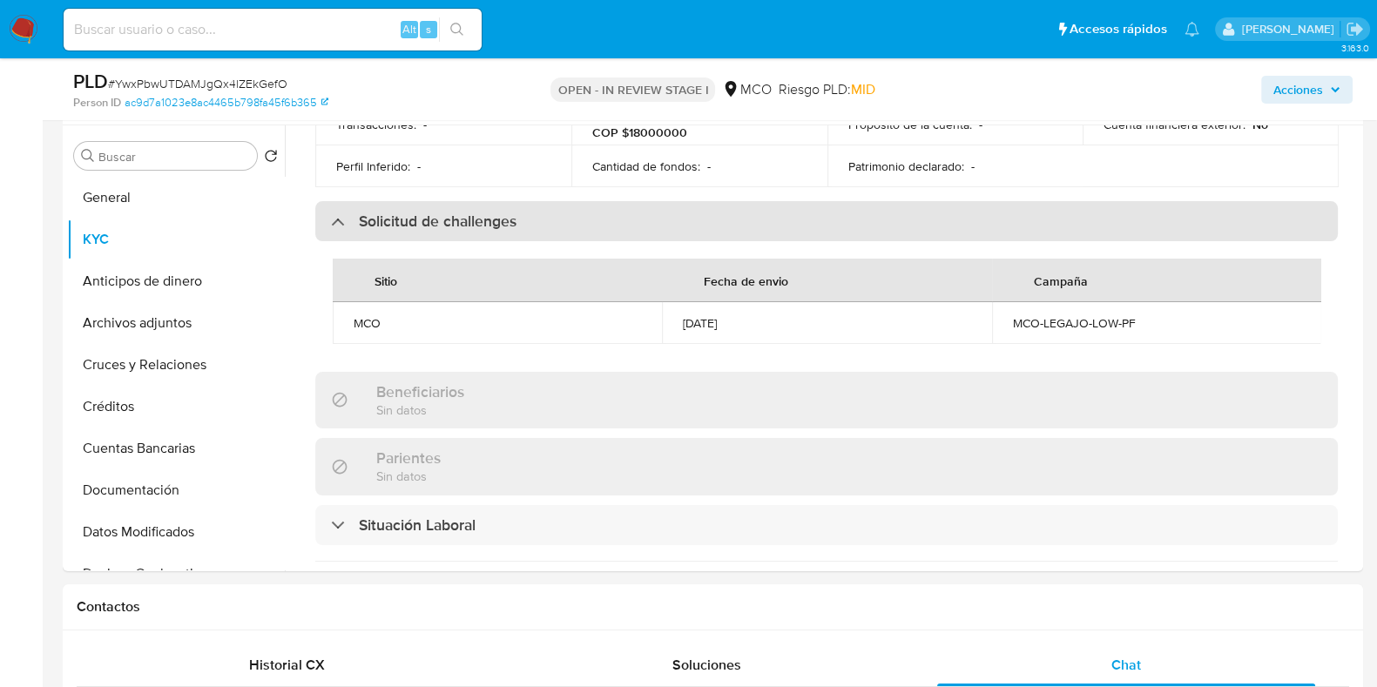
click at [544, 222] on div "Solicitud de challenges" at bounding box center [826, 221] width 1023 height 40
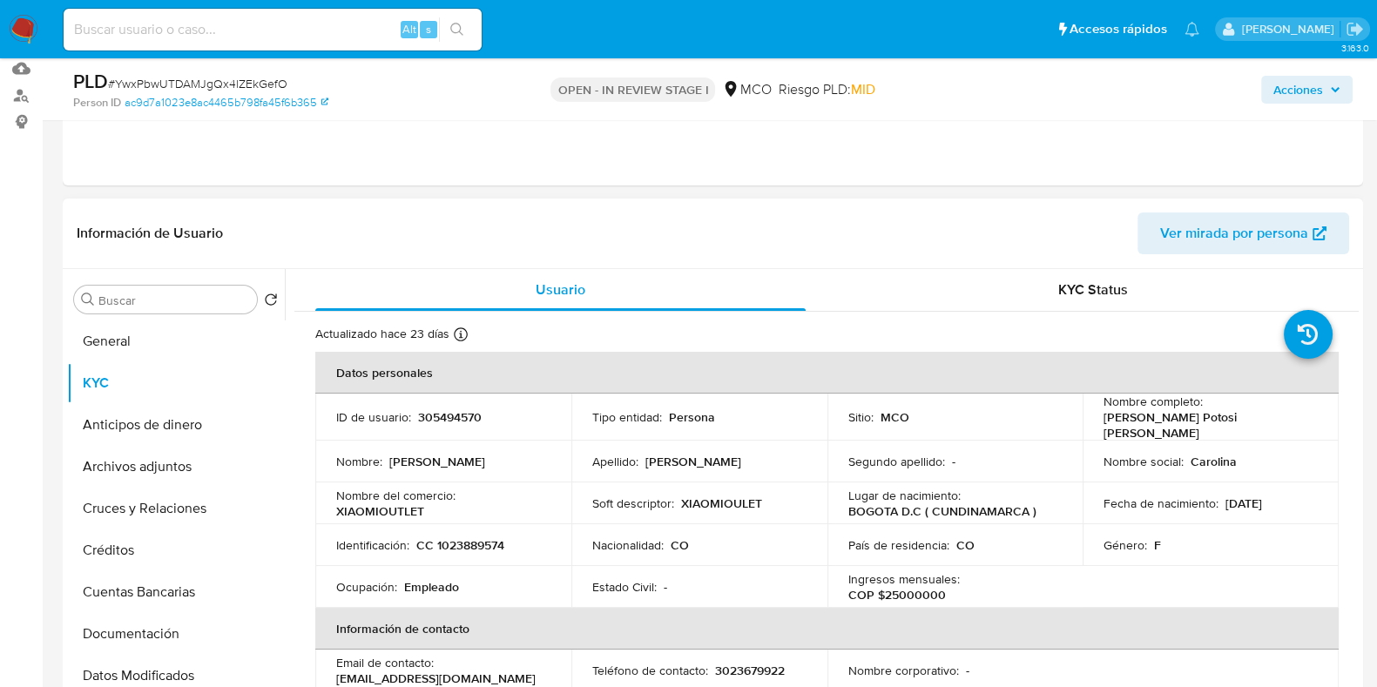
scroll to position [217, 0]
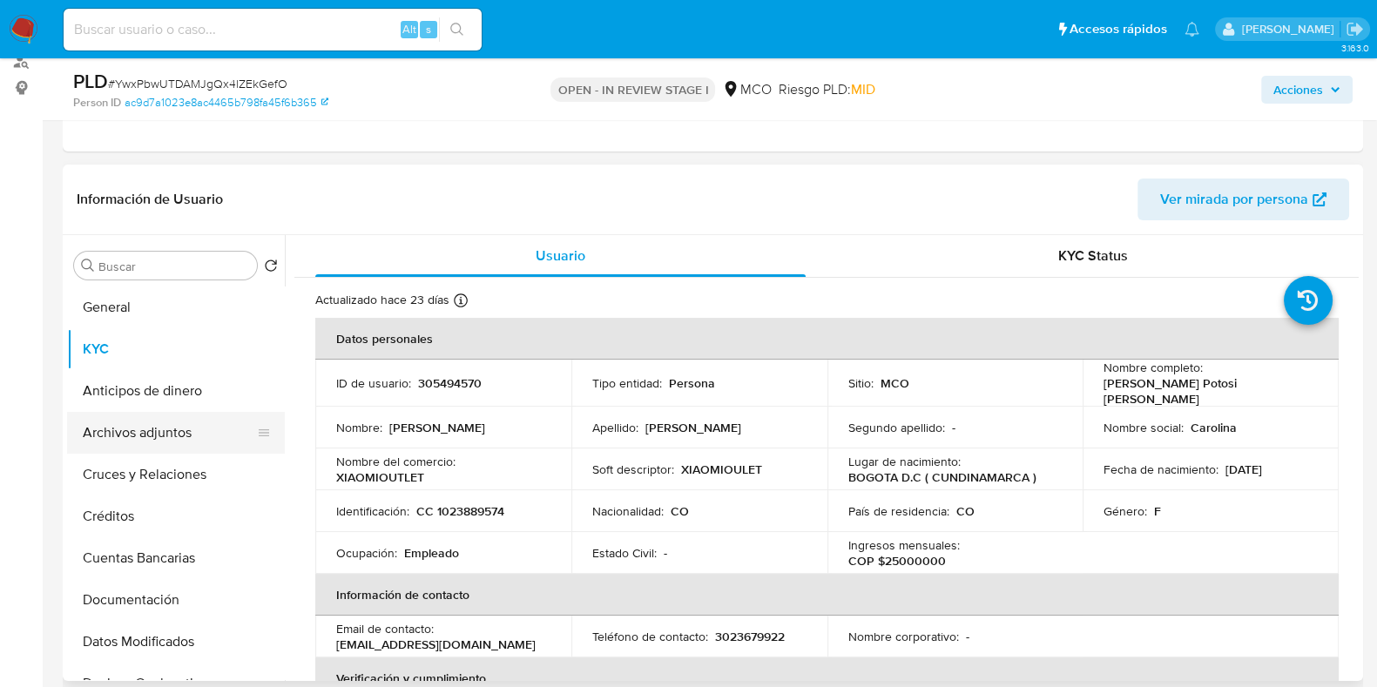
click at [179, 434] on button "Archivos adjuntos" at bounding box center [169, 433] width 204 height 42
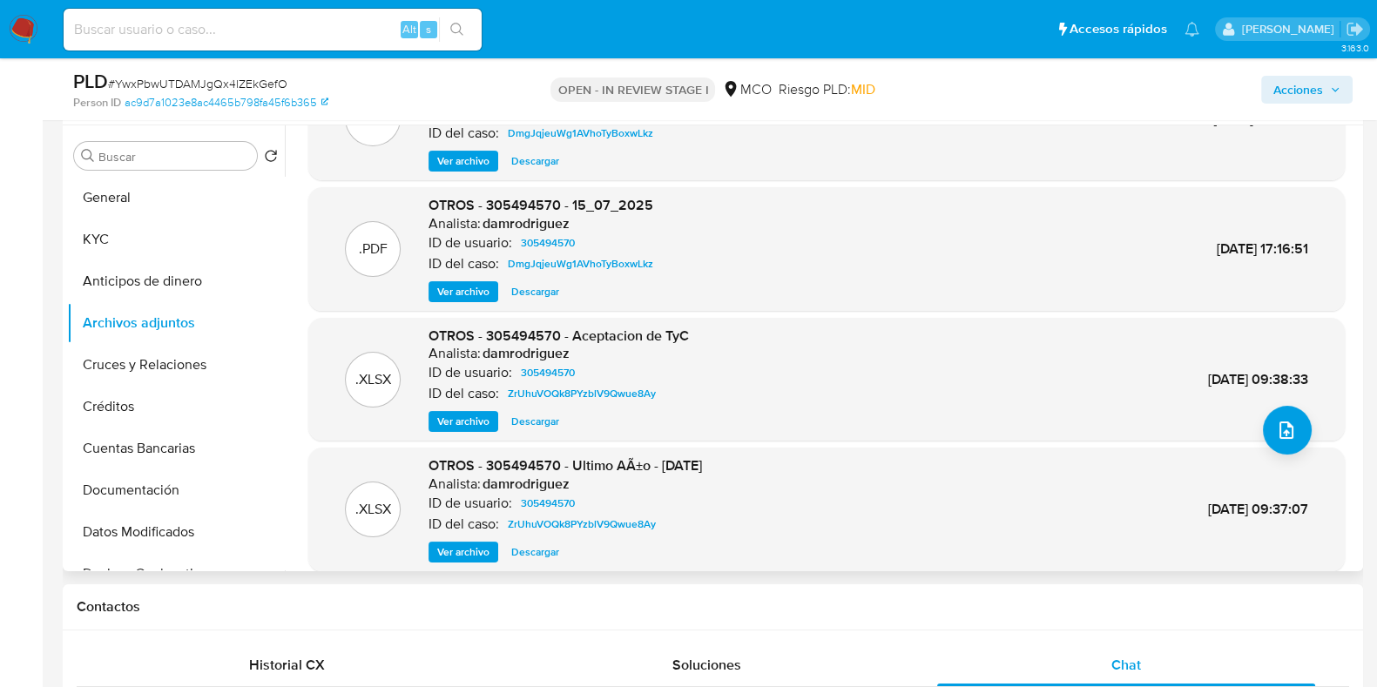
scroll to position [146, 0]
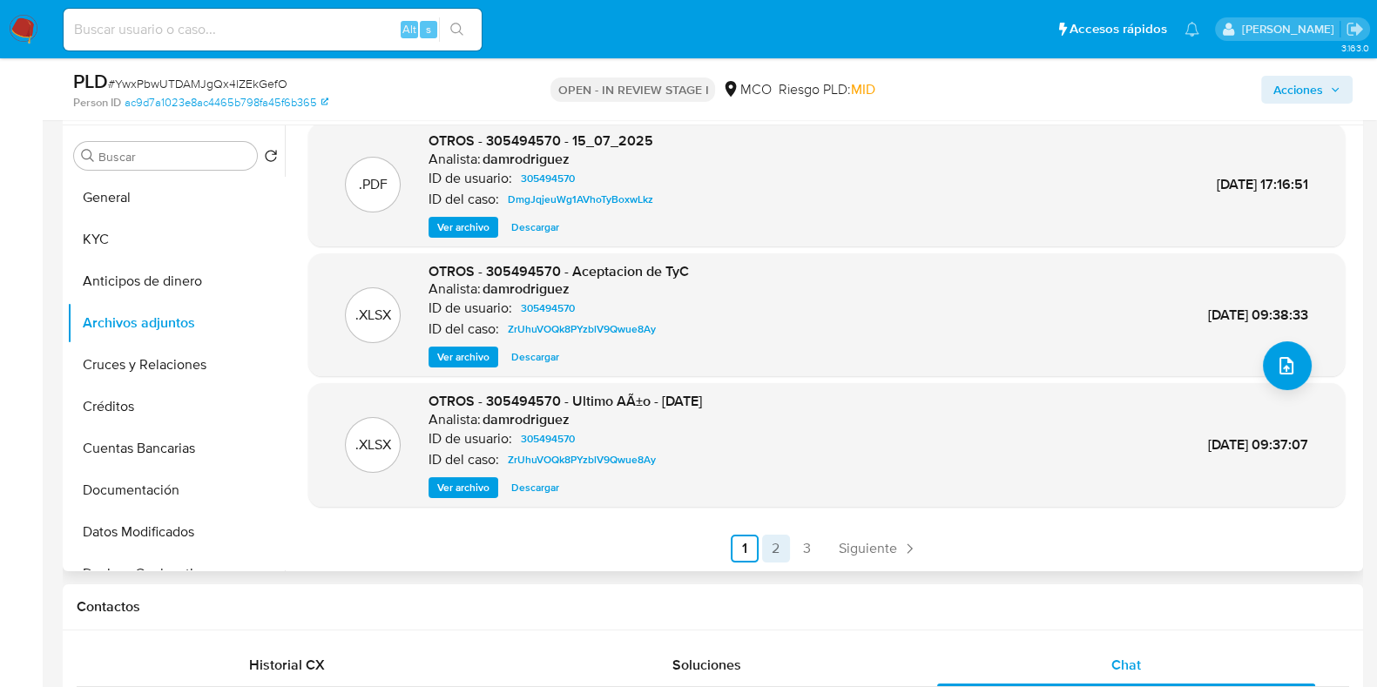
click at [780, 547] on link "2" at bounding box center [776, 549] width 28 height 28
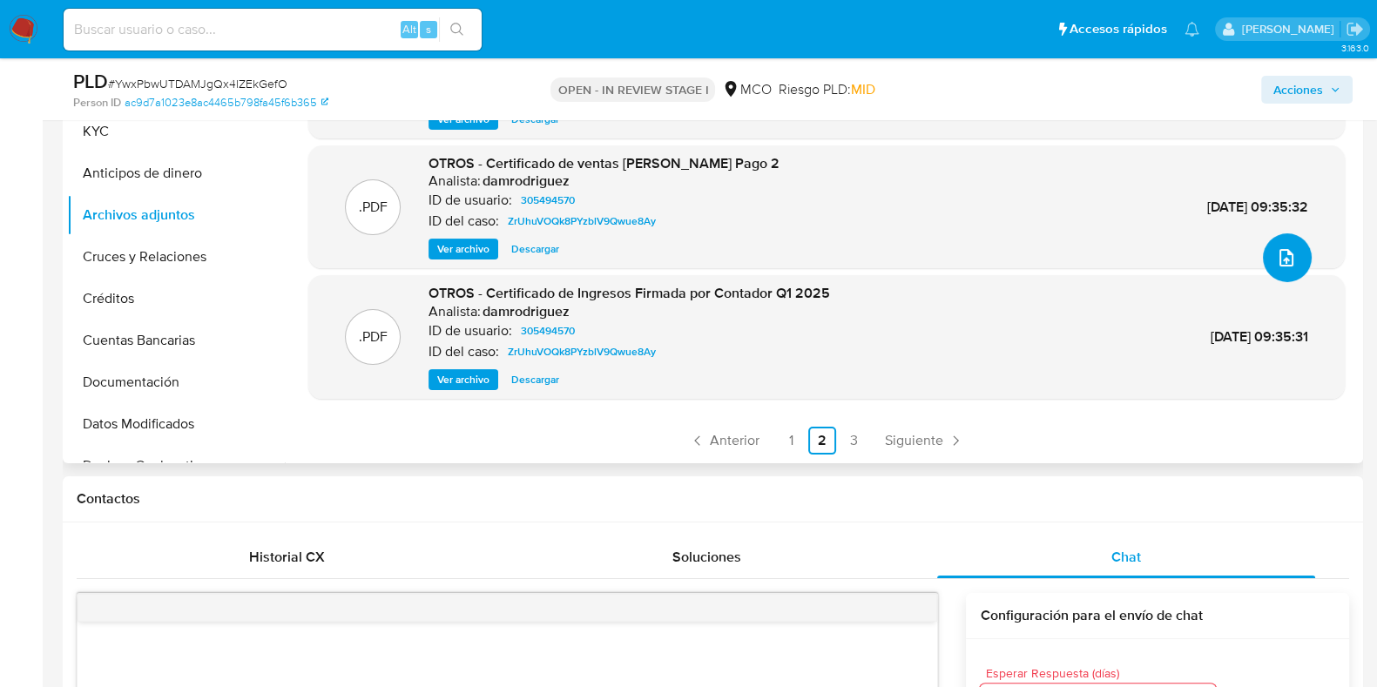
click at [1291, 253] on button "upload-file" at bounding box center [1287, 257] width 49 height 49
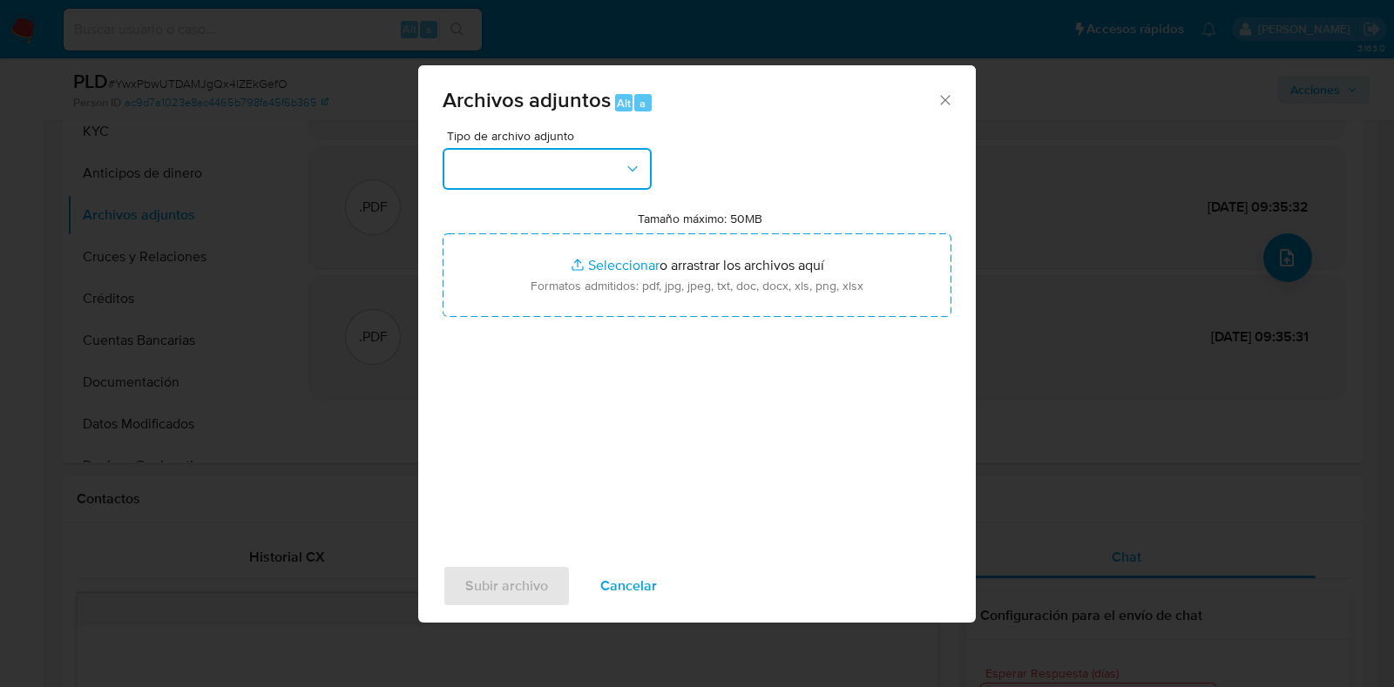
click at [511, 159] on button "button" at bounding box center [547, 169] width 209 height 42
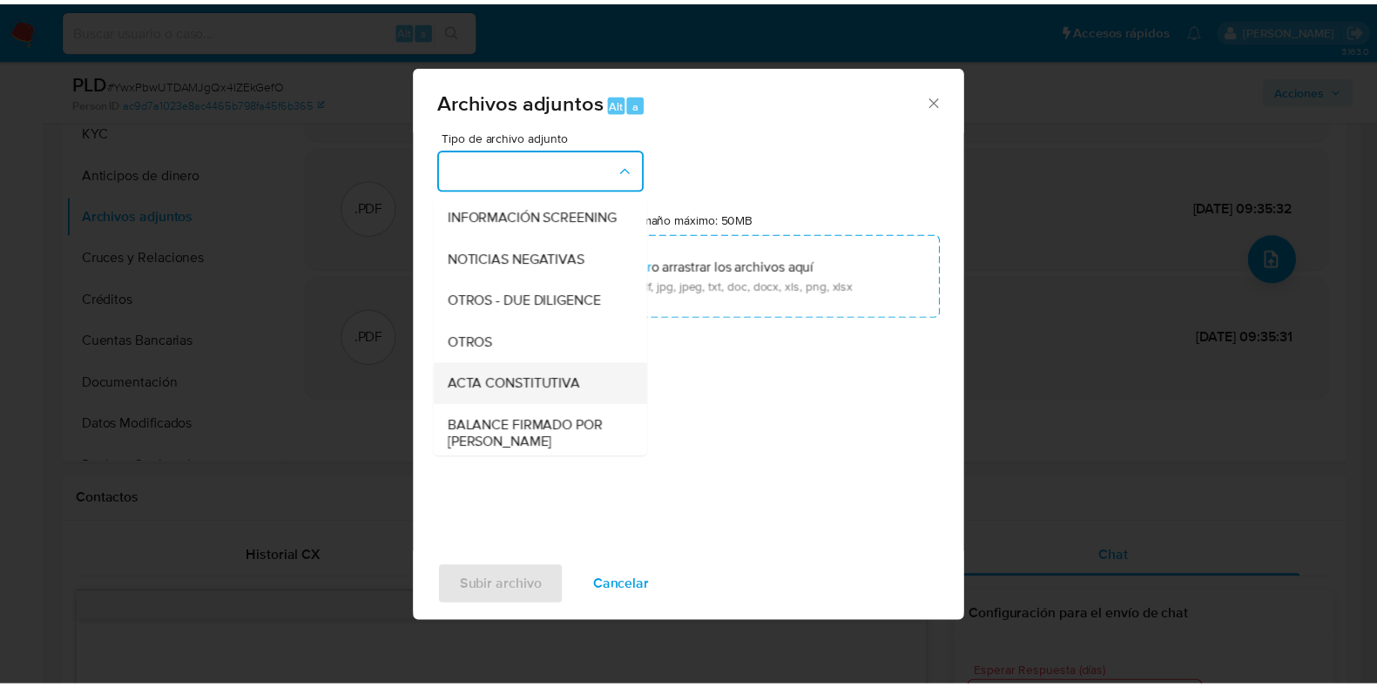
scroll to position [217, 0]
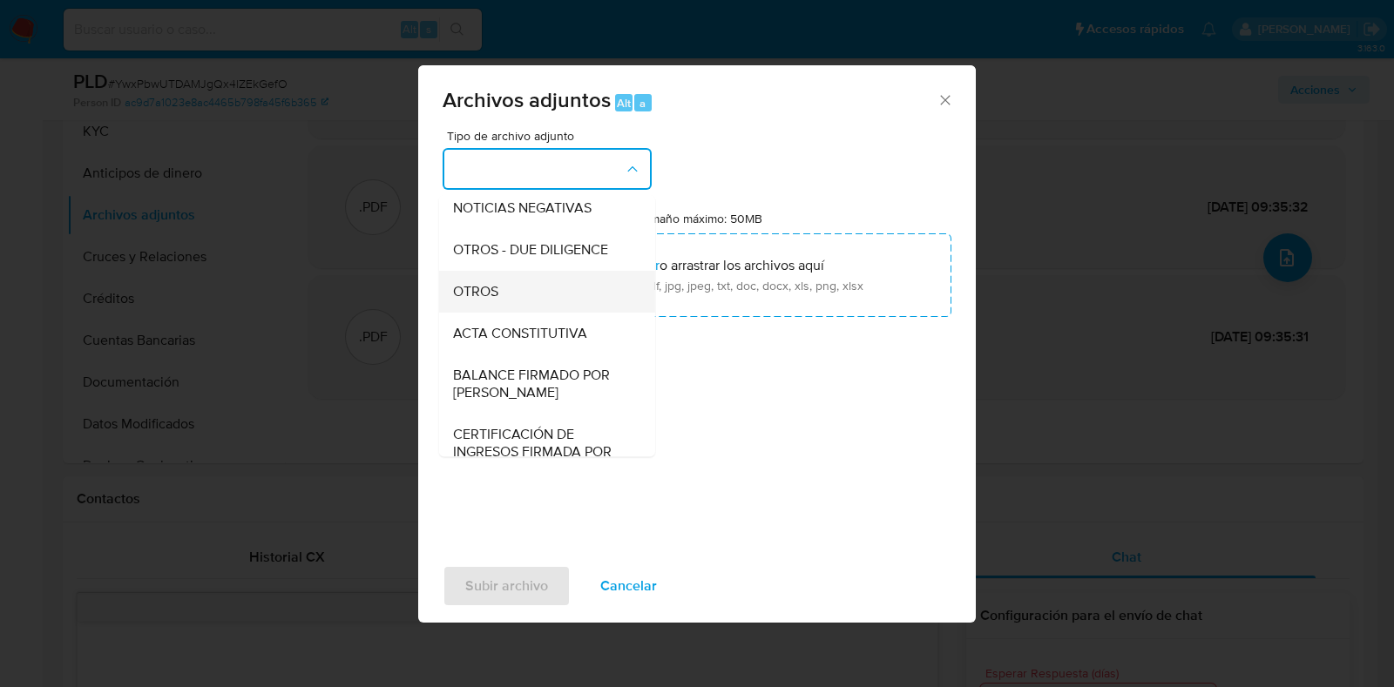
click at [514, 303] on div "OTROS" at bounding box center [542, 292] width 178 height 42
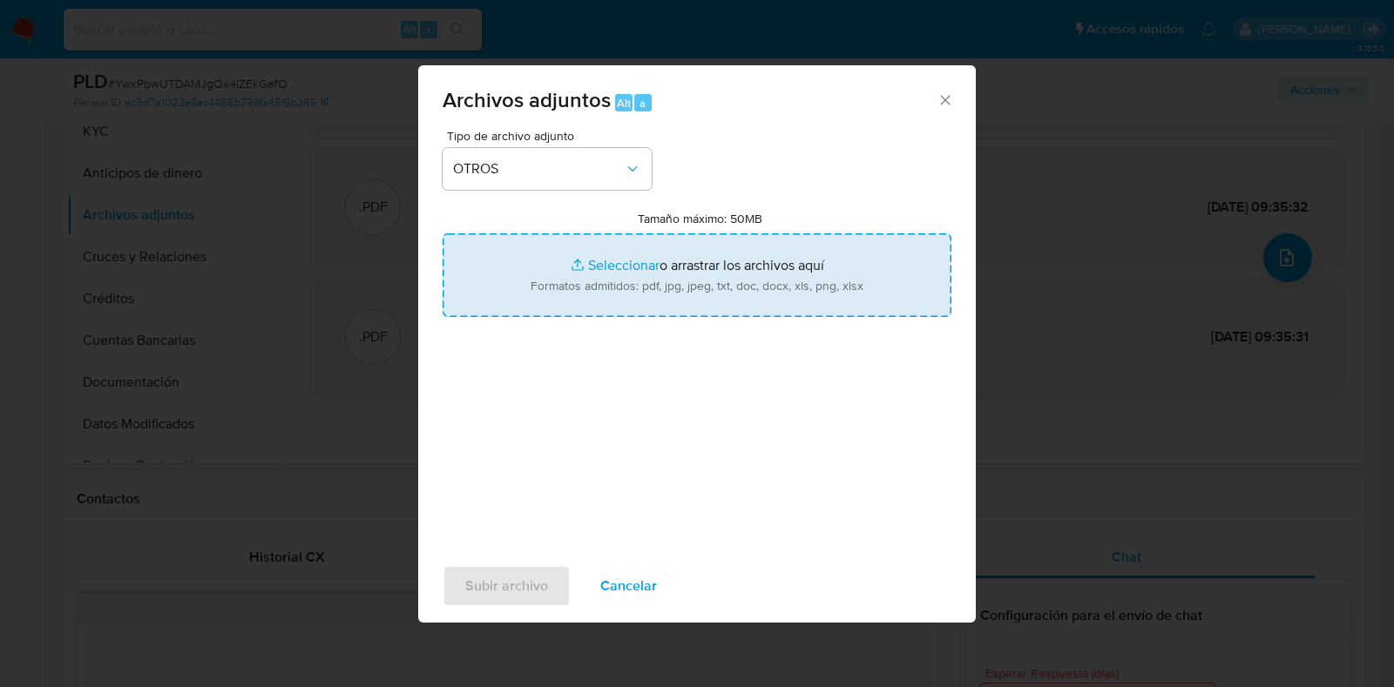
click at [686, 285] on input "Tamaño máximo: 50MB Seleccionar archivos" at bounding box center [697, 275] width 509 height 84
type input "C:\fakepath\305494570 - 9_10_2025.pdf"
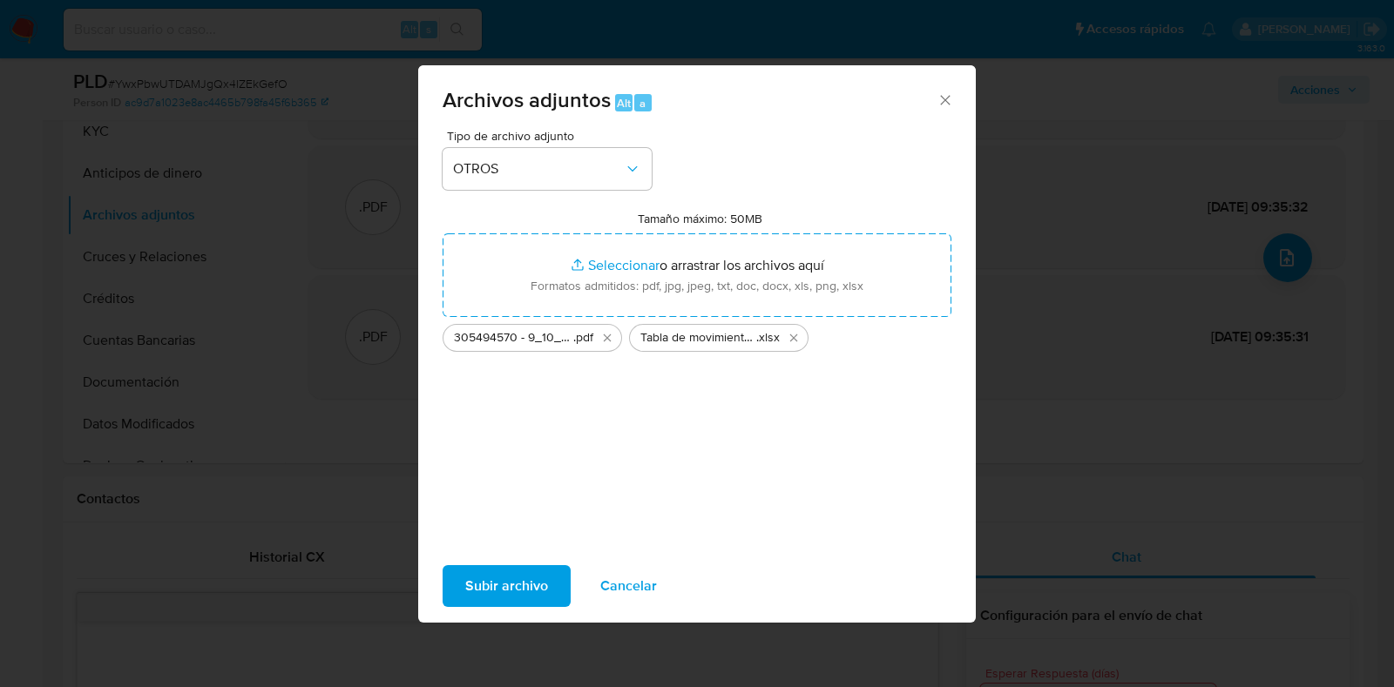
click at [540, 585] on span "Subir archivo" at bounding box center [506, 586] width 83 height 38
click at [519, 576] on span "Subir archivo" at bounding box center [506, 586] width 83 height 38
click at [612, 341] on icon "Eliminar 305494570 - 9_10_2025.pdf" at bounding box center [607, 338] width 14 height 14
click at [538, 578] on span "Subir archivo" at bounding box center [506, 586] width 83 height 38
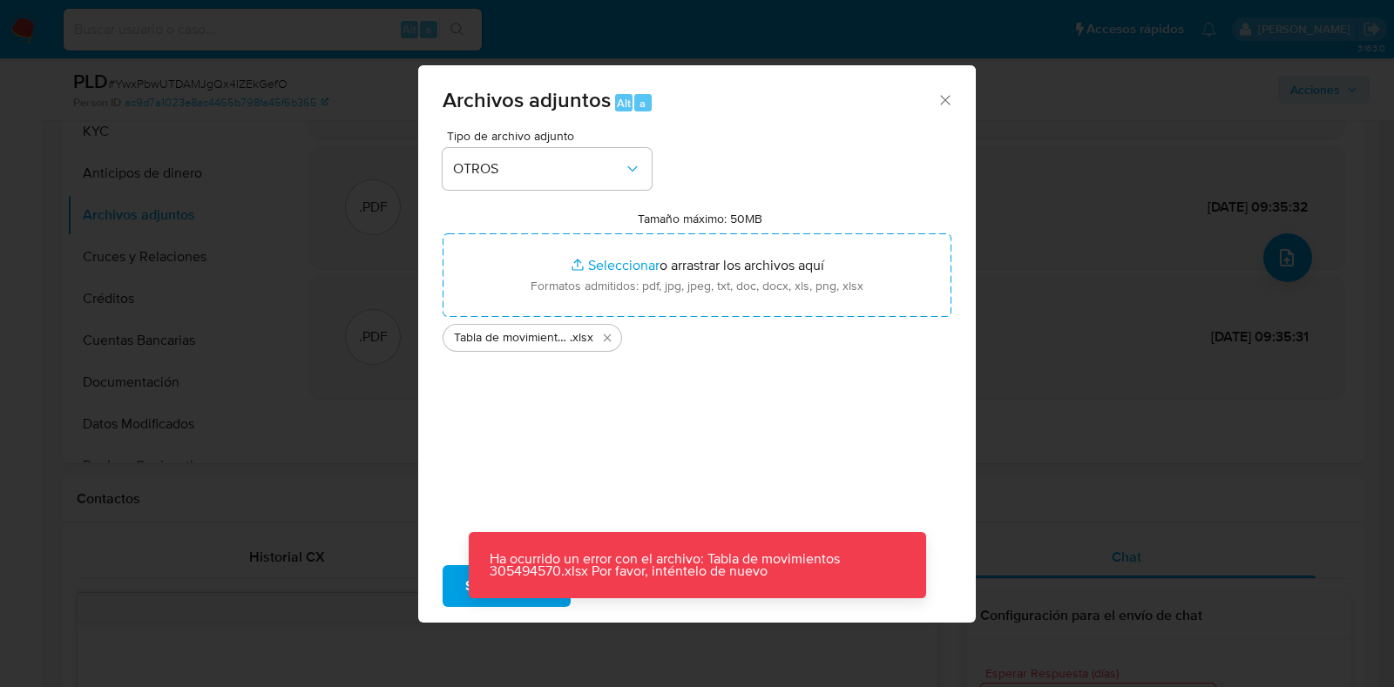
click at [1351, 451] on div "Archivos adjuntos Alt a Tipo de archivo adjunto OTROS Tamaño máximo: 50MB Selec…" at bounding box center [697, 343] width 1394 height 687
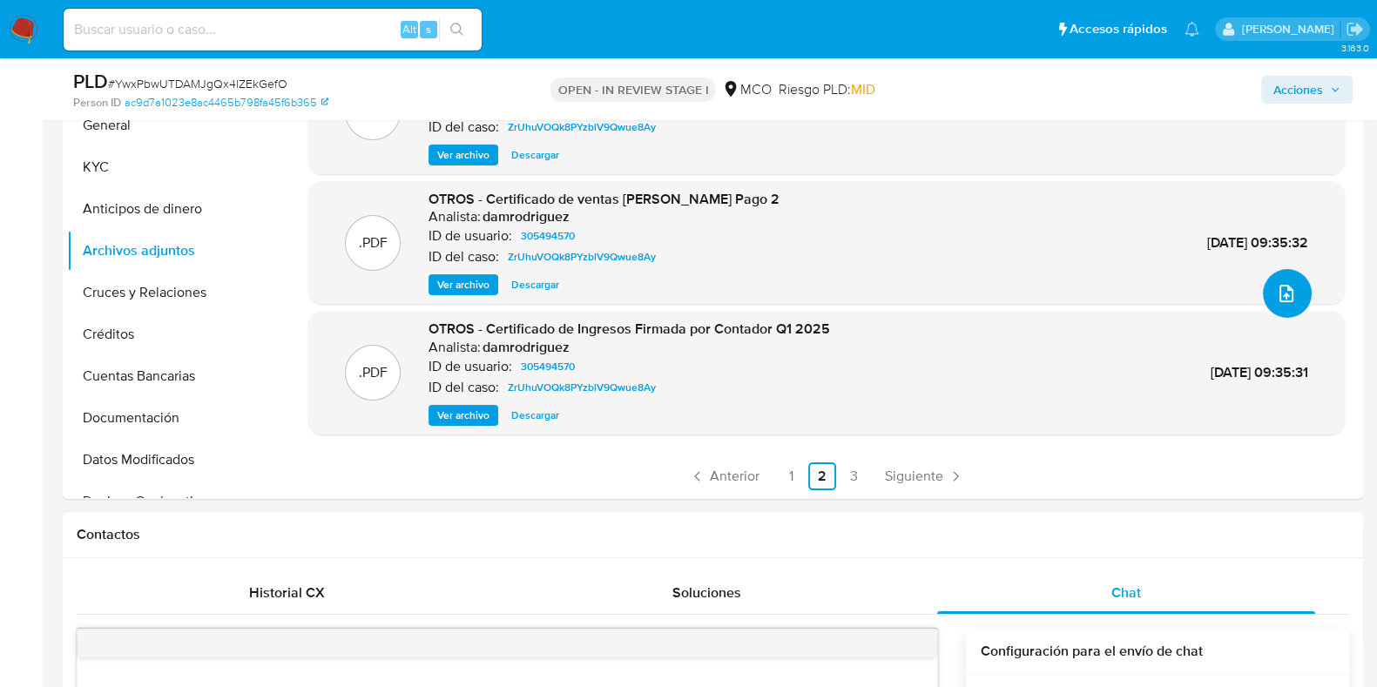
scroll to position [653, 0]
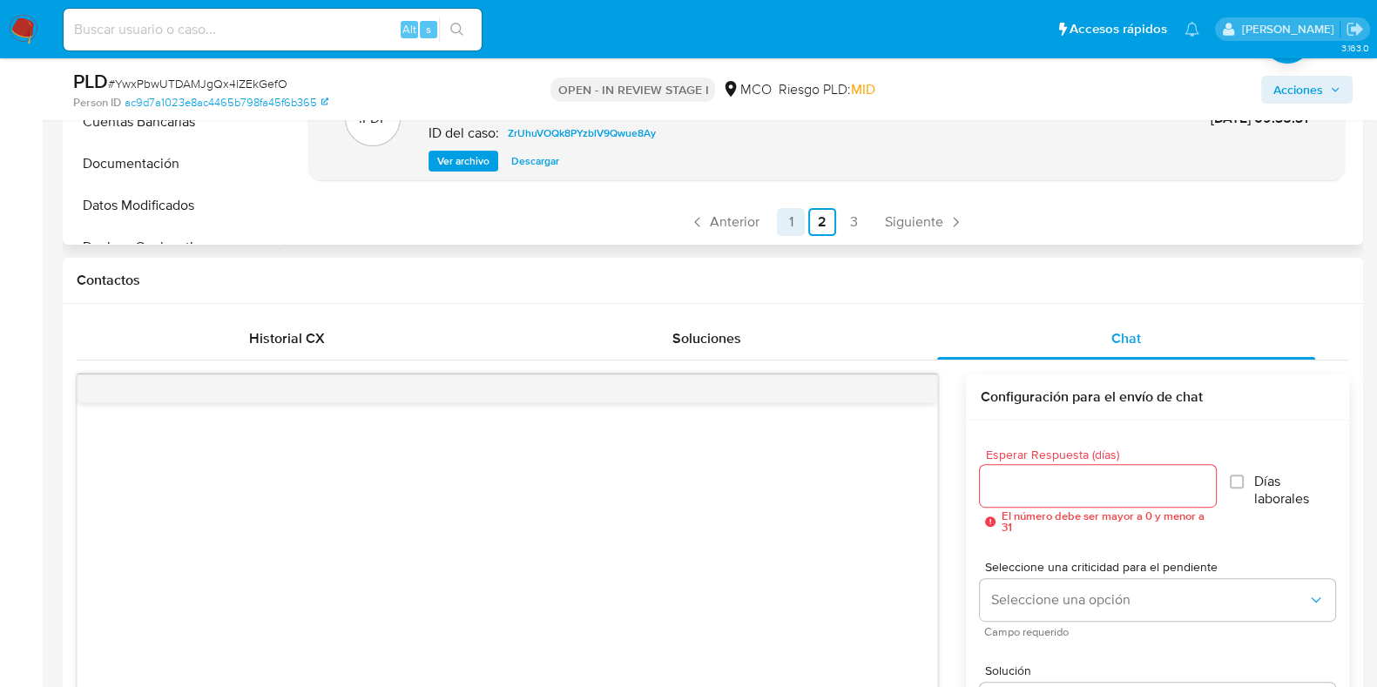
click at [783, 215] on link "1" at bounding box center [791, 222] width 28 height 28
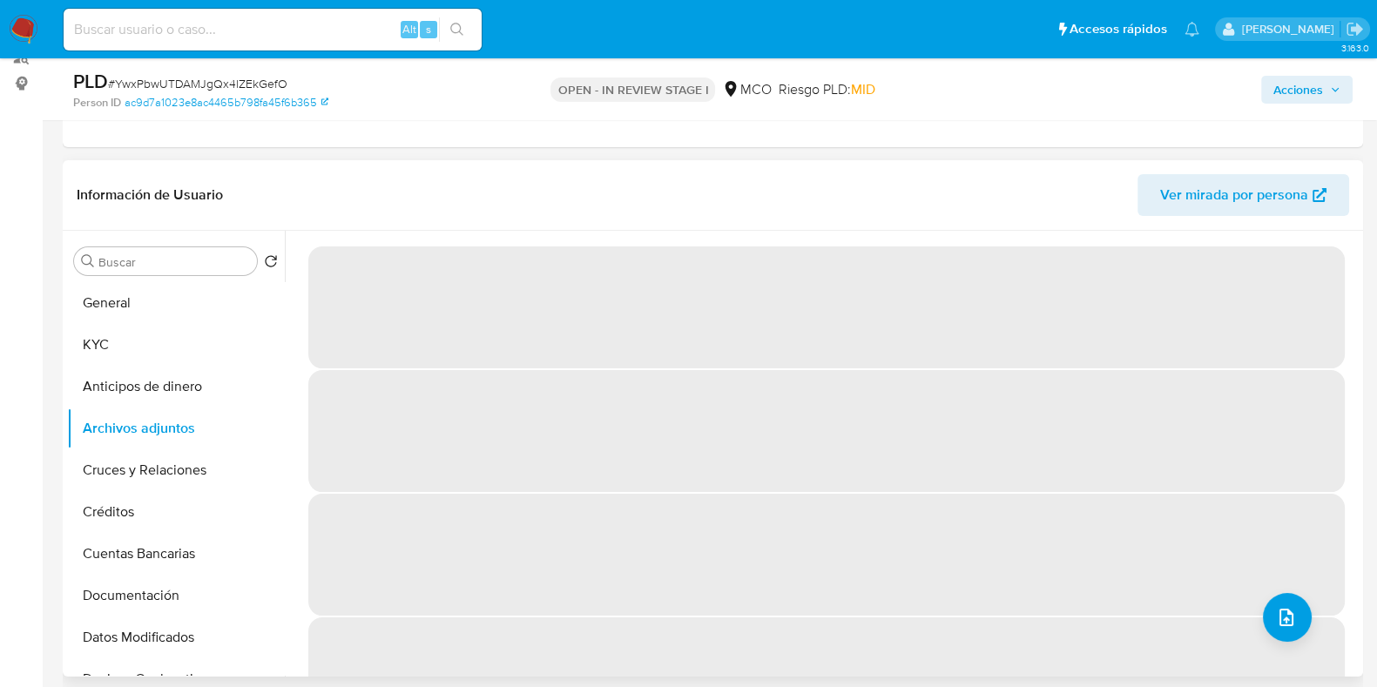
scroll to position [217, 0]
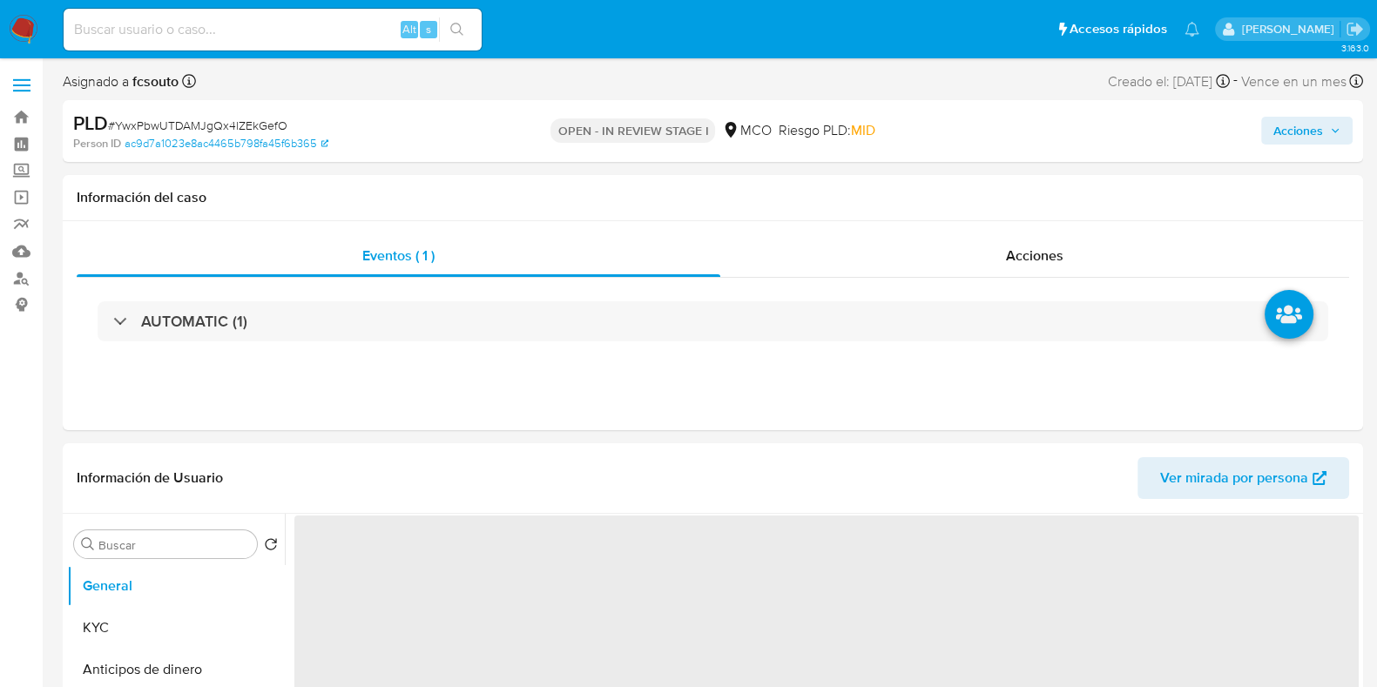
select select "10"
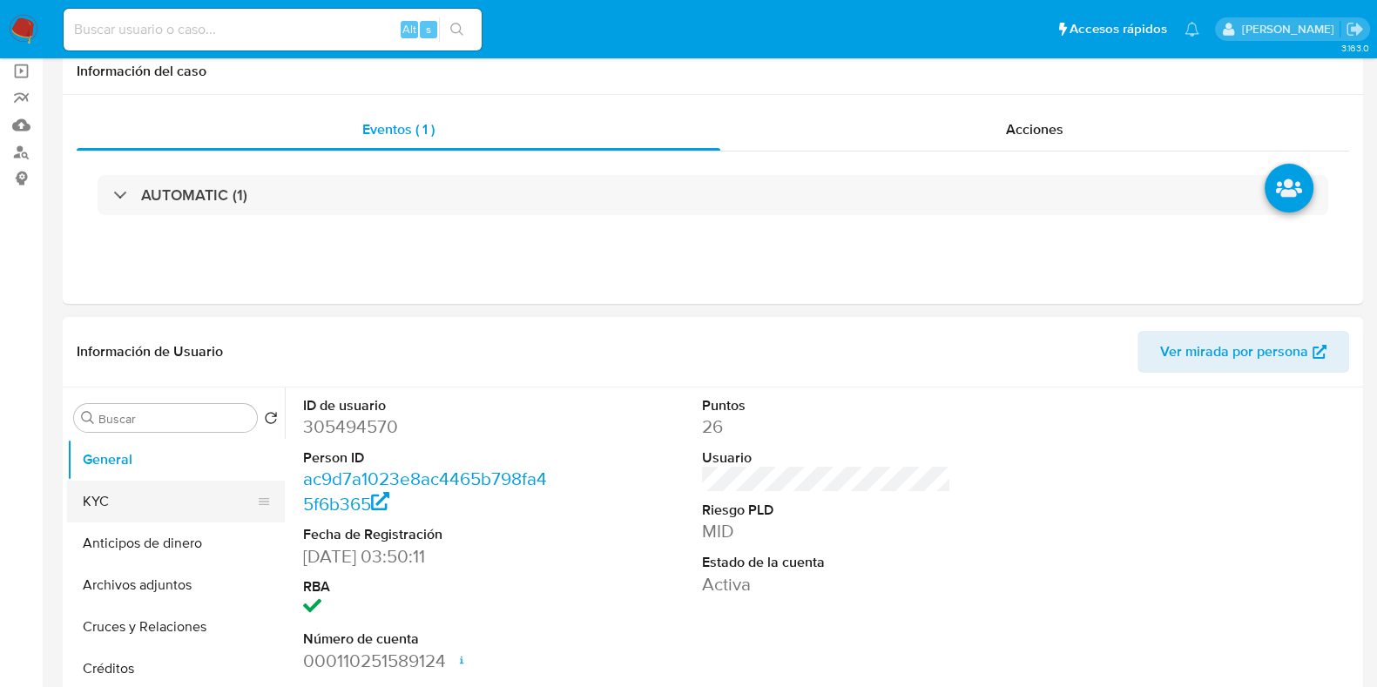
scroll to position [217, 0]
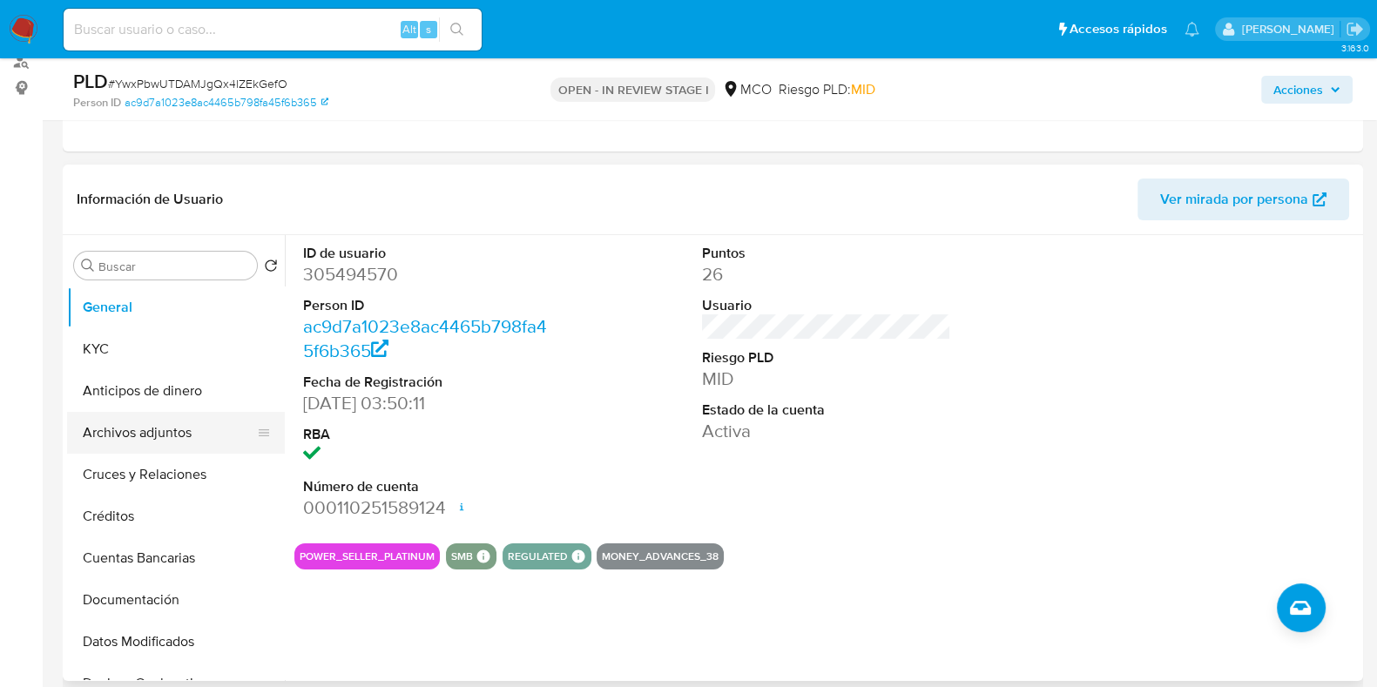
click at [174, 434] on button "Archivos adjuntos" at bounding box center [169, 433] width 204 height 42
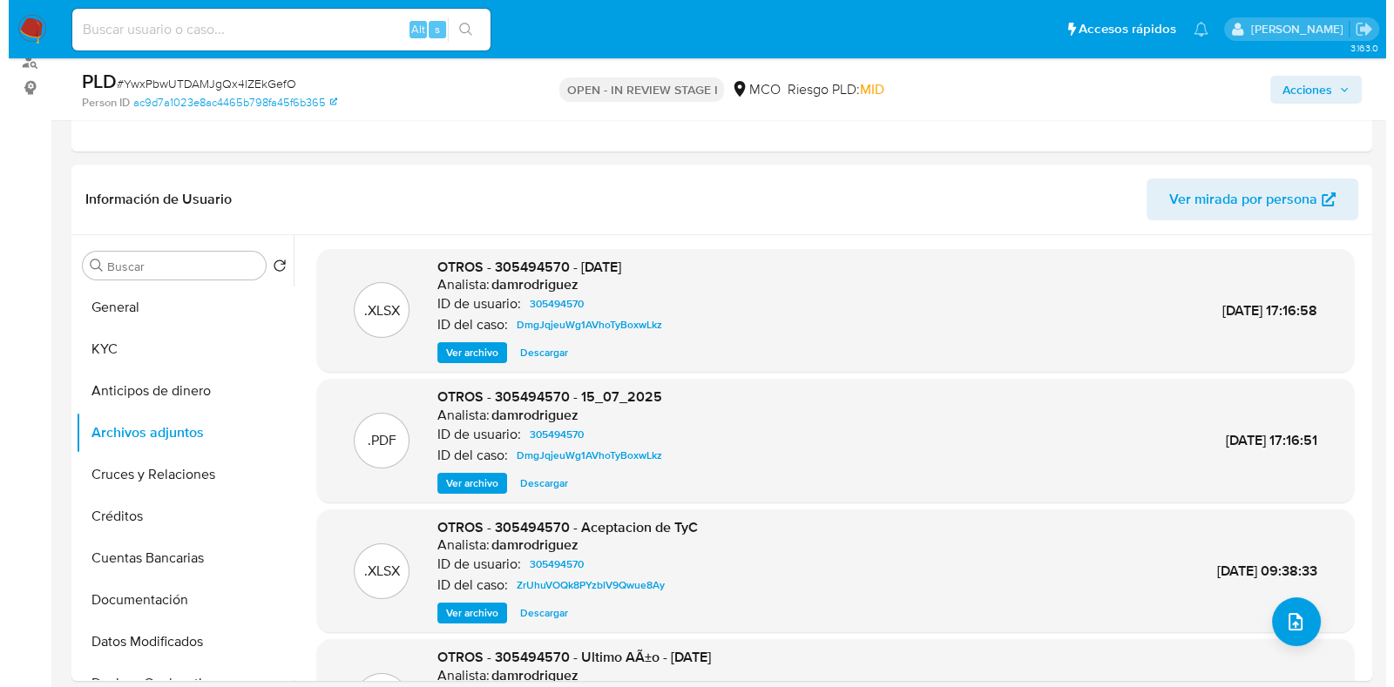
scroll to position [327, 0]
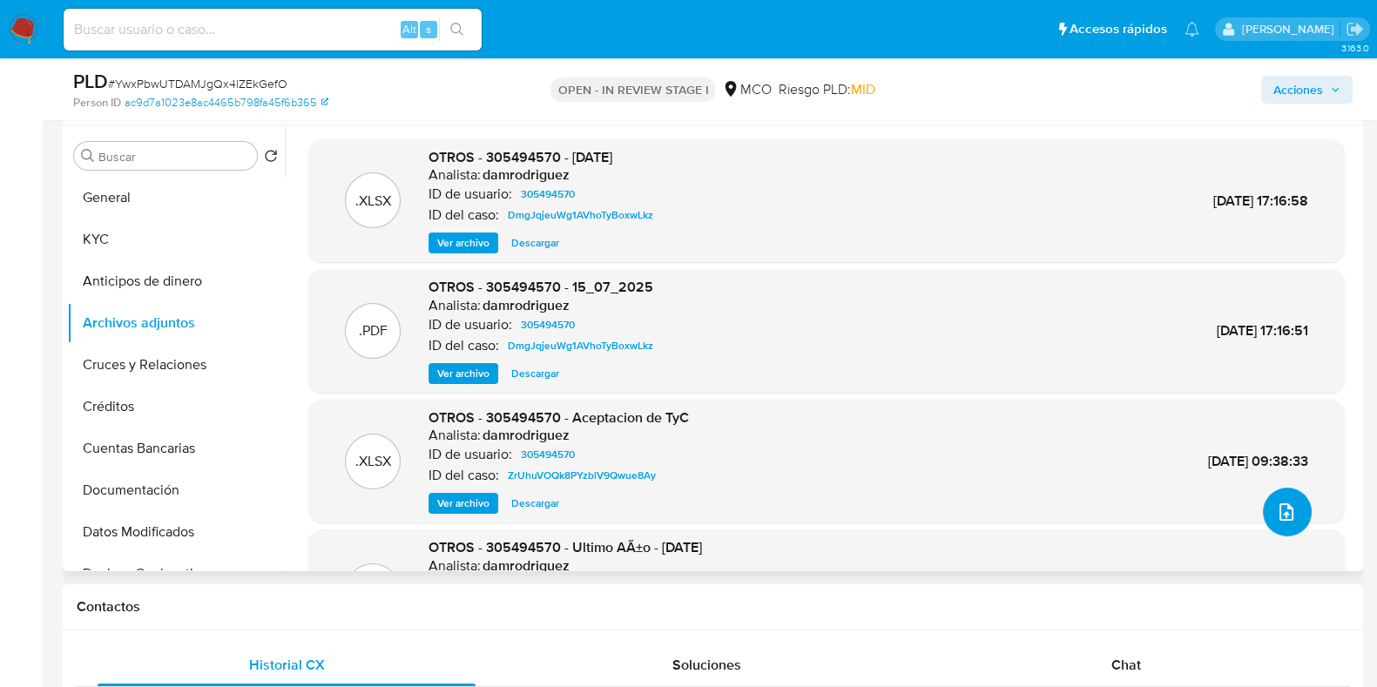
click at [1280, 510] on icon "upload-file" at bounding box center [1286, 512] width 21 height 21
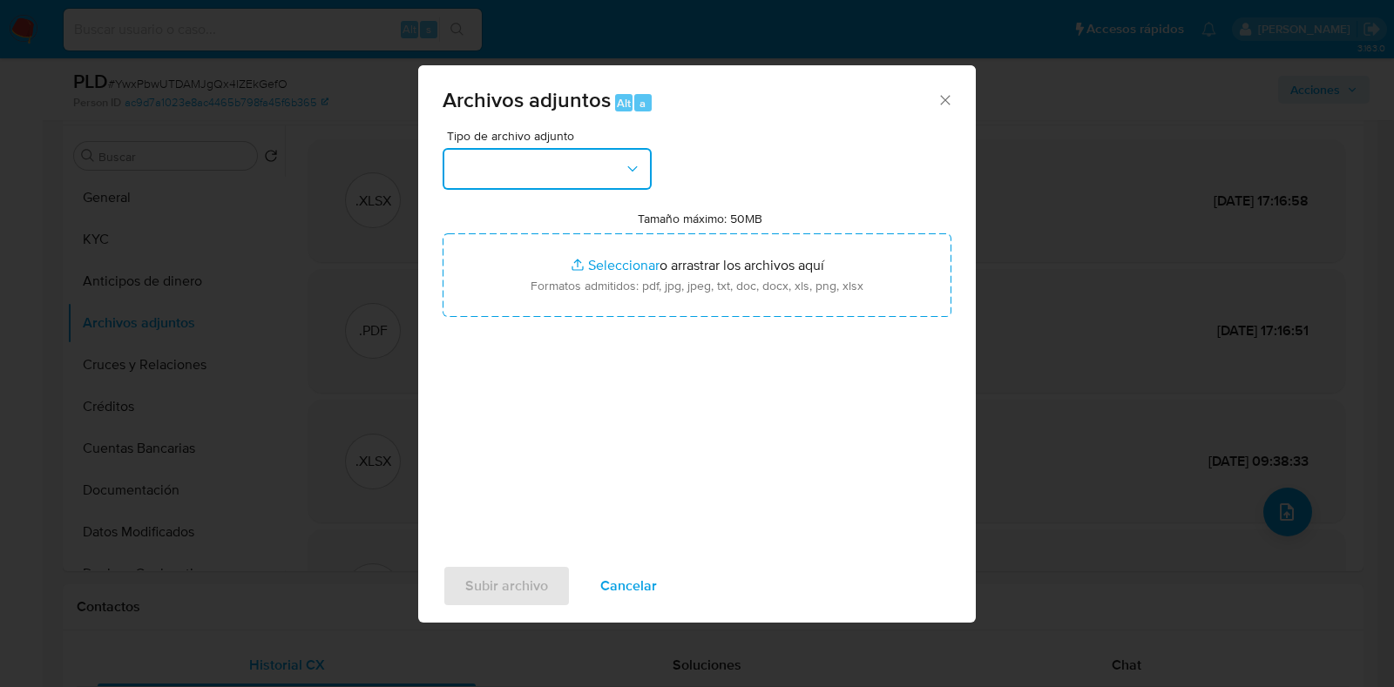
click at [579, 174] on button "button" at bounding box center [547, 169] width 209 height 42
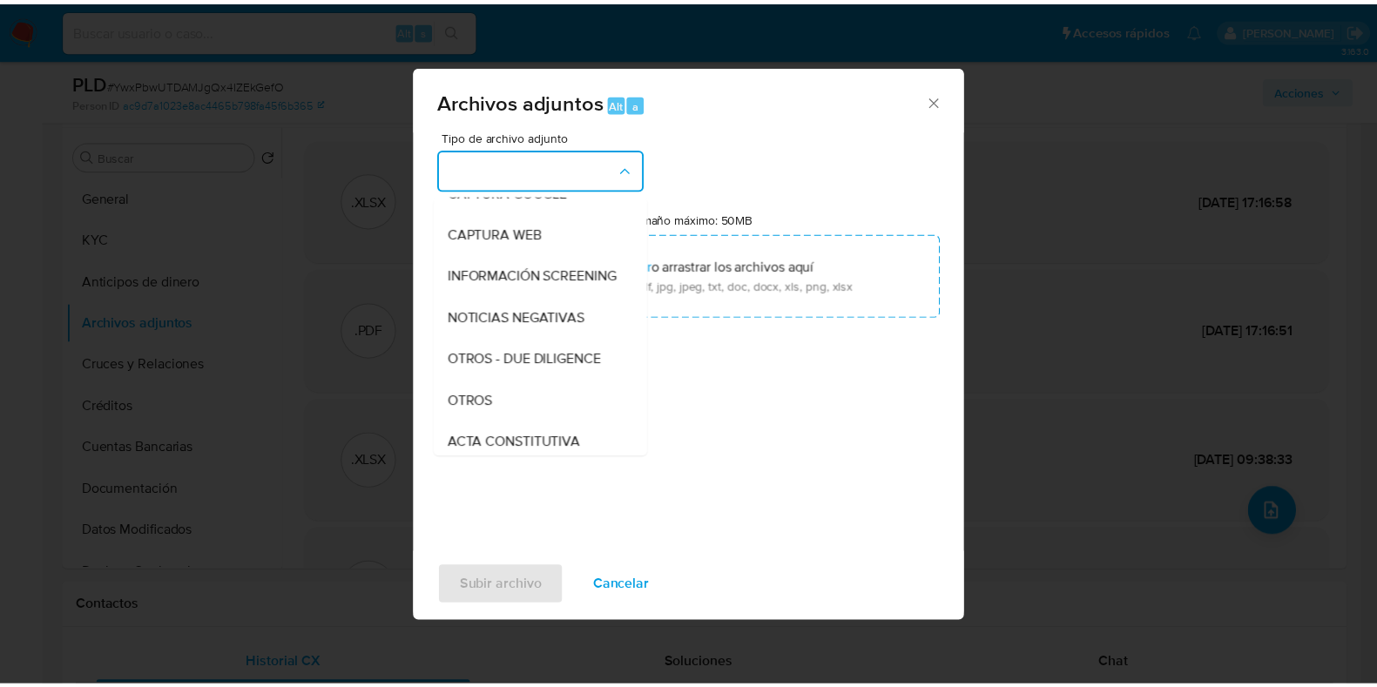
scroll to position [217, 0]
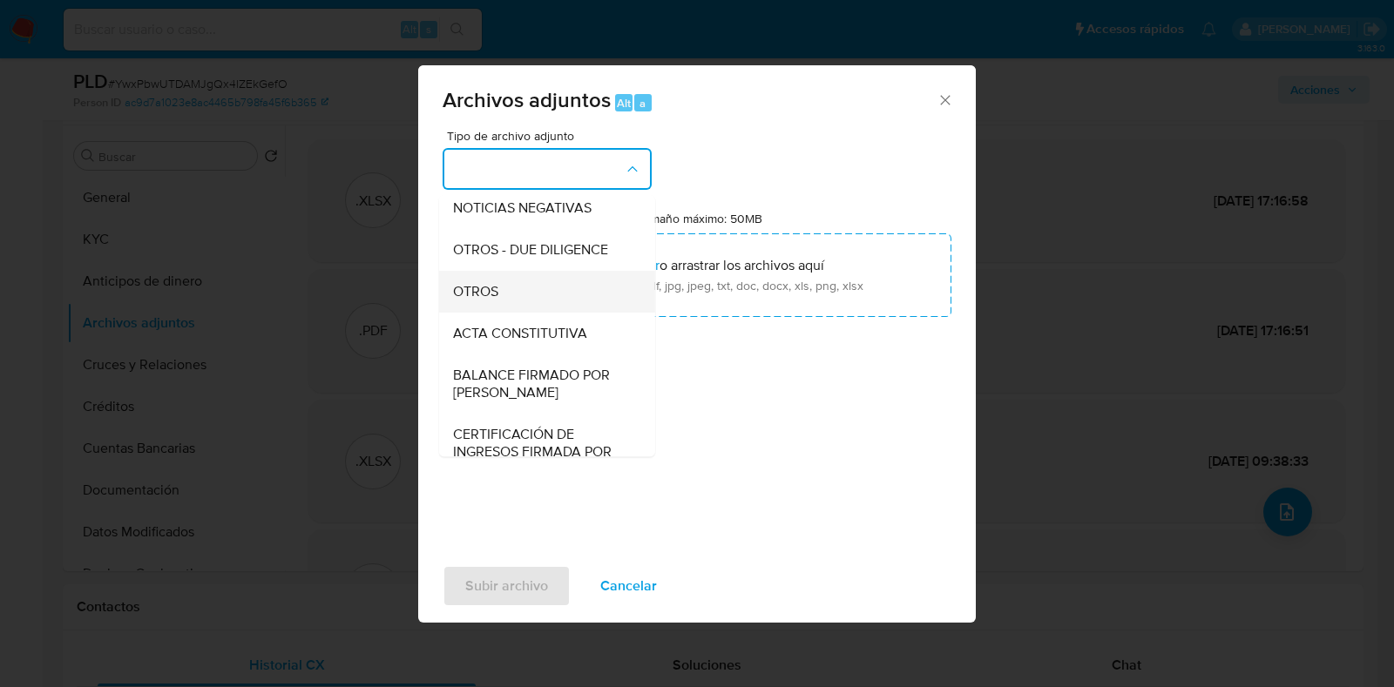
click at [483, 301] on span "OTROS" at bounding box center [475, 291] width 45 height 17
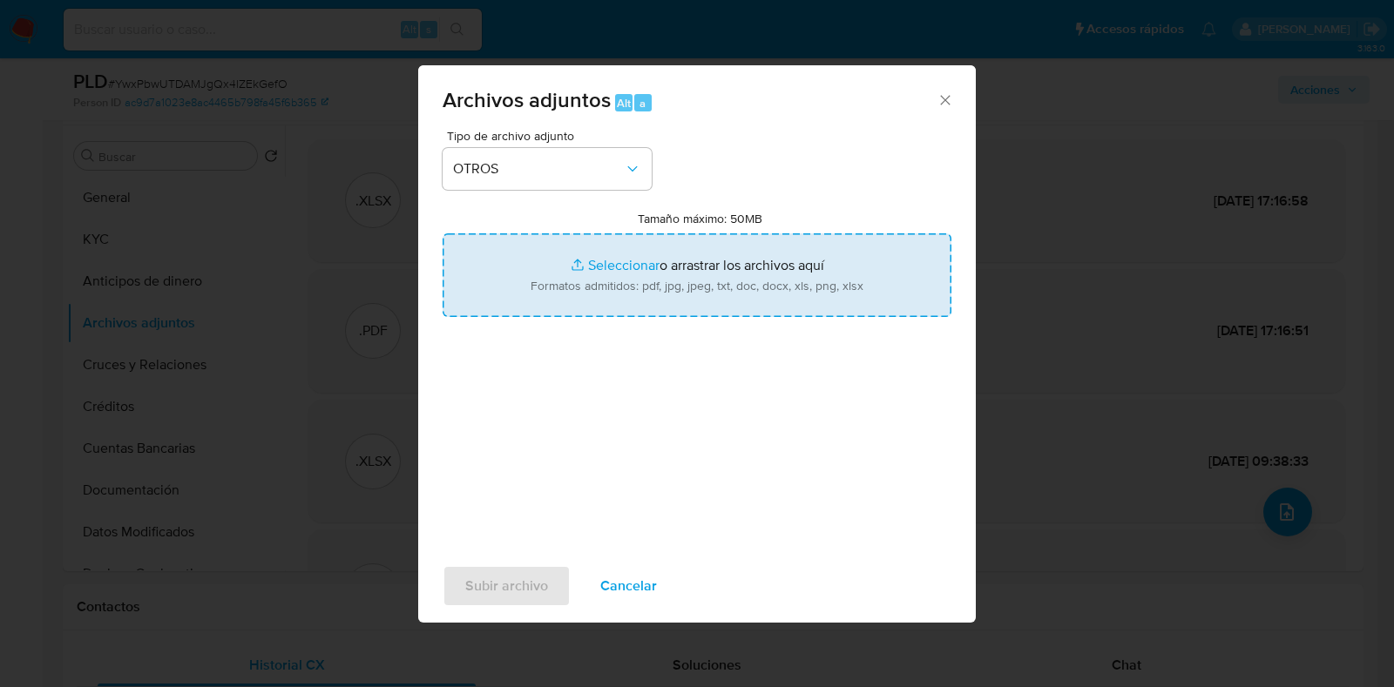
click at [711, 273] on input "Tamaño máximo: 50MB Seleccionar archivos" at bounding box center [697, 275] width 509 height 84
type input "C:\fakepath\305494570 - 9_10_2025.pdf"
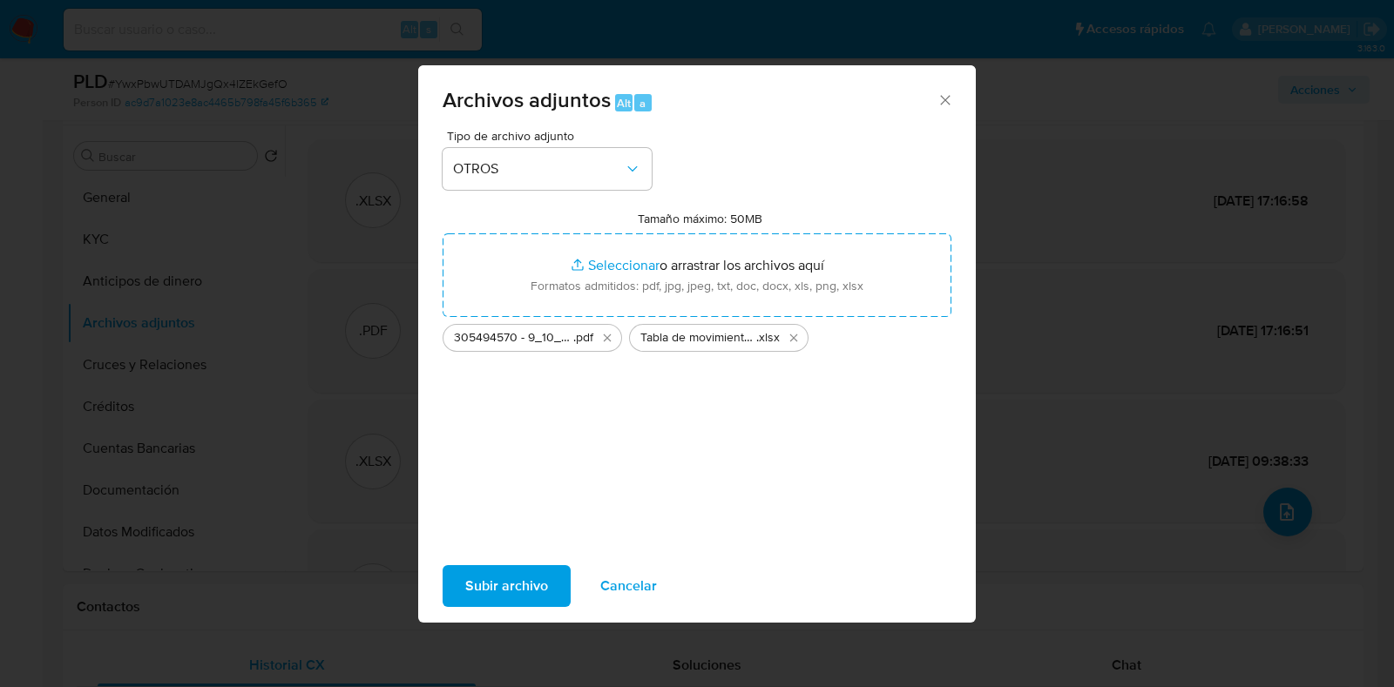
click at [478, 585] on span "Subir archivo" at bounding box center [506, 586] width 83 height 38
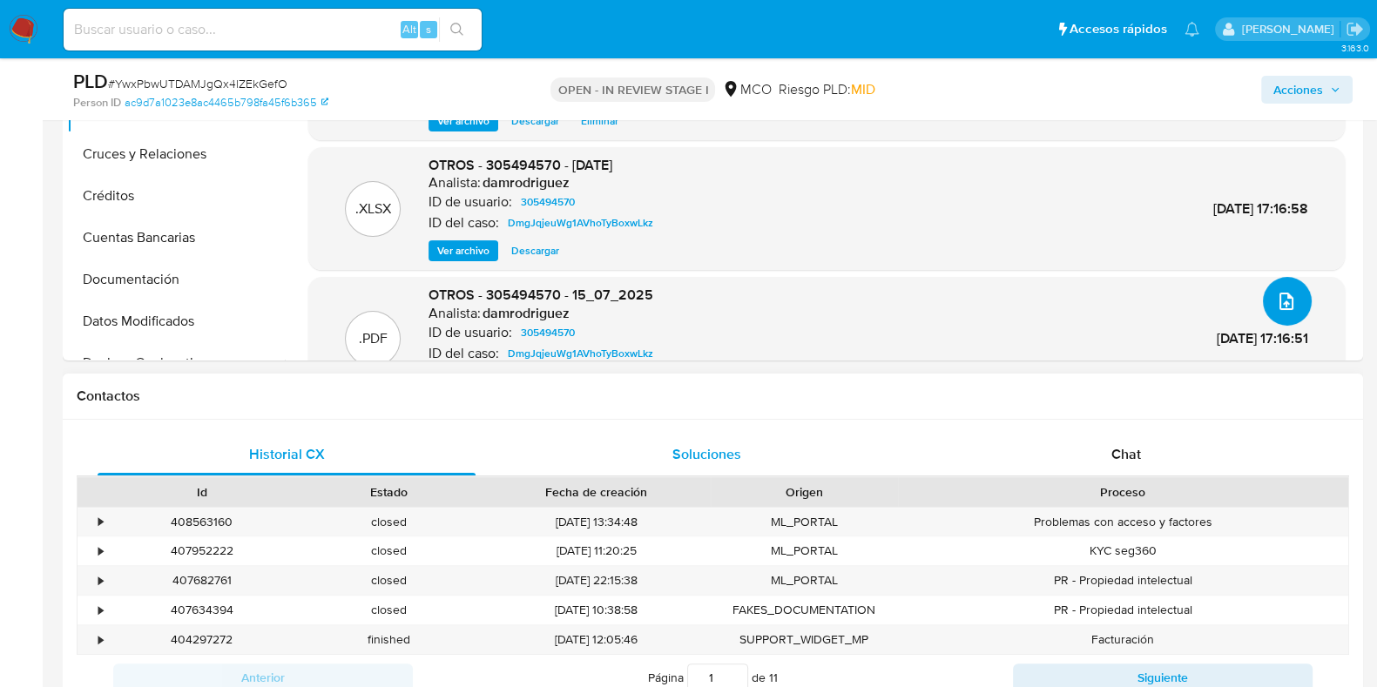
scroll to position [653, 0]
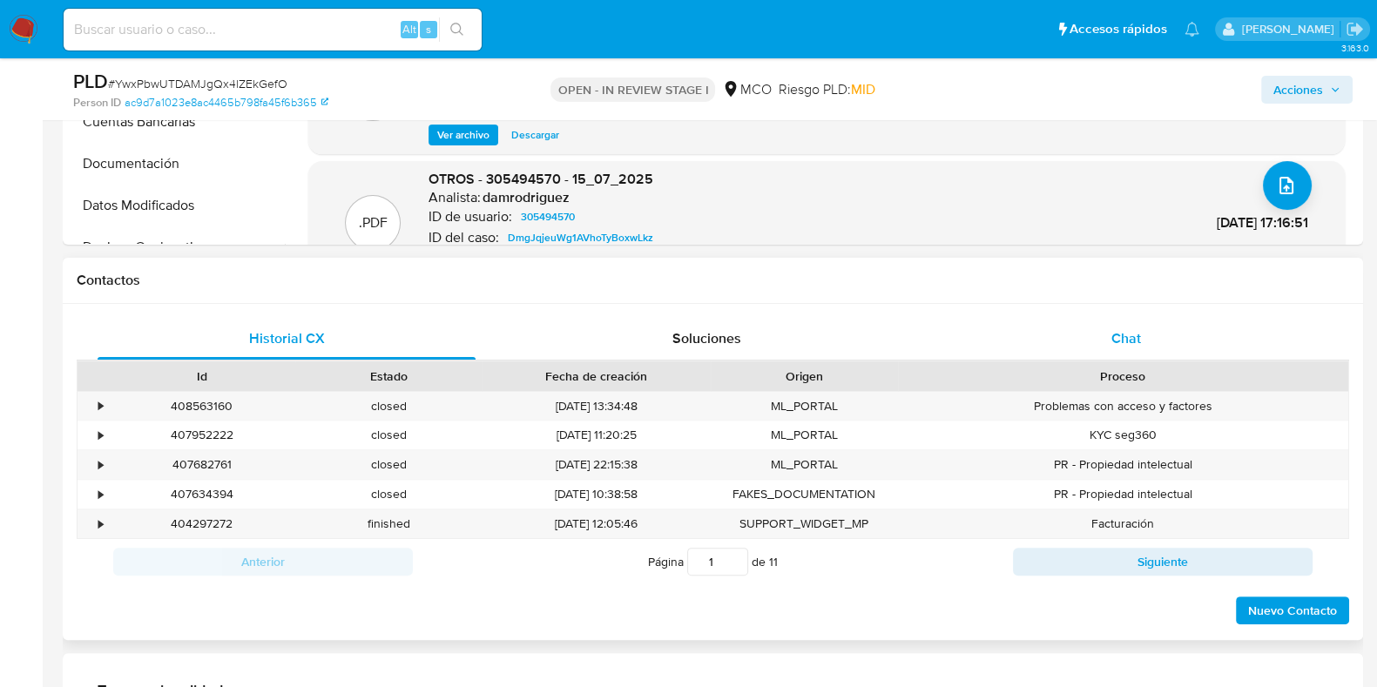
click at [1149, 339] on div "Chat" at bounding box center [1126, 339] width 378 height 42
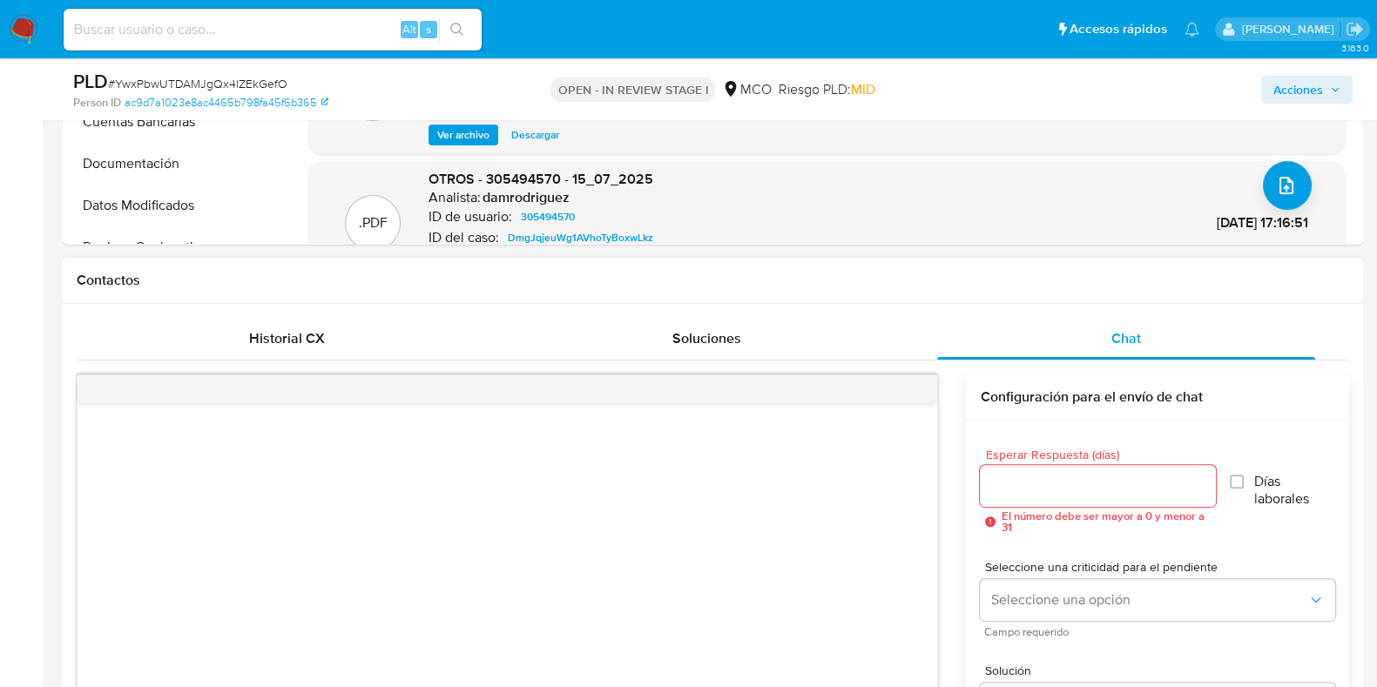
scroll to position [761, 0]
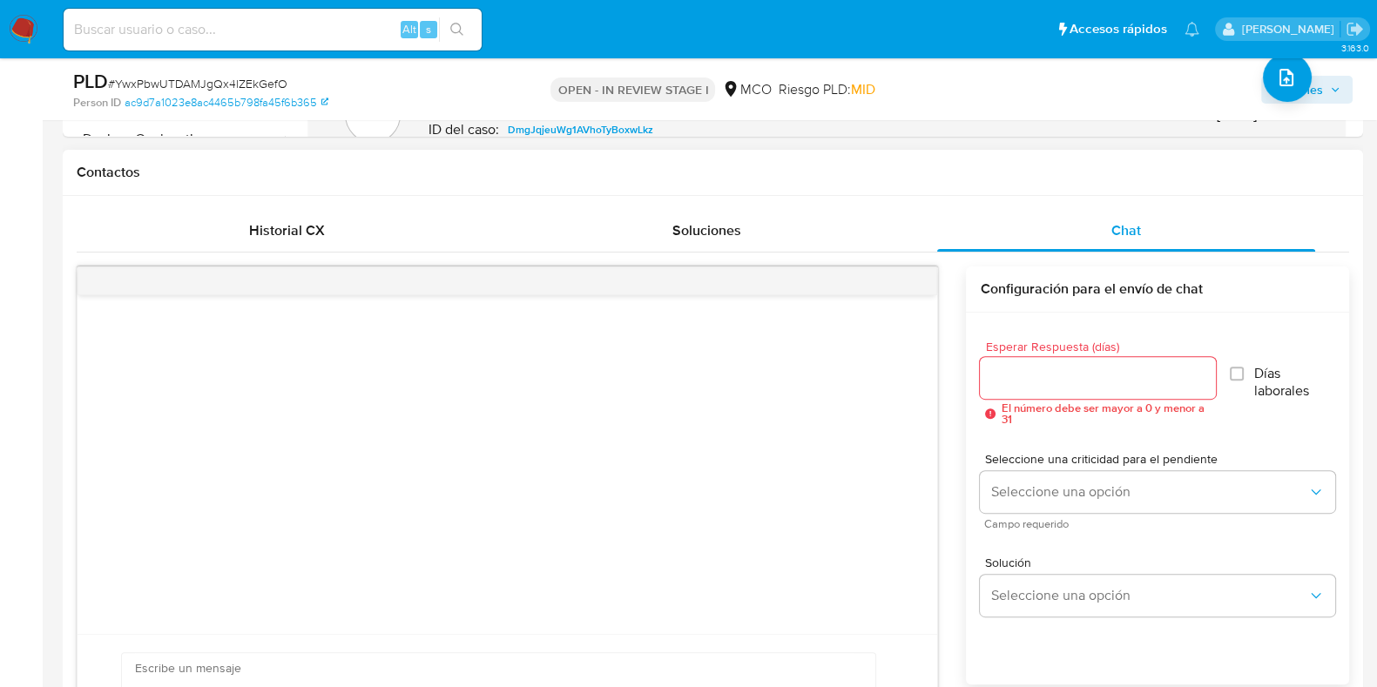
click at [1044, 362] on div at bounding box center [1097, 378] width 235 height 42
click at [1047, 383] on input "Esperar Respuesta (días)" at bounding box center [1097, 378] width 235 height 23
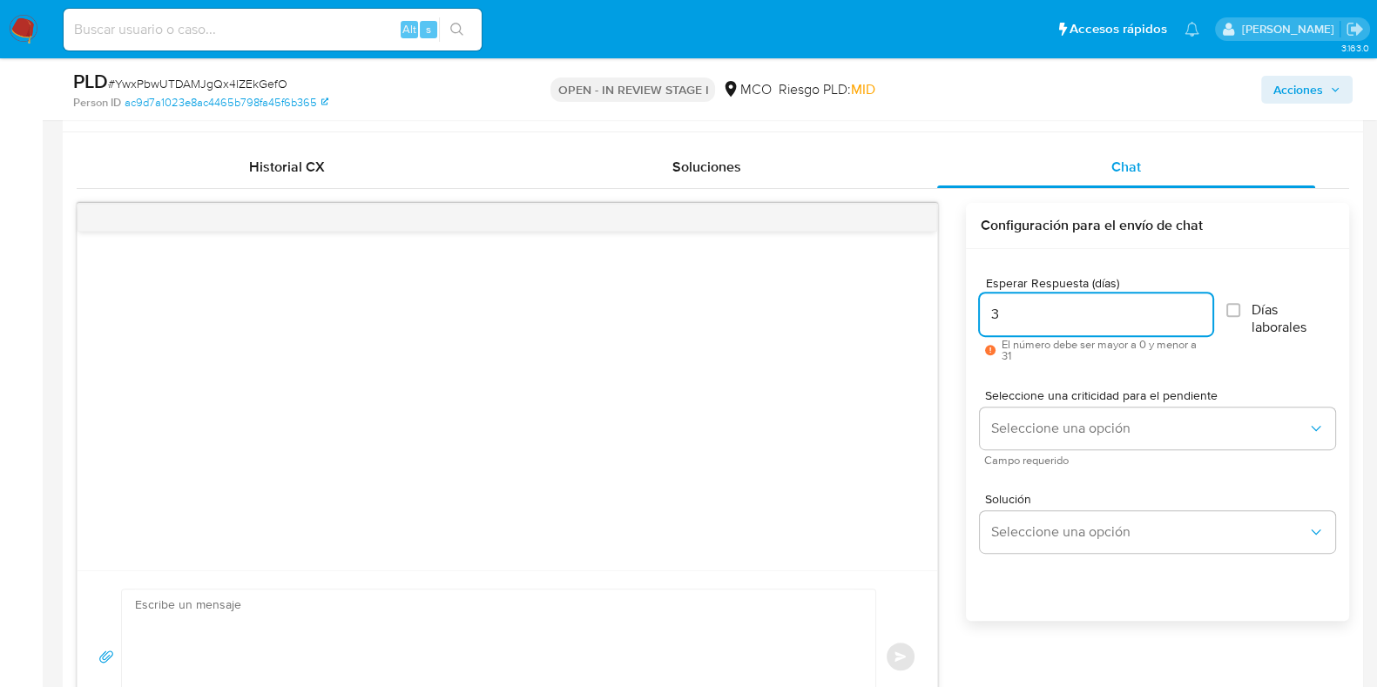
scroll to position [870, 0]
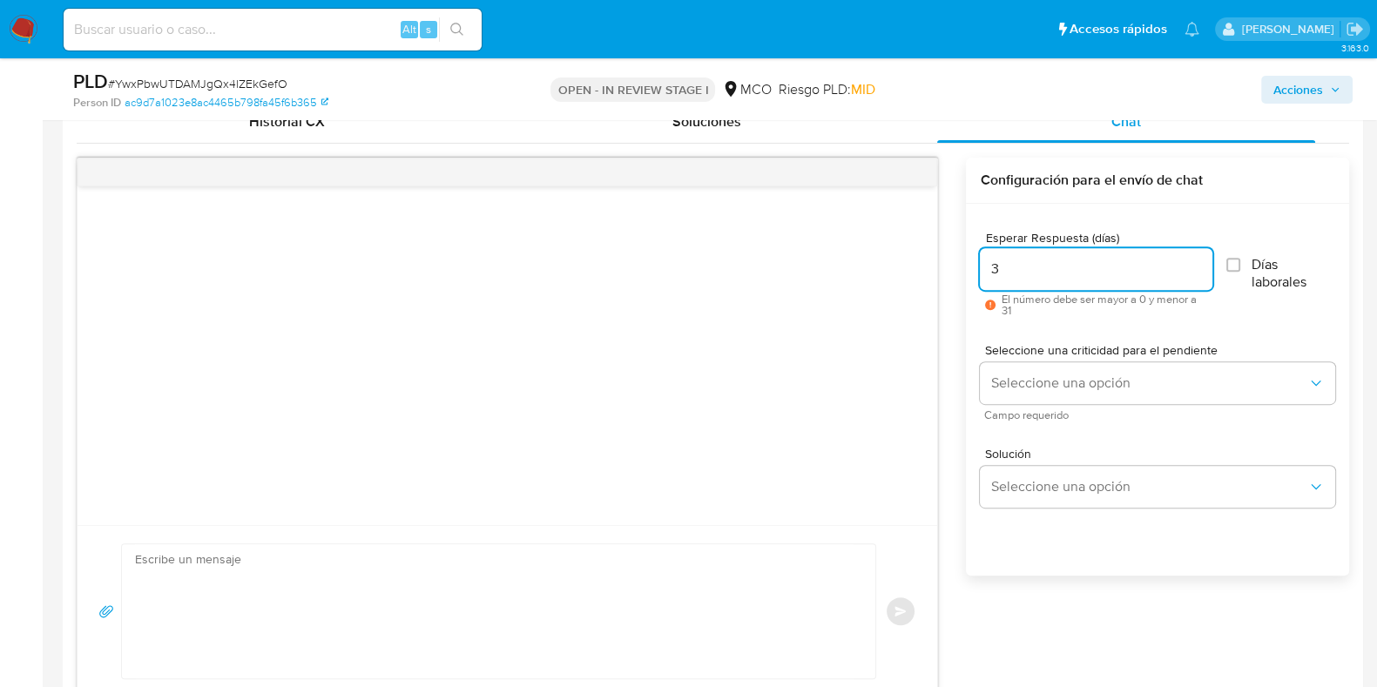
type input "3"
click at [1051, 349] on span "Seleccione una criticidad para el pendiente" at bounding box center [1162, 350] width 355 height 12
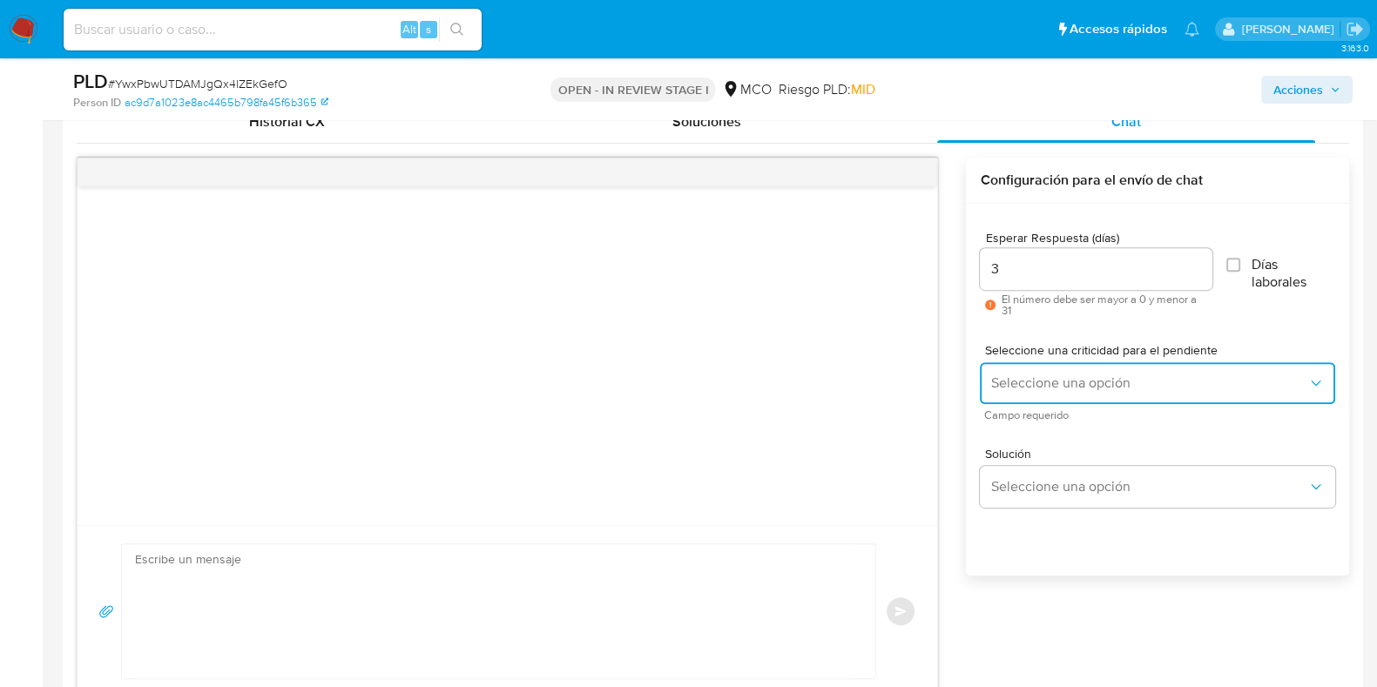
click at [1060, 376] on span "Seleccione una opción" at bounding box center [1148, 383] width 317 height 17
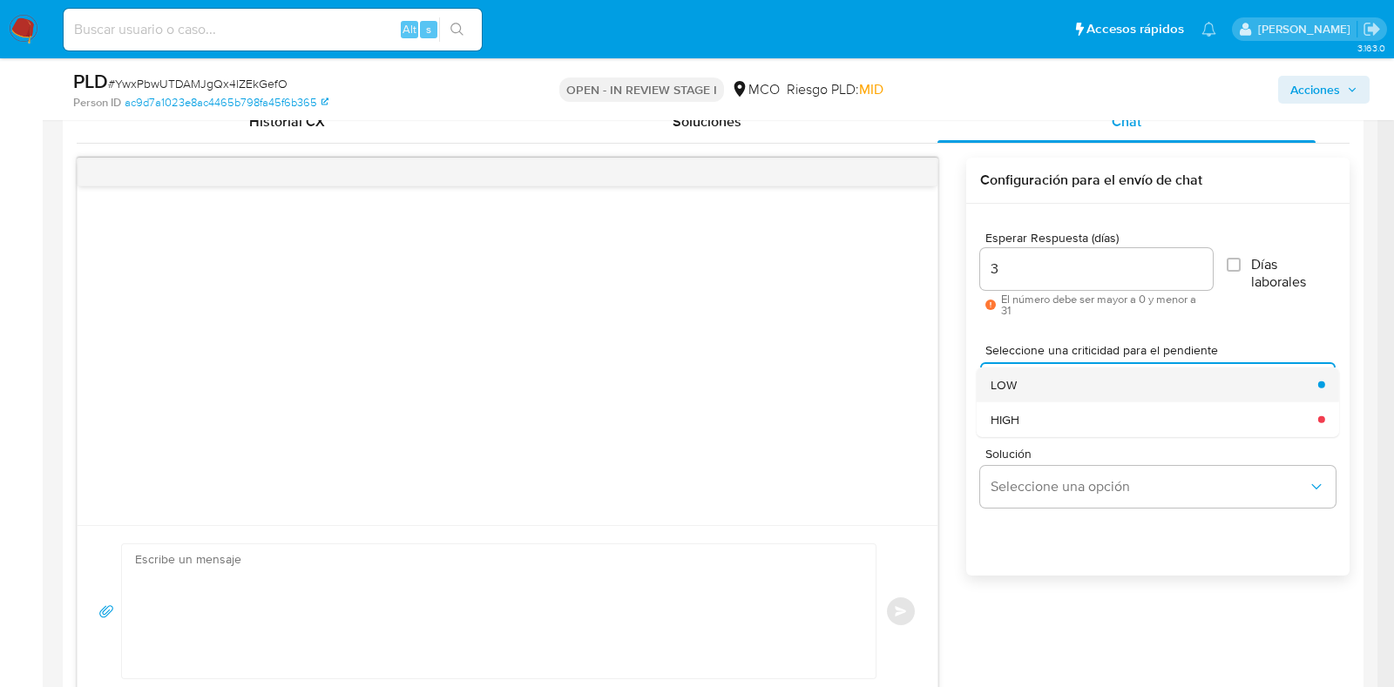
click at [1078, 390] on div "LOW" at bounding box center [1148, 384] width 317 height 35
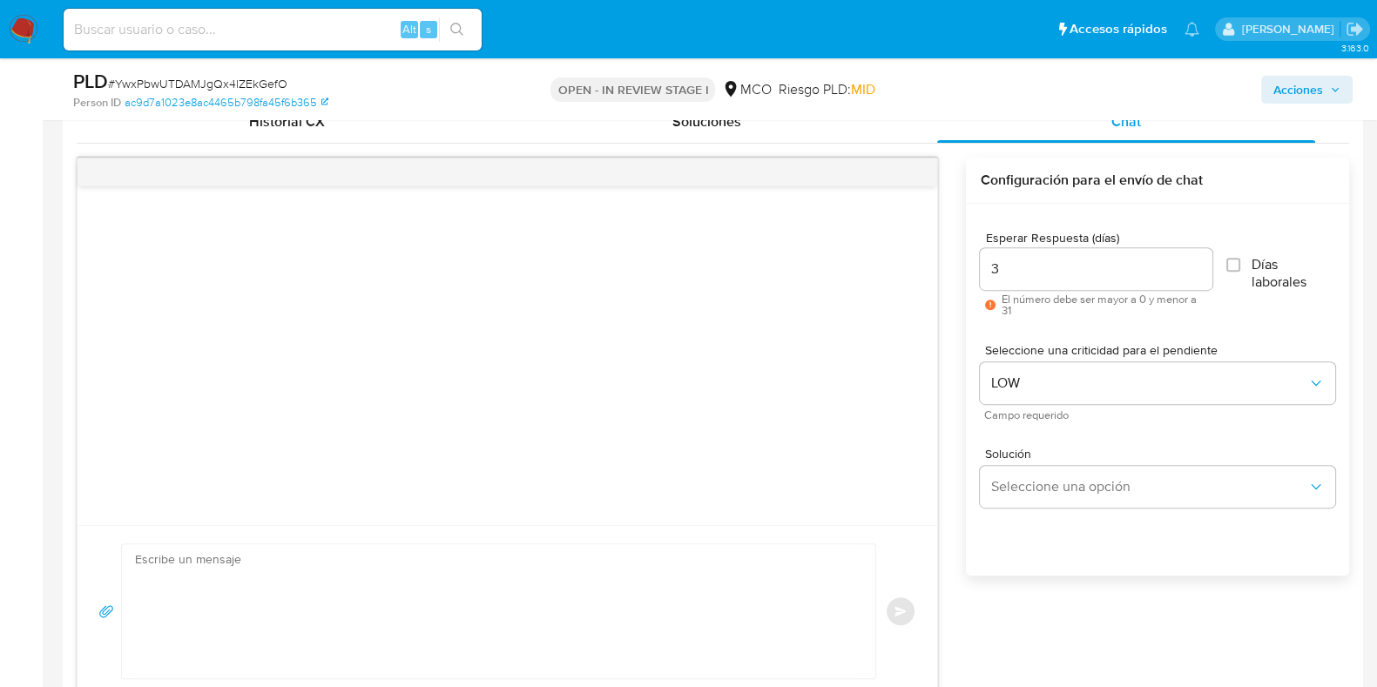
click at [1096, 510] on div "Solución Seleccione una opción" at bounding box center [1157, 481] width 355 height 95
click at [1093, 485] on span "Seleccione una opción" at bounding box center [1148, 486] width 317 height 17
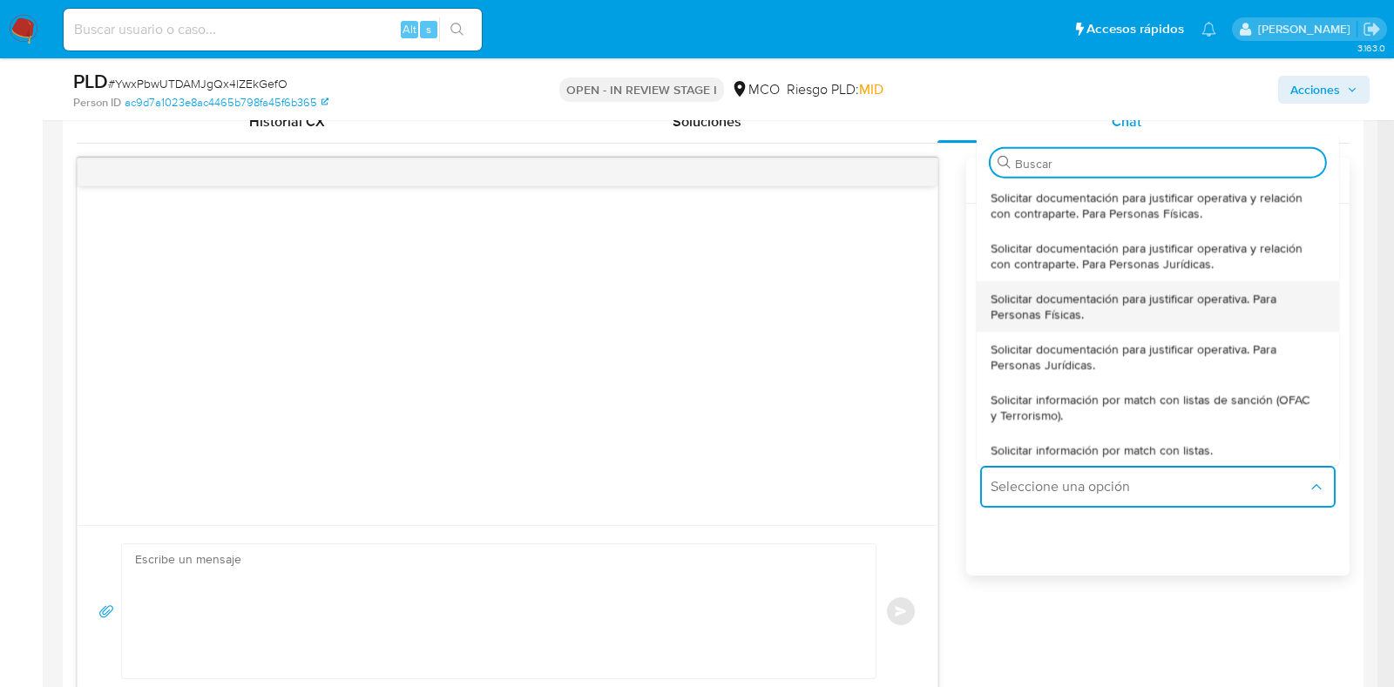
click at [1045, 300] on span "Solicitar documentación para justificar operativa. Para Personas Físicas." at bounding box center [1152, 305] width 324 height 31
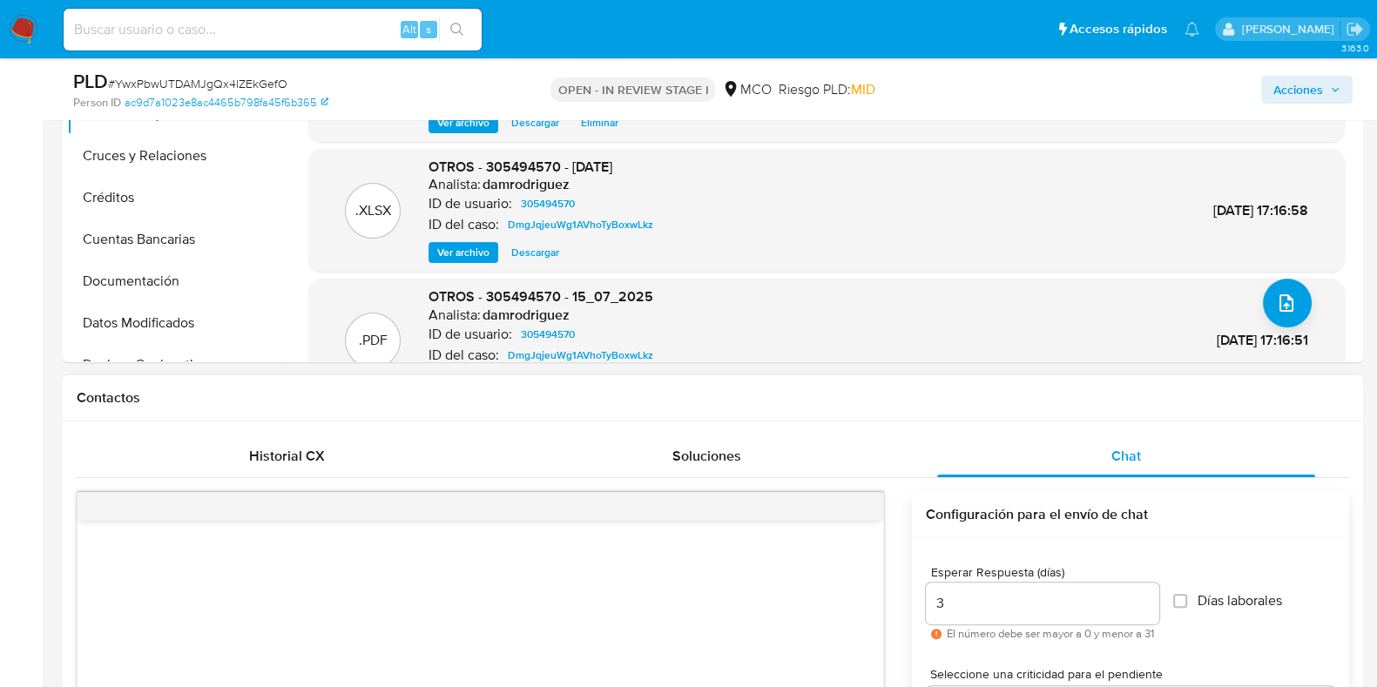
scroll to position [327, 0]
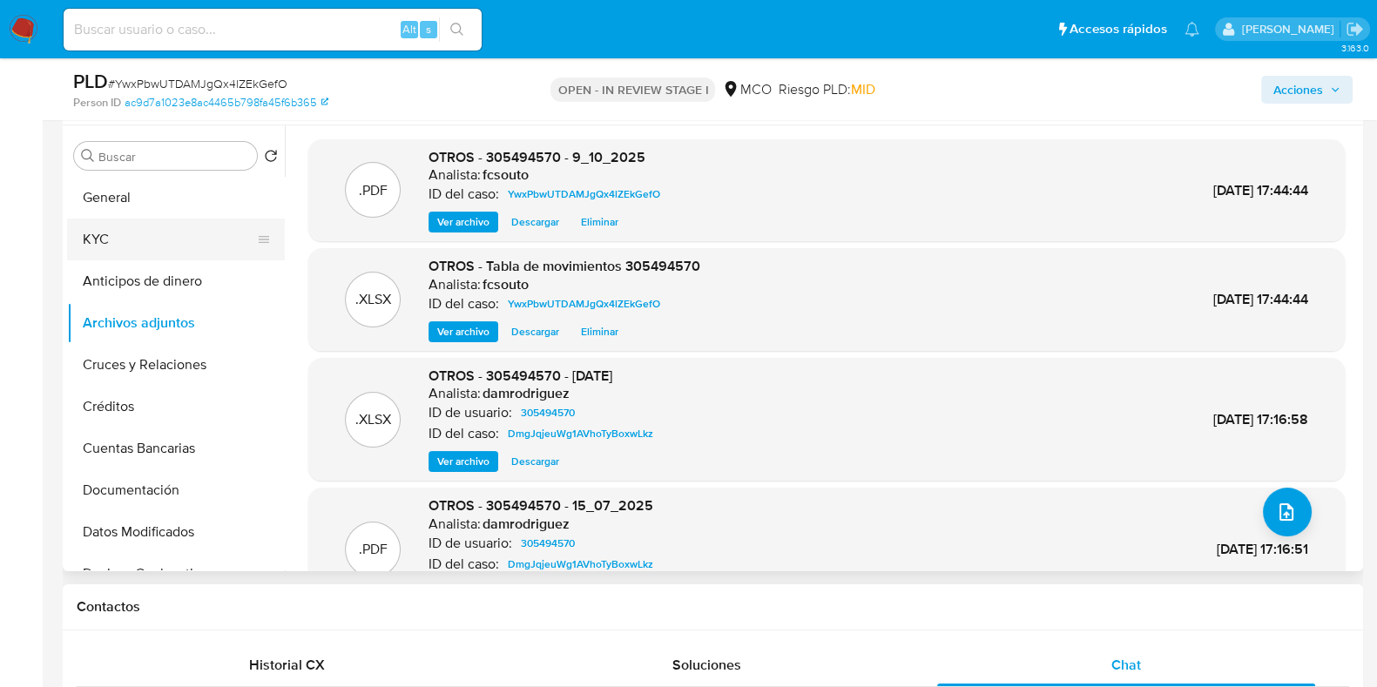
click at [159, 246] on button "KYC" at bounding box center [169, 240] width 204 height 42
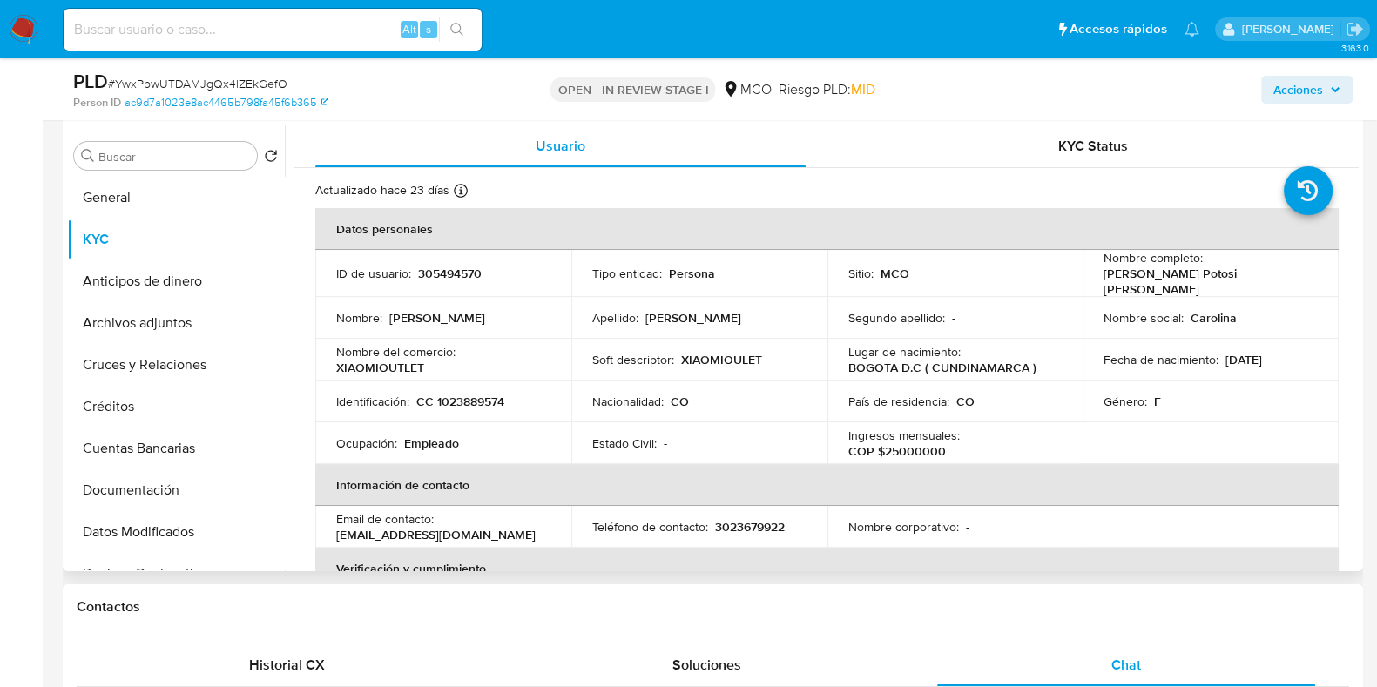
click at [1119, 273] on p "[PERSON_NAME] Potosi [PERSON_NAME]" at bounding box center [1207, 281] width 207 height 31
copy p "Stefanny"
click at [1172, 282] on p "[PERSON_NAME] Potosi [PERSON_NAME]" at bounding box center [1207, 281] width 207 height 31
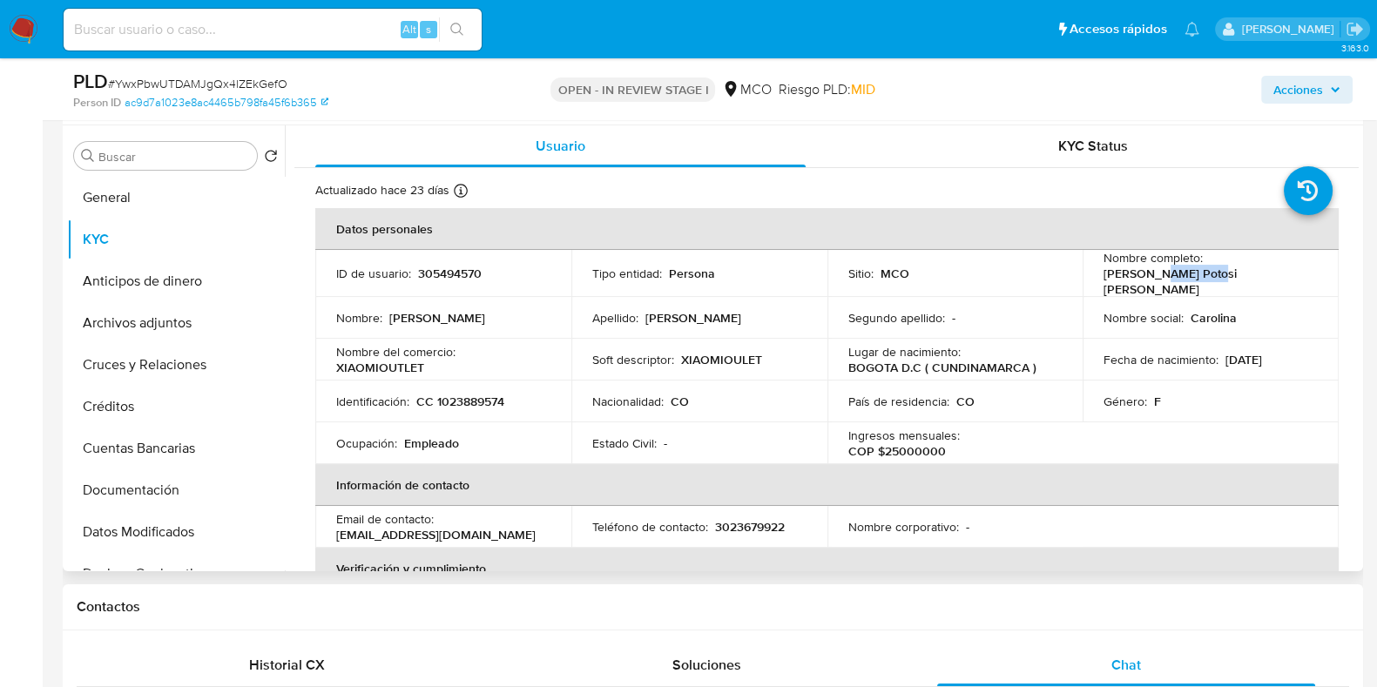
copy p "Carolina"
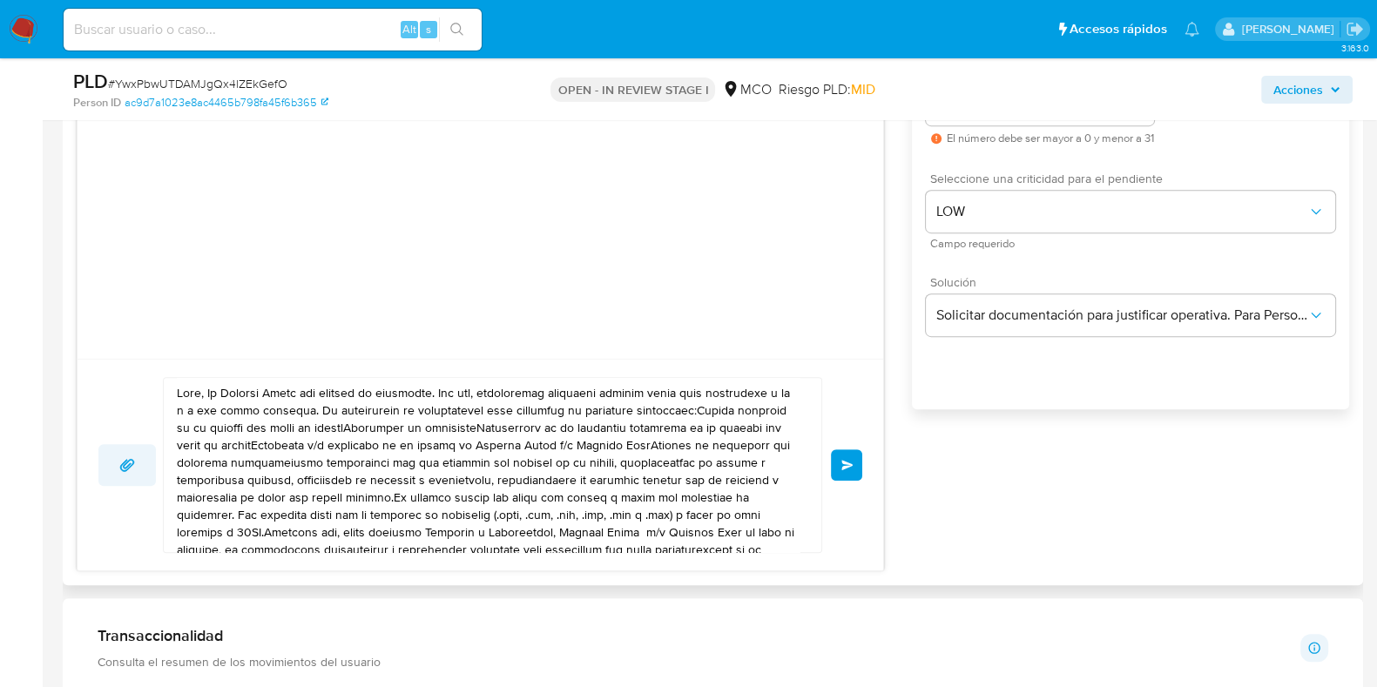
scroll to position [1089, 0]
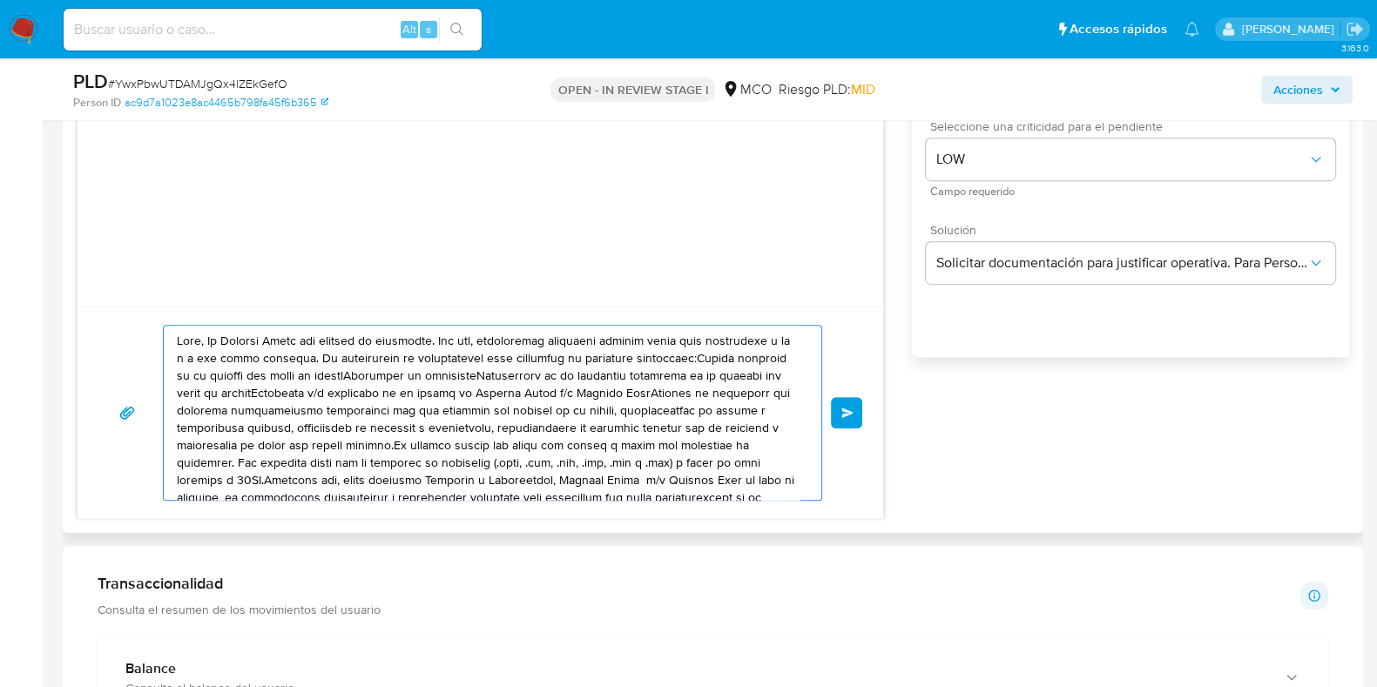
click at [200, 341] on textarea at bounding box center [488, 413] width 623 height 174
paste textarea "Carolina"
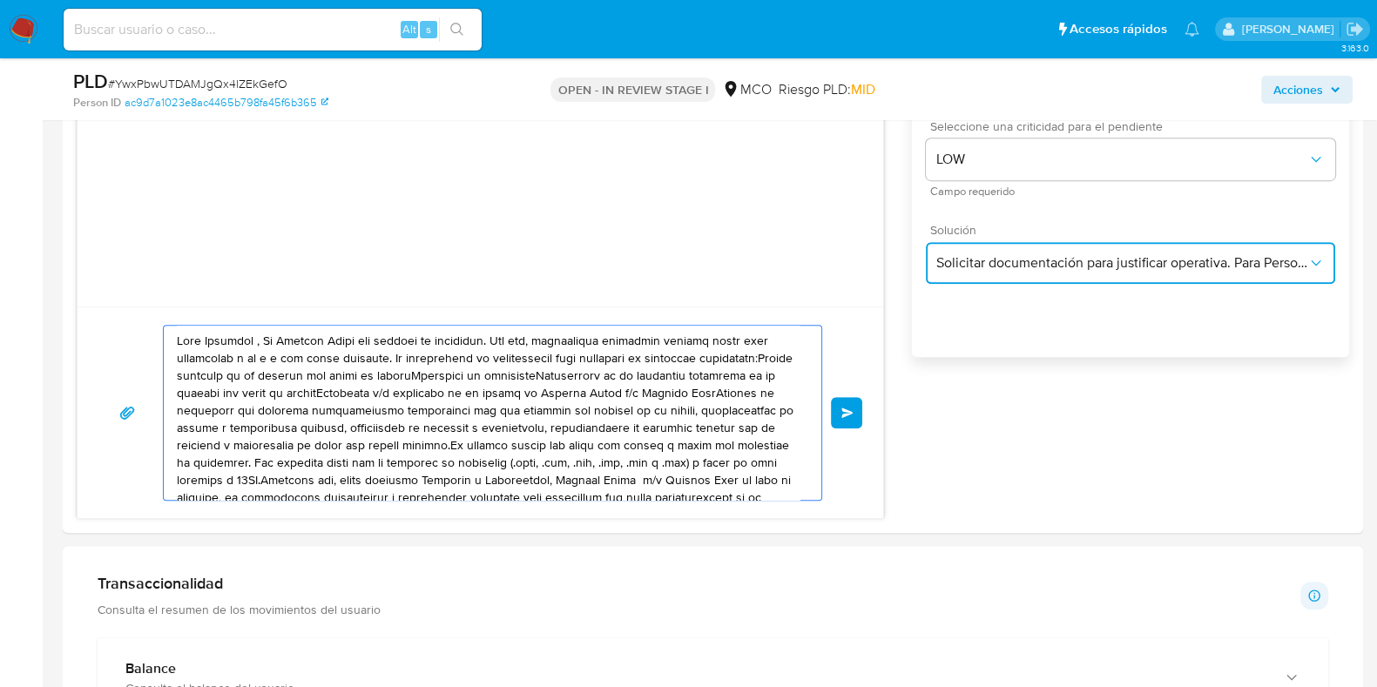
click at [1127, 266] on span "Solicitar documentación para justificar operativa. Para Personas Físicas." at bounding box center [1121, 262] width 371 height 17
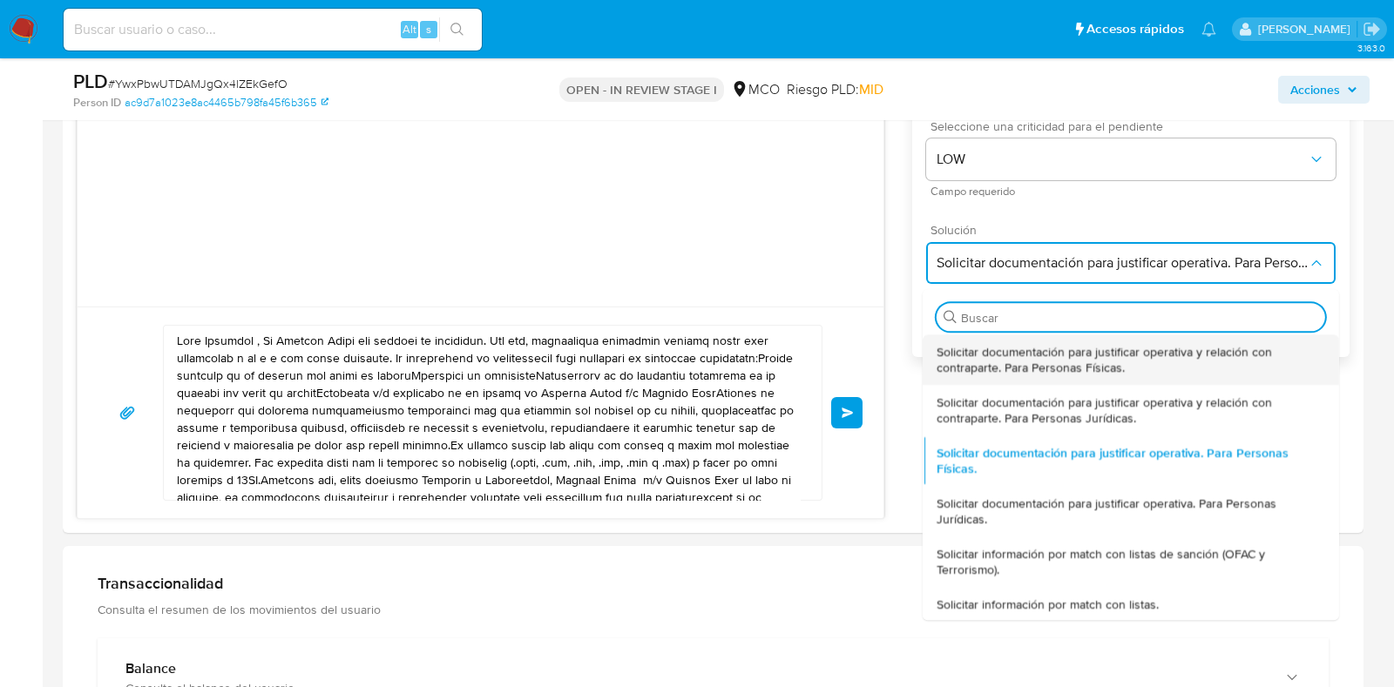
click at [1124, 372] on span "Solicitar documentación para justificar operativa y relación con contraparte. P…" at bounding box center [1130, 359] width 389 height 31
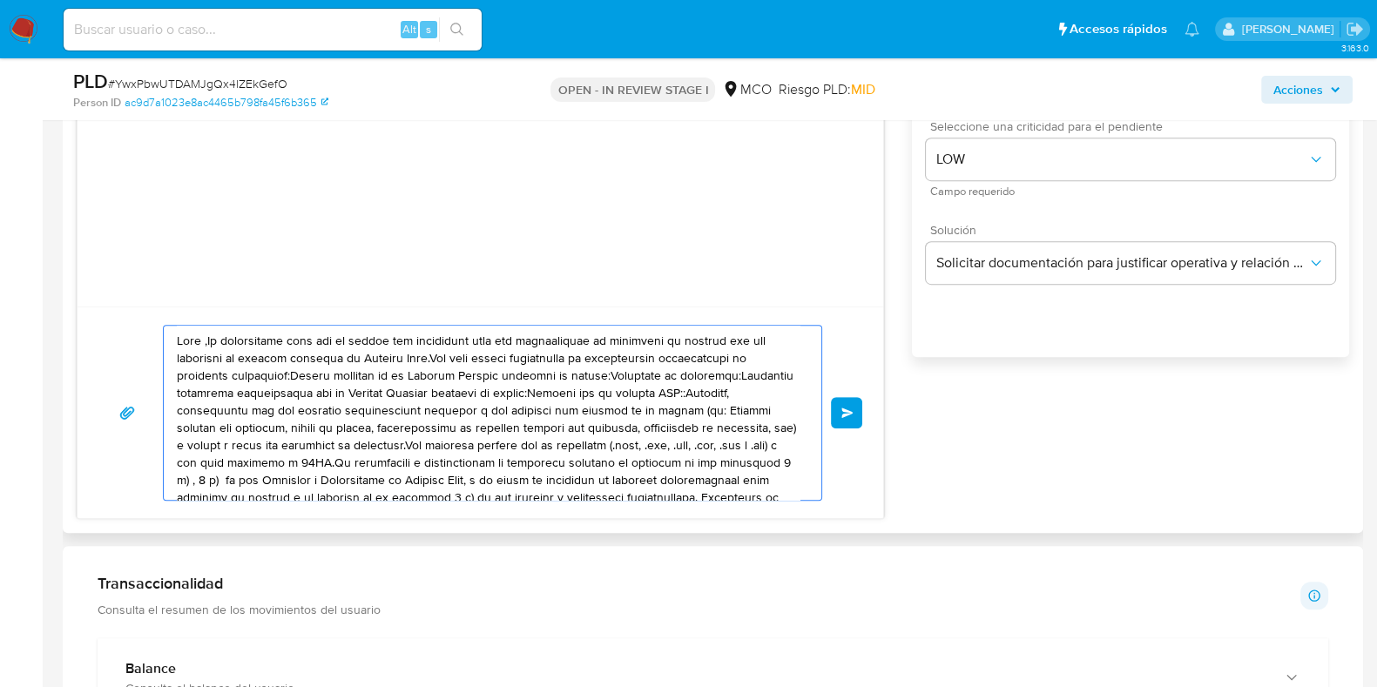
click at [205, 344] on textarea at bounding box center [488, 413] width 623 height 174
paste textarea "Carolina"
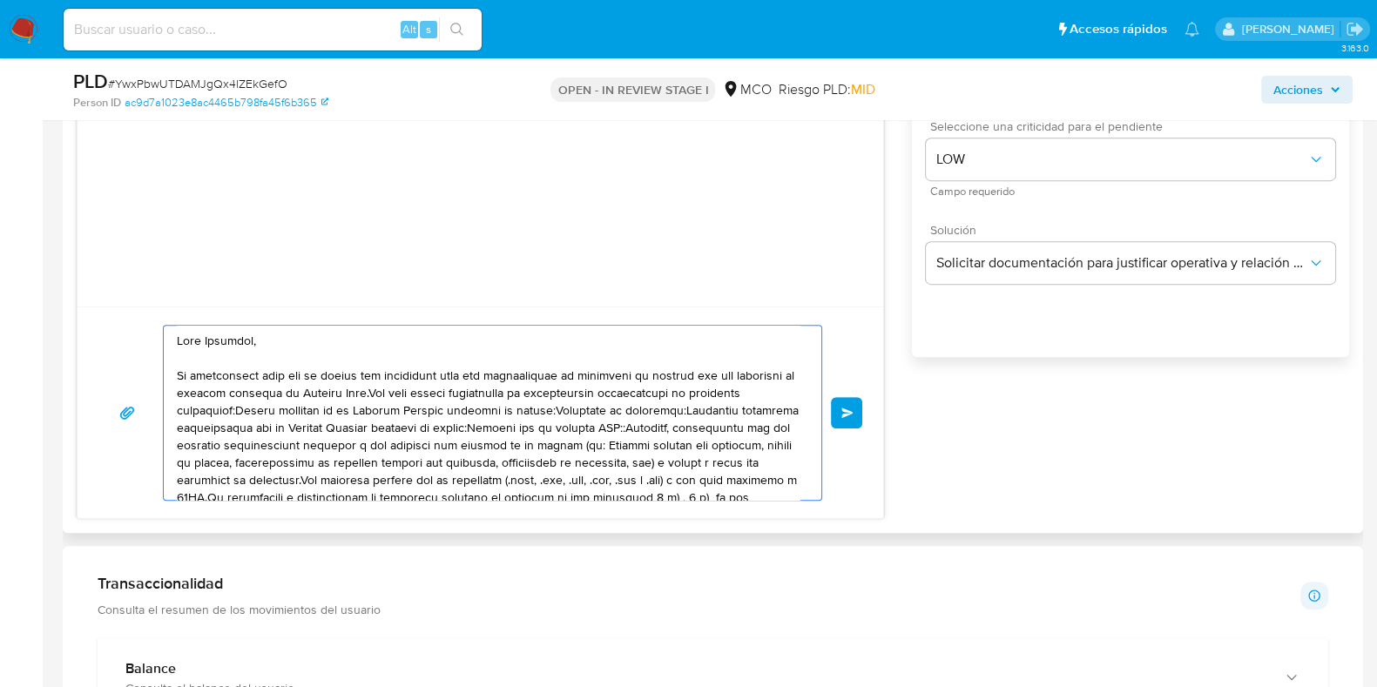
drag, startPoint x: 264, startPoint y: 373, endPoint x: 457, endPoint y: 372, distance: 193.4
click at [457, 372] on textarea at bounding box center [488, 413] width 623 height 174
click at [209, 390] on textarea at bounding box center [488, 413] width 623 height 174
drag, startPoint x: 490, startPoint y: 411, endPoint x: 290, endPoint y: 440, distance: 202.4
click at [290, 440] on textarea at bounding box center [488, 413] width 623 height 174
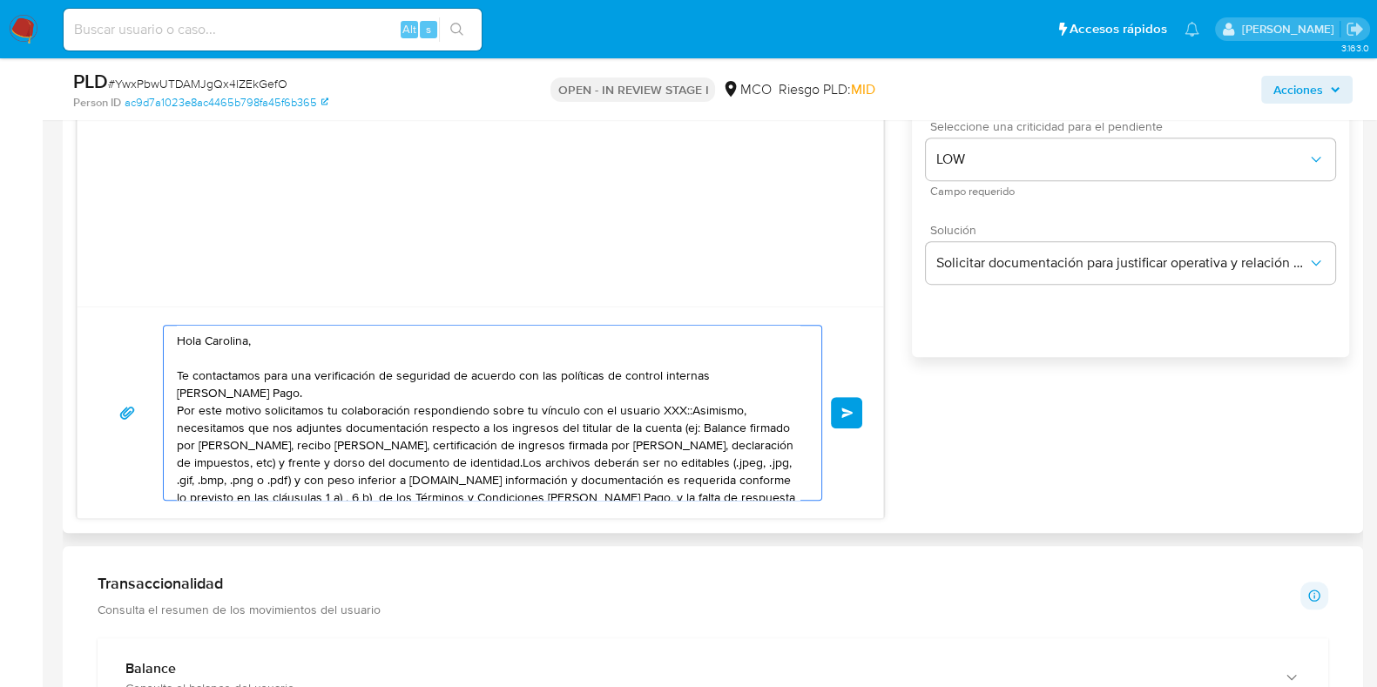
click at [575, 414] on textarea "Hola Carolina, Te contactamos para una verificación de seguridad de acuerdo con…" at bounding box center [488, 413] width 623 height 174
click at [186, 426] on textarea "Hola Carolina, Te contactamos para una verificación de seguridad de acuerdo con…" at bounding box center [488, 413] width 623 height 174
click at [186, 425] on textarea "Hola Carolina, Te contactamos para una verificación de seguridad de acuerdo con…" at bounding box center [488, 413] width 623 height 174
paste textarea "Carlos Daniel Ponce"
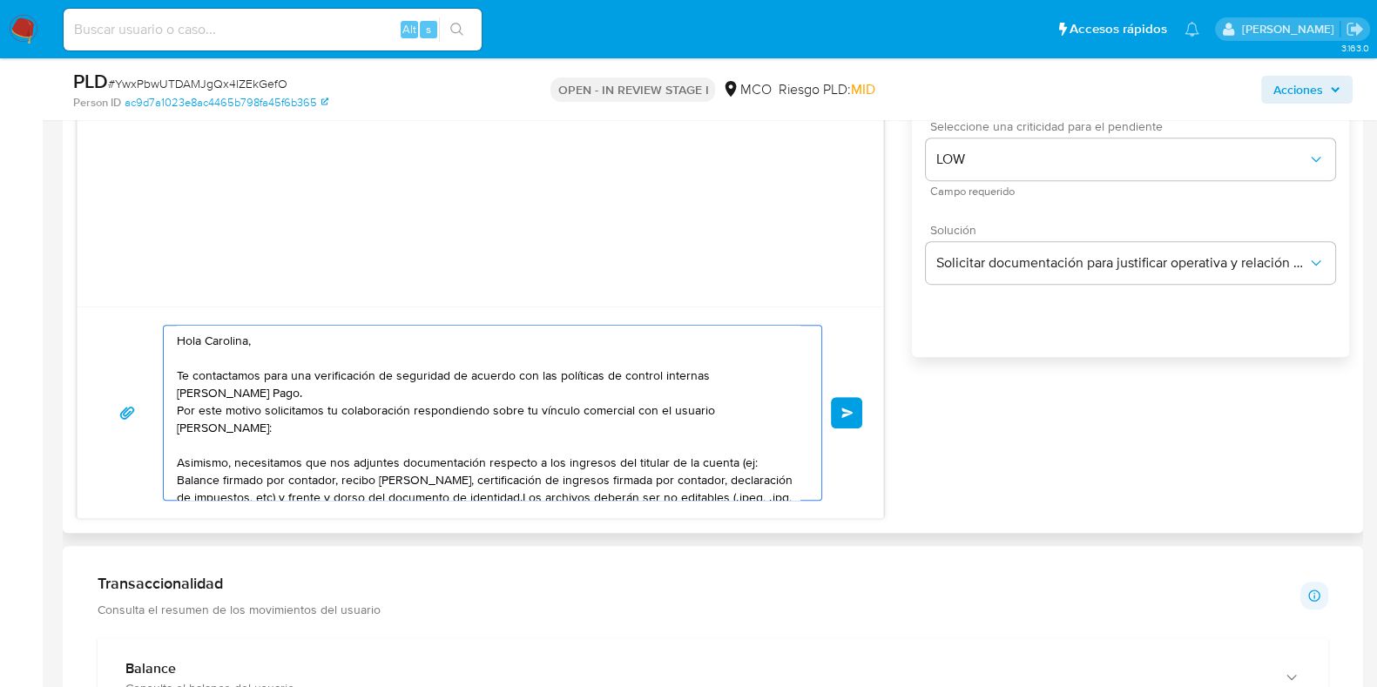
click at [247, 399] on textarea "Hola Carolina, Te contactamos para una verificación de seguridad de acuerdo con…" at bounding box center [488, 413] width 623 height 174
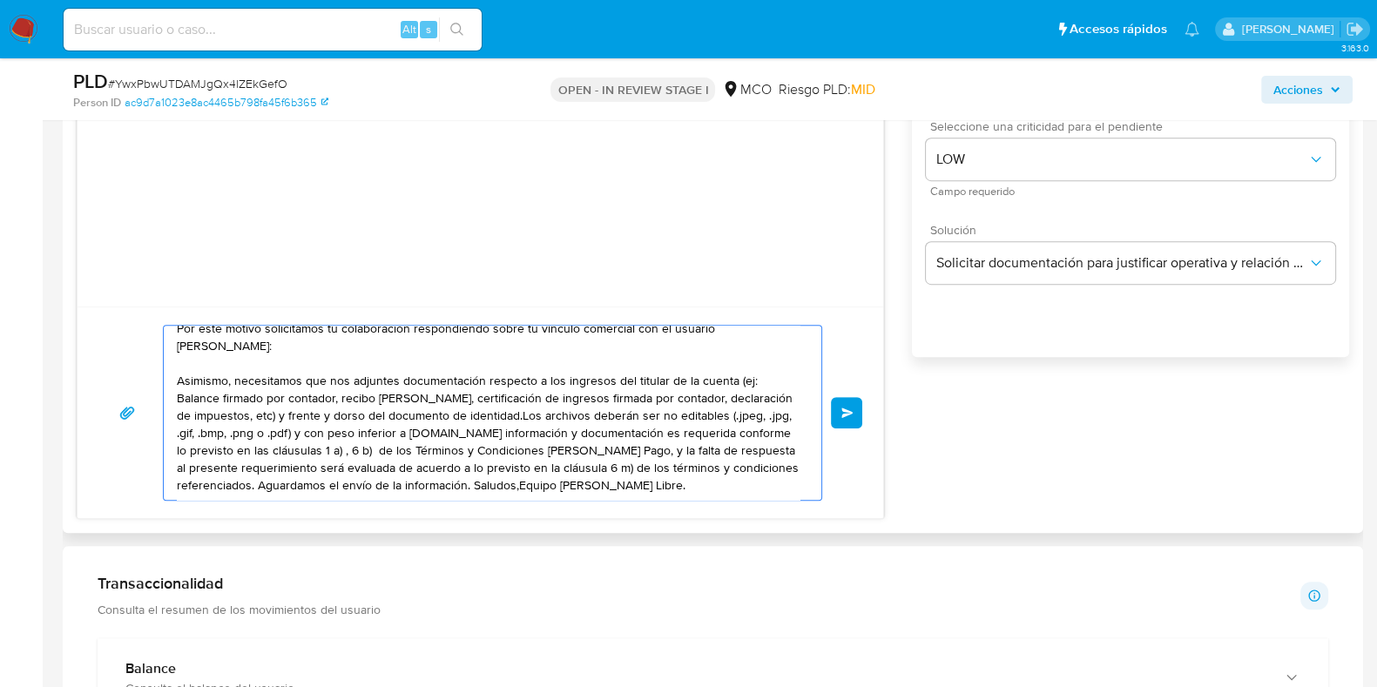
drag, startPoint x: 179, startPoint y: 381, endPoint x: 582, endPoint y: 436, distance: 407.2
click at [439, 429] on textarea "Hola Carolina, Te contactamos para una verificación de seguridad de acuerdo con…" at bounding box center [488, 413] width 623 height 174
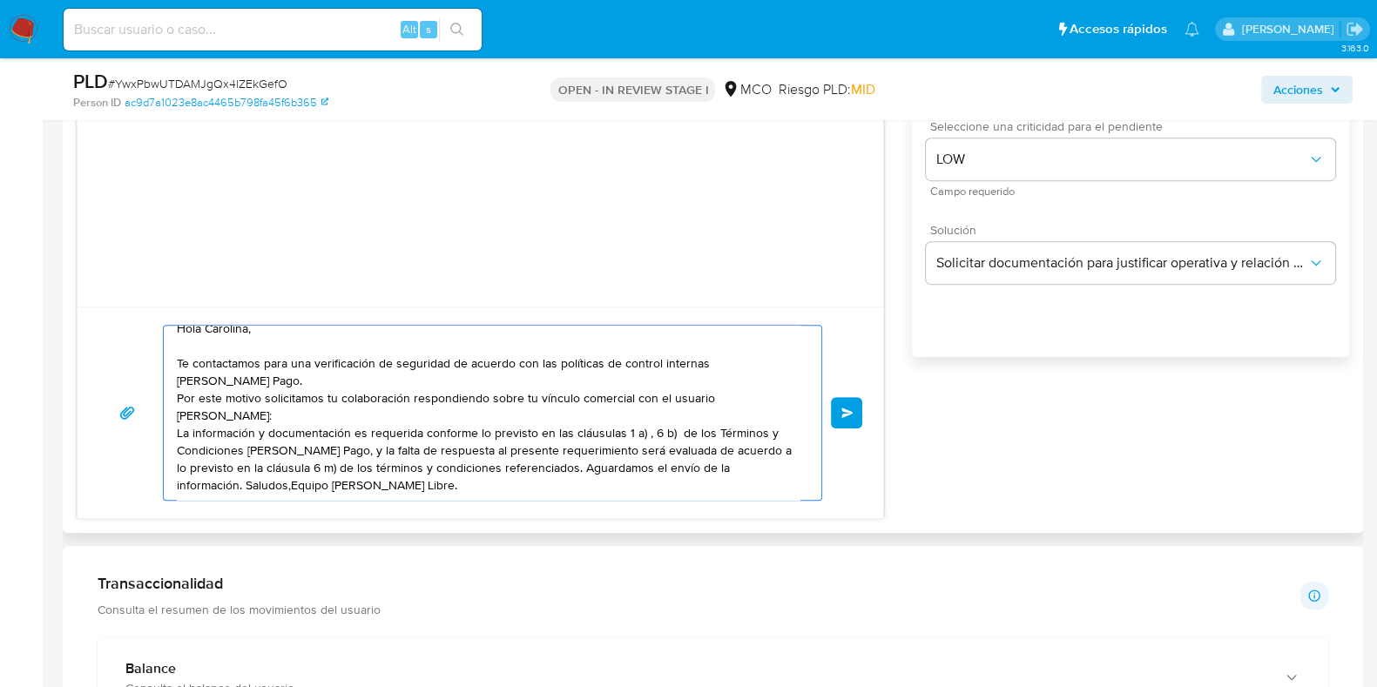
scroll to position [12, 0]
click at [568, 468] on textarea "Hola Carolina, Te contactamos para una verificación de seguridad de acuerdo con…" at bounding box center [488, 413] width 623 height 174
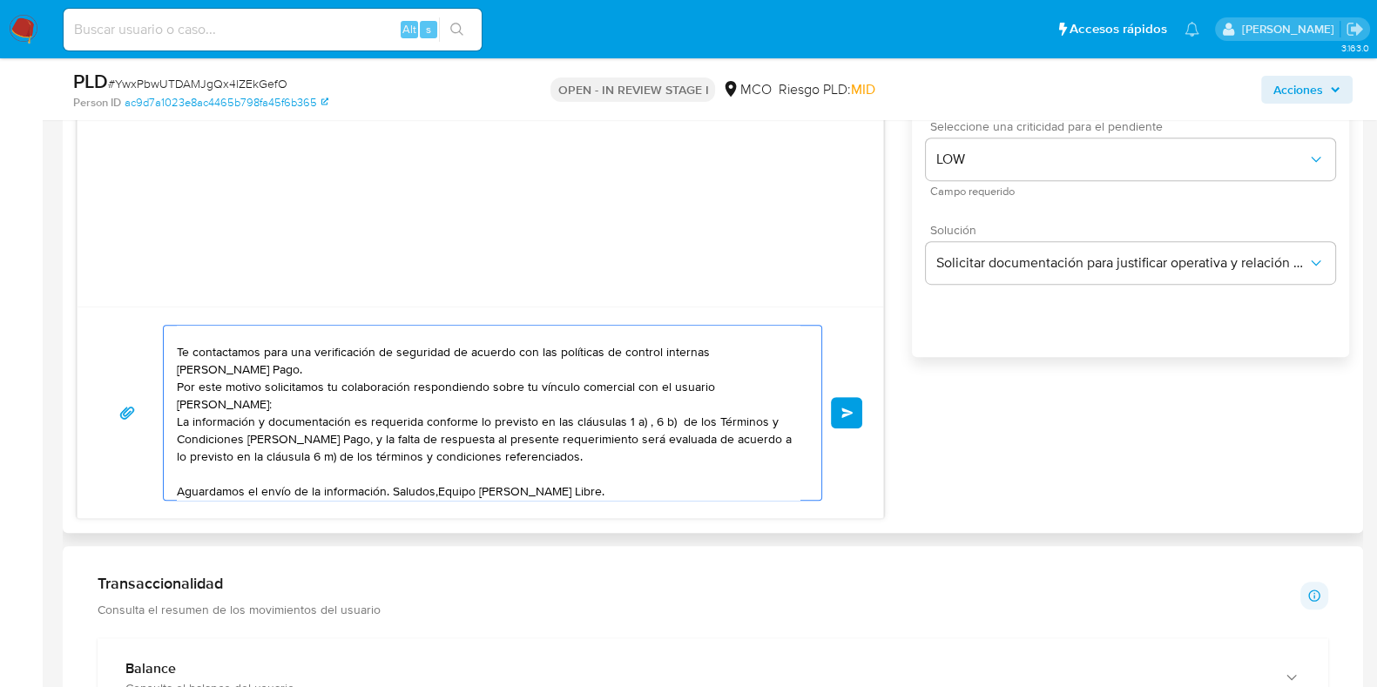
click at [392, 483] on textarea "Hola Carolina, Te contactamos para una verificación de seguridad de acuerdo con…" at bounding box center [488, 413] width 623 height 174
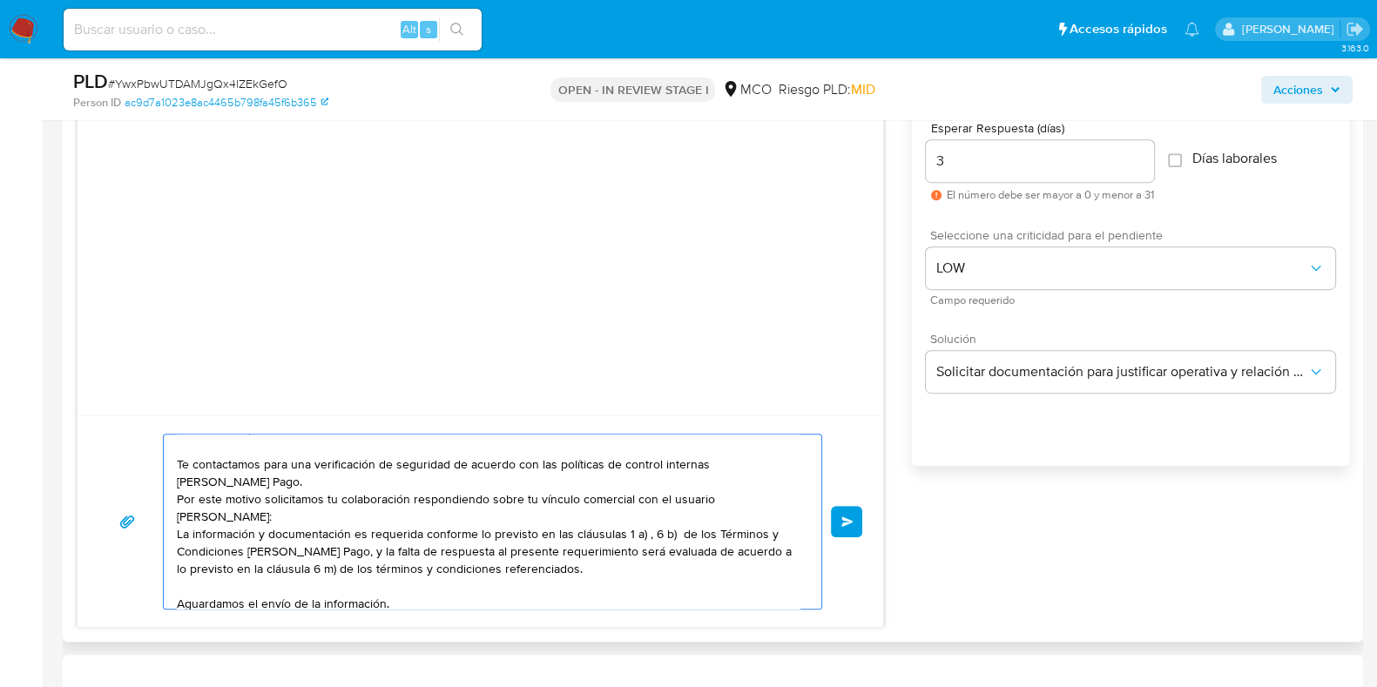
scroll to position [0, 0]
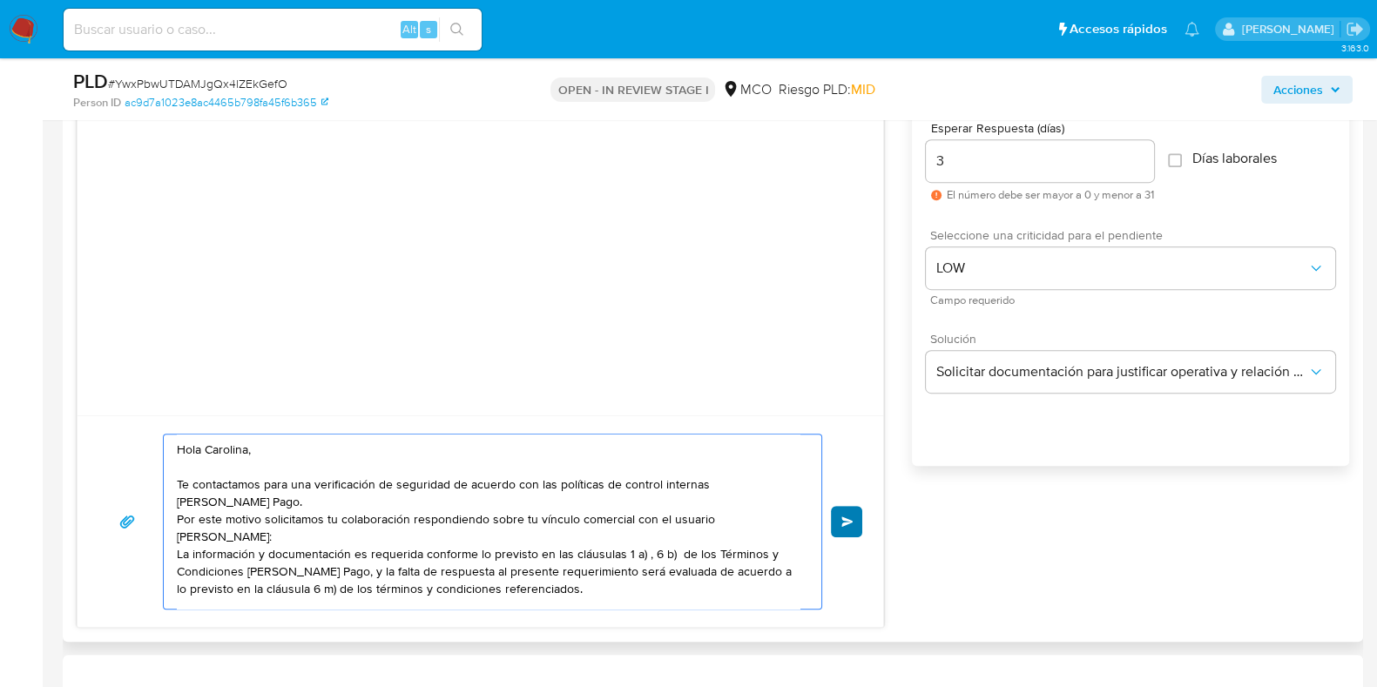
type textarea "Hola Carolina, Te contactamos para una verificación de seguridad de acuerdo con…"
click at [858, 524] on button "Enviar" at bounding box center [846, 521] width 31 height 31
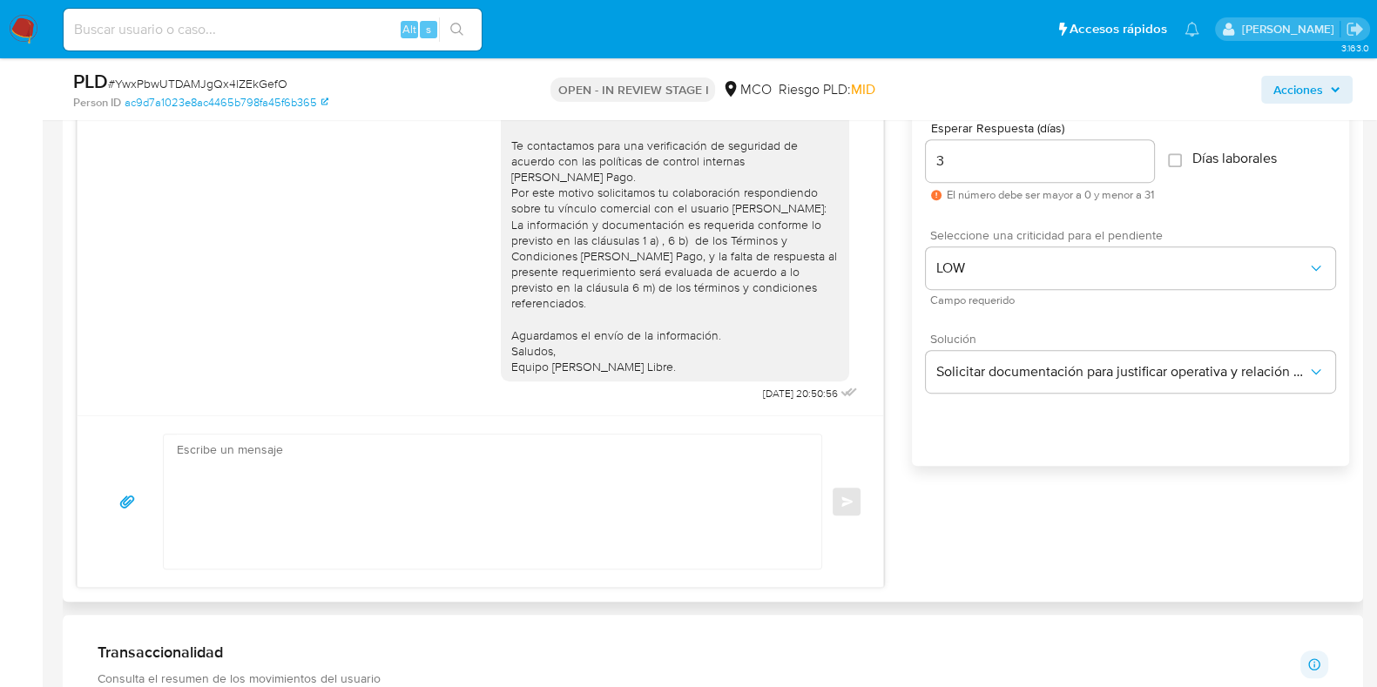
scroll to position [13, 0]
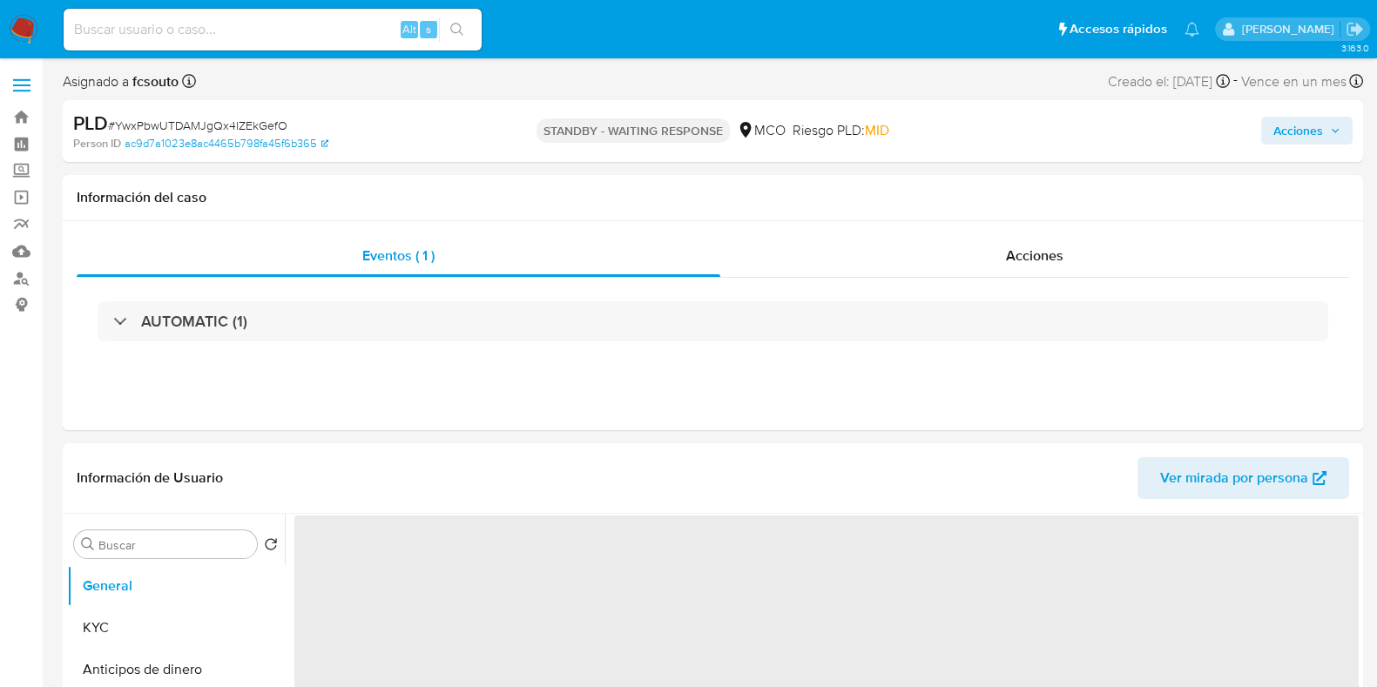
select select "10"
